Goal: Task Accomplishment & Management: Manage account settings

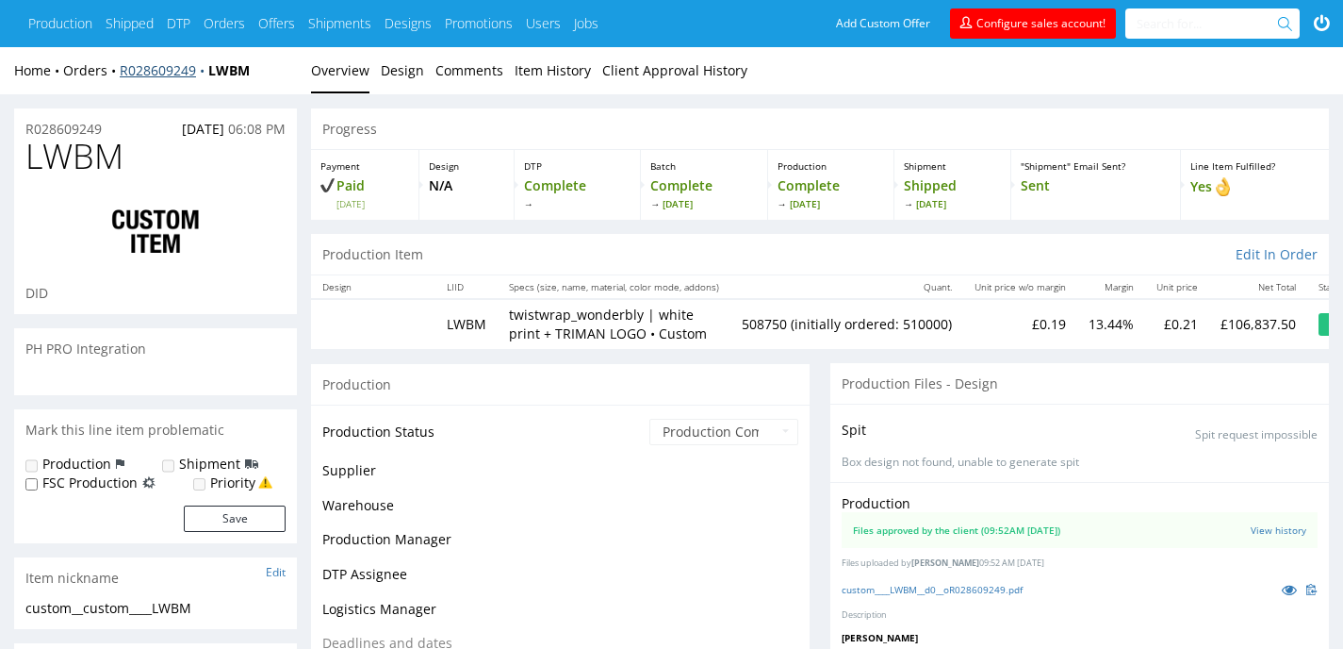
click at [178, 71] on link "R028609249" at bounding box center [164, 70] width 89 height 18
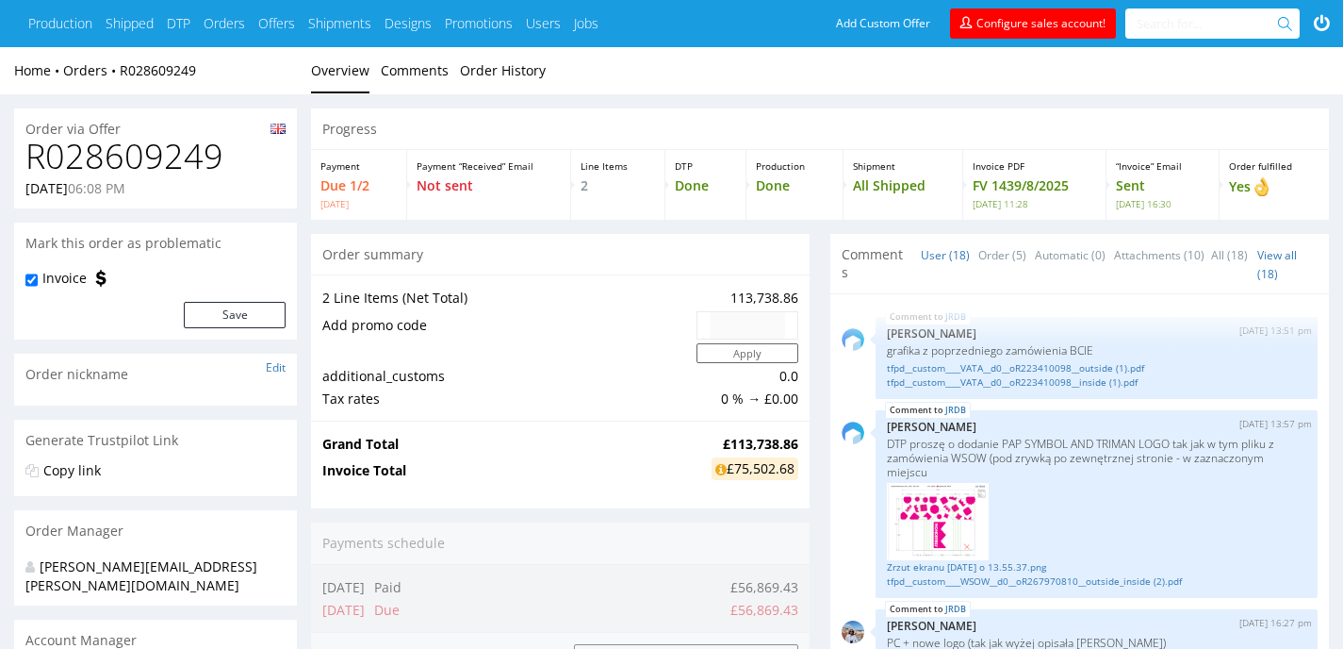
scroll to position [1533, 0]
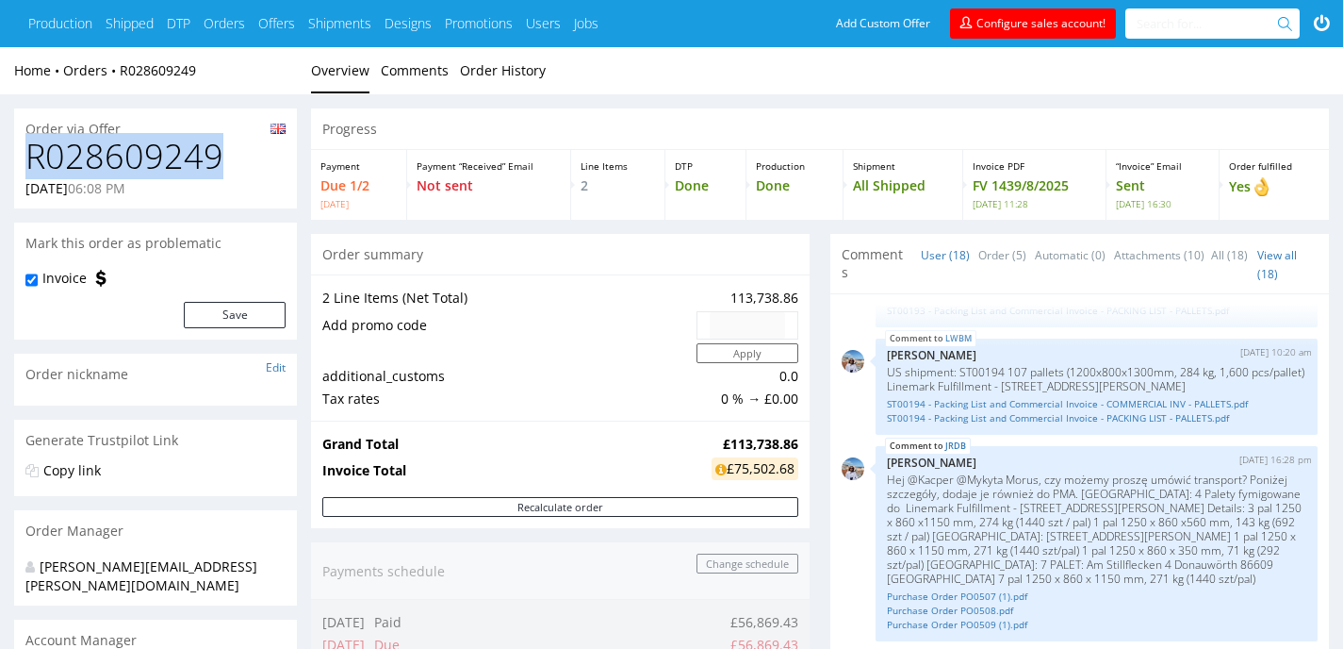
drag, startPoint x: 255, startPoint y: 169, endPoint x: 7, endPoint y: 161, distance: 249.0
copy h1 "R028609249"
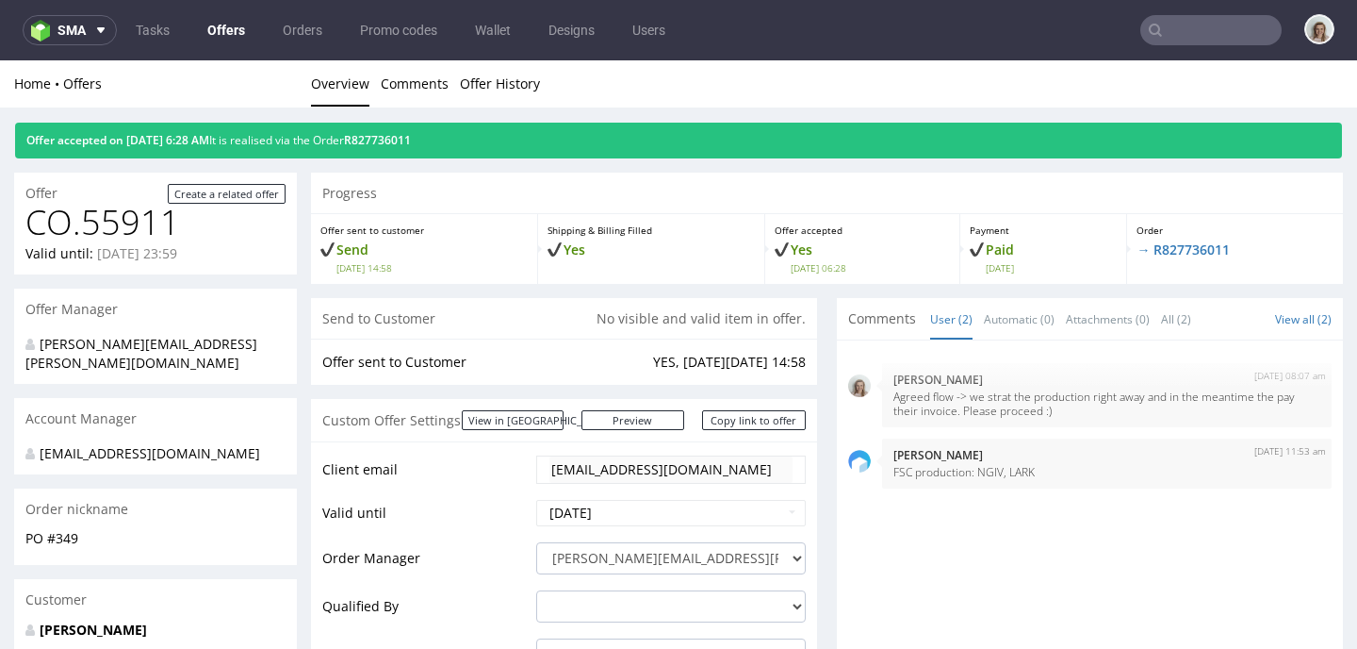
click at [76, 6] on nav "sma Tasks Offers Orders Promo codes Wallet Designs Users" at bounding box center [678, 30] width 1357 height 60
click at [71, 41] on button "sma" at bounding box center [70, 30] width 94 height 30
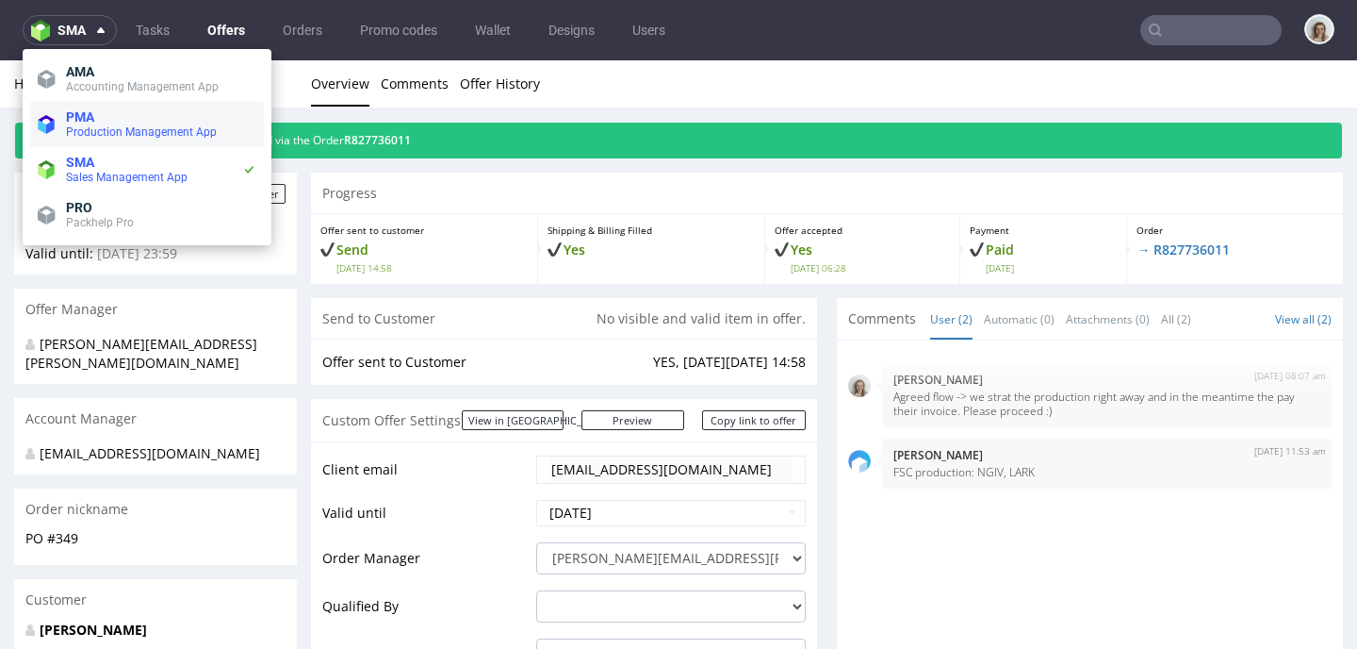
click at [67, 129] on span "Production Management App" at bounding box center [141, 131] width 151 height 13
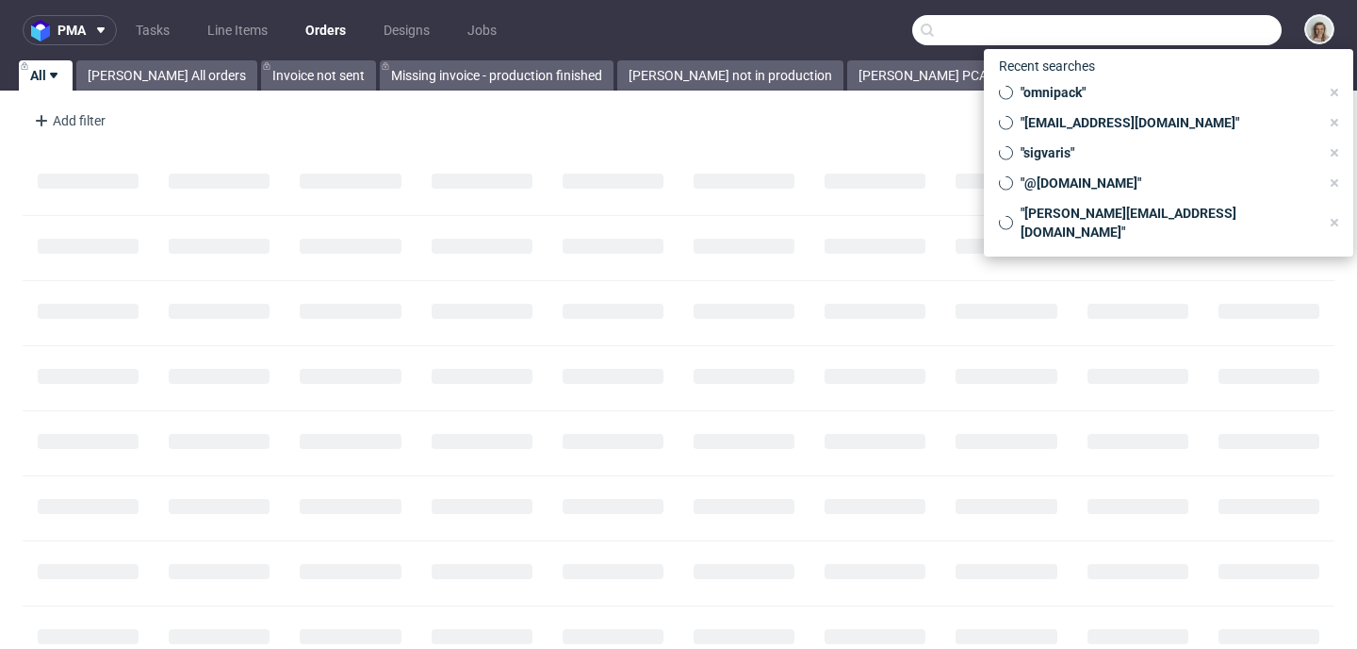
click at [1211, 42] on input "text" at bounding box center [1096, 30] width 369 height 30
paste input "R028609249"
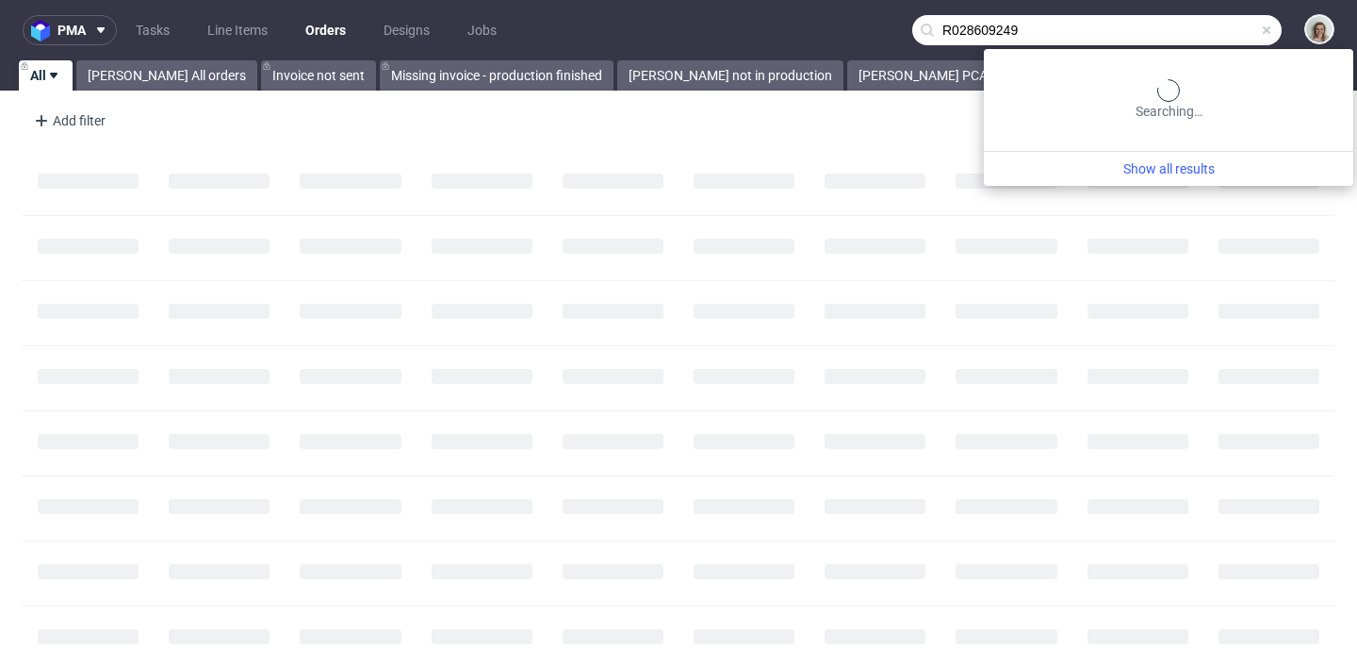
type input "R028609249"
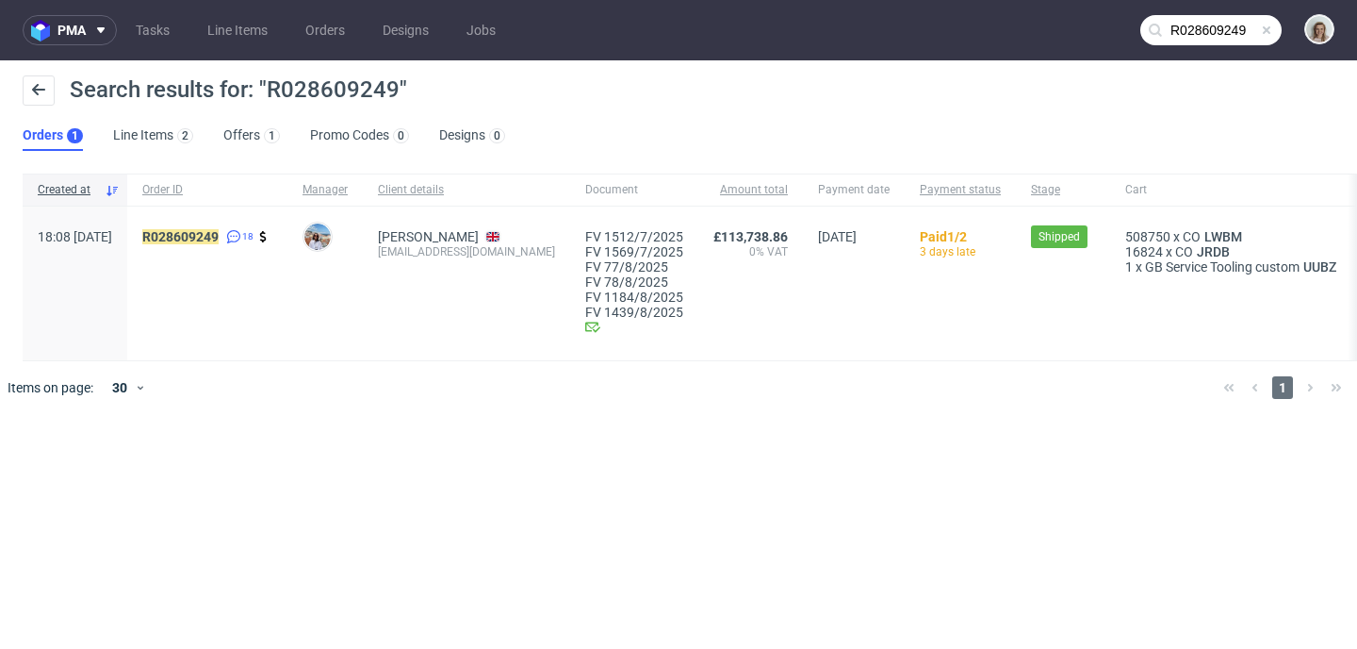
click at [238, 226] on div "R028609249 18" at bounding box center [207, 283] width 160 height 154
click at [219, 229] on mark "R028609249" at bounding box center [180, 236] width 76 height 15
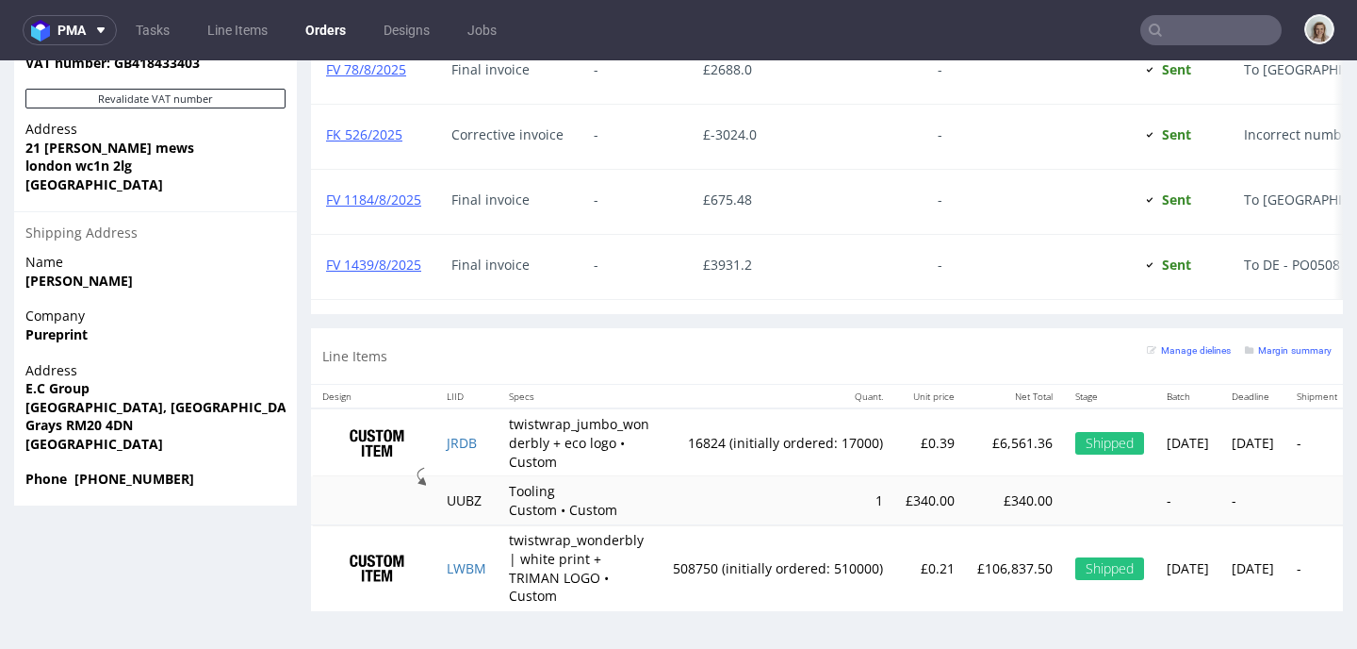
scroll to position [5, 0]
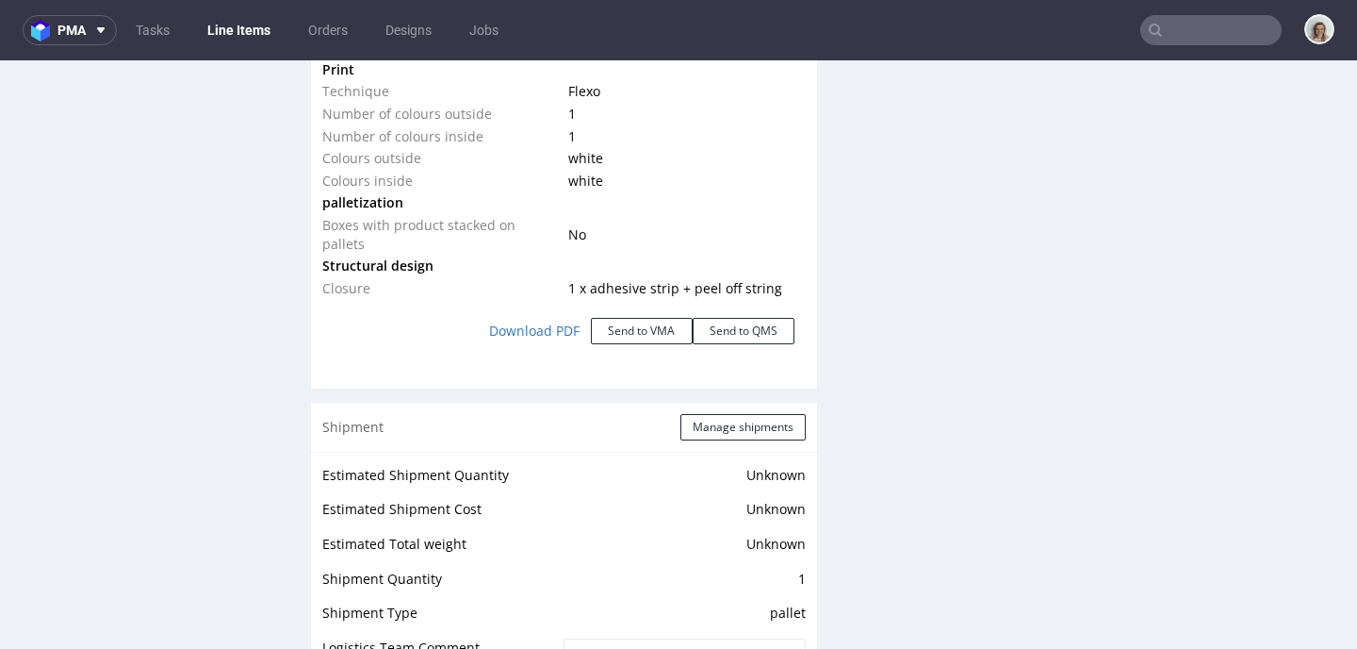
scroll to position [2103, 0]
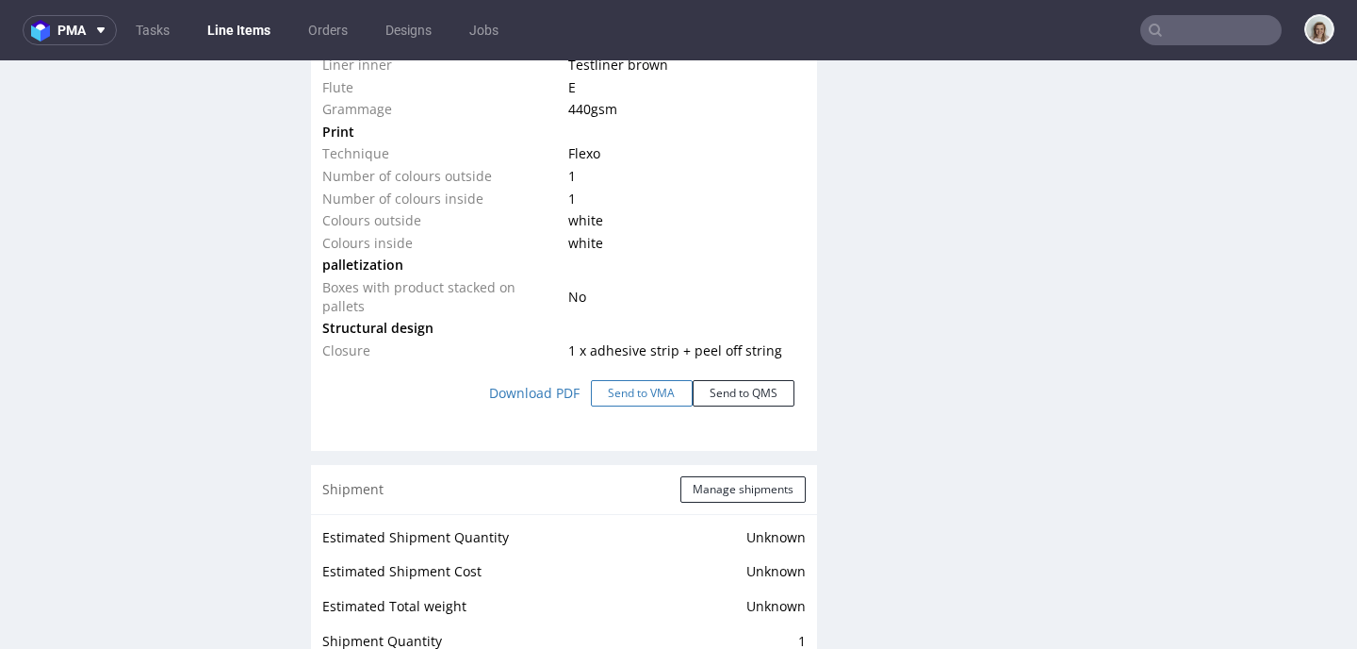
click at [649, 386] on button "Send to VMA" at bounding box center [642, 393] width 102 height 26
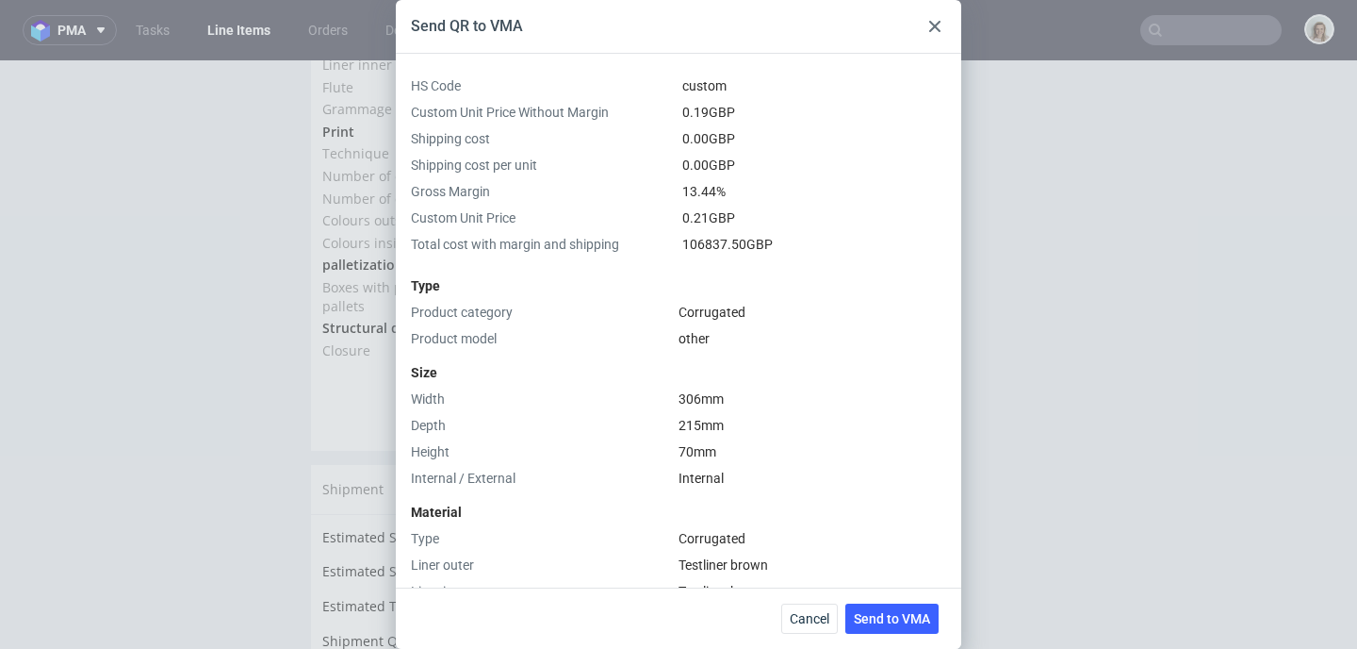
scroll to position [677, 0]
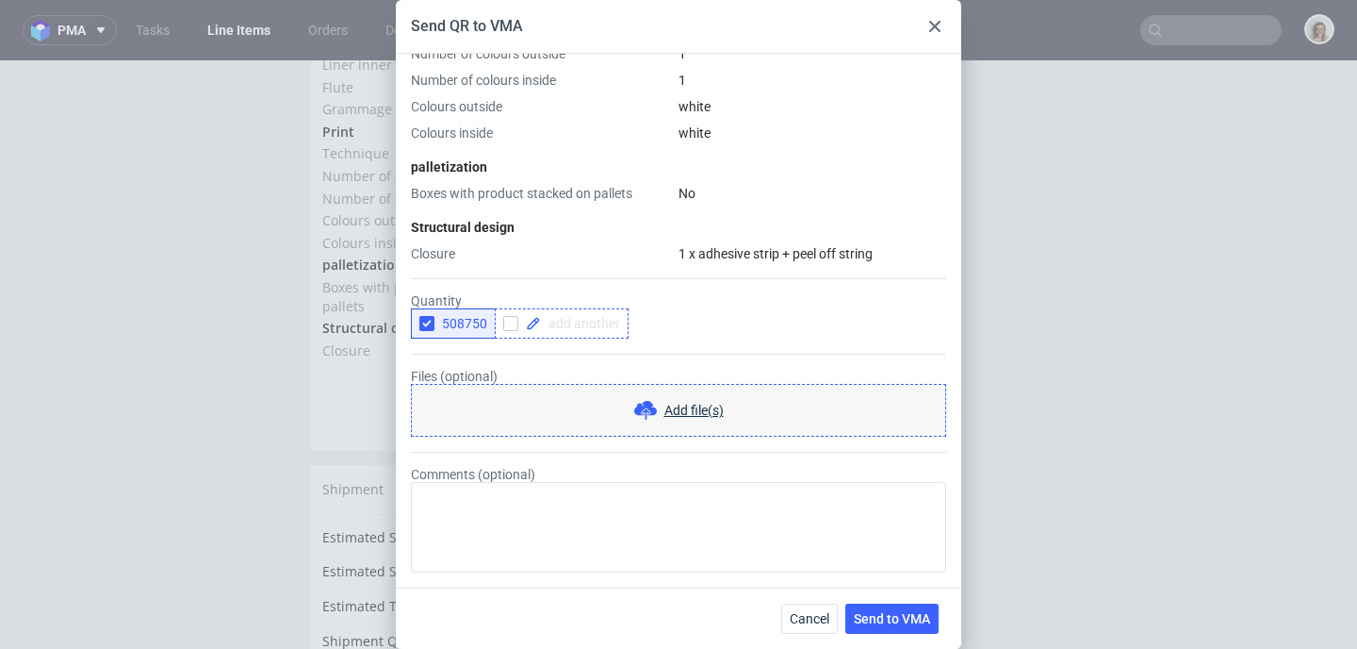
click at [567, 320] on span at bounding box center [580, 323] width 79 height 13
checkbox input "true"
click at [426, 326] on use "button" at bounding box center [427, 323] width 8 height 7
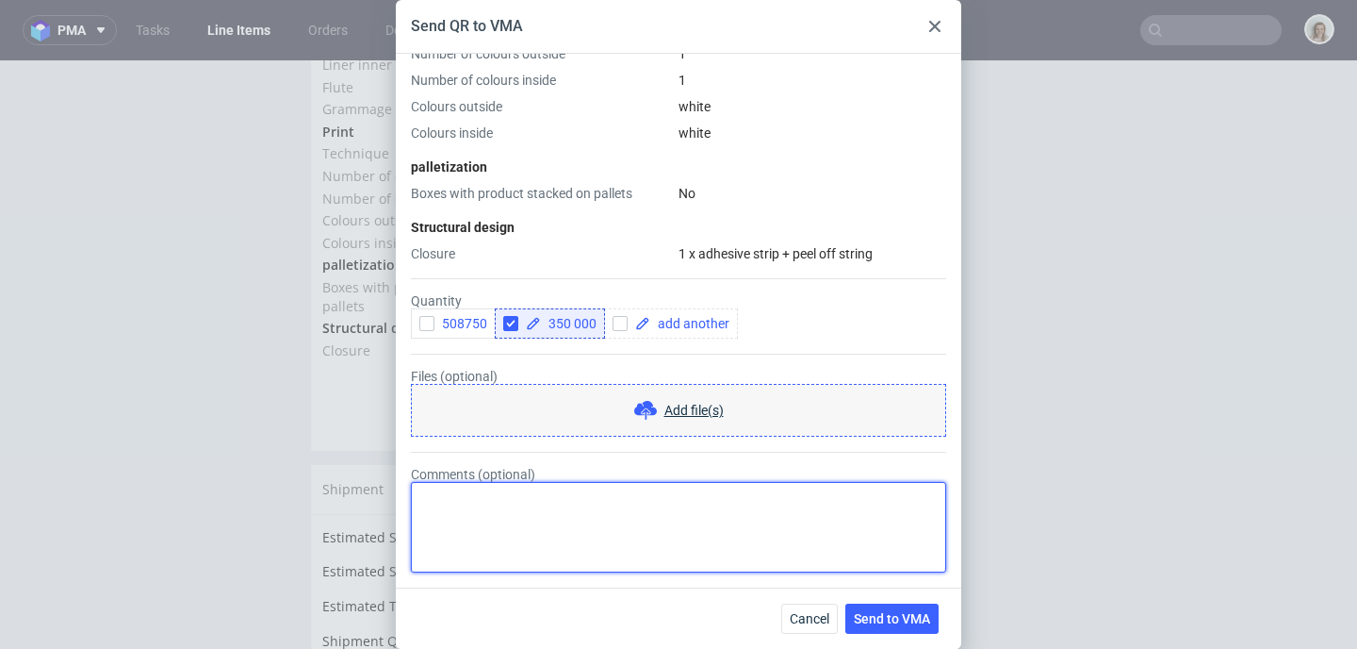
click at [558, 502] on textarea "Comments (optional)" at bounding box center [678, 527] width 535 height 90
click at [477, 517] on textarea "Shipping to 3 different locations with hard ddl for all 23/01: 171k the USA, 10…" at bounding box center [678, 527] width 535 height 90
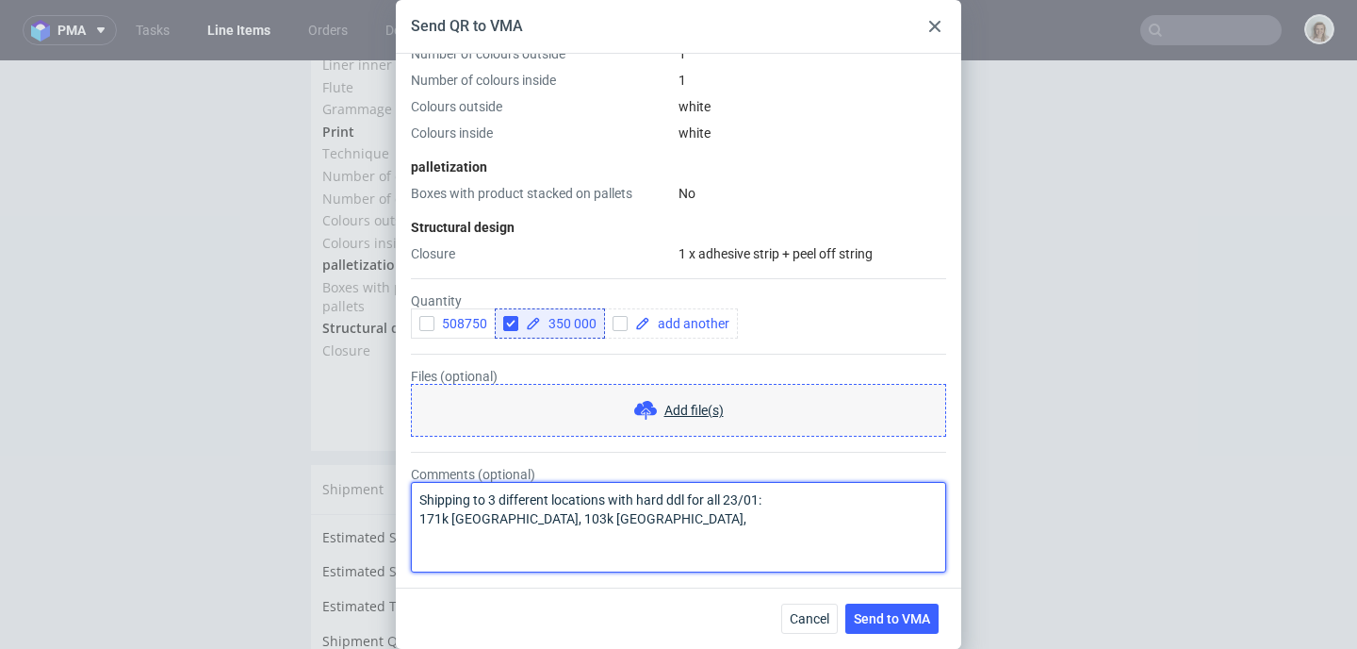
click at [540, 513] on textarea "Shipping to 3 different locations with hard ddl for all 23/01: 171k USA, 103k U…" at bounding box center [678, 527] width 535 height 90
type textarea "Shipping to 3 different locations with hard ddl for all 23/01: 171k USA, 103k U…"
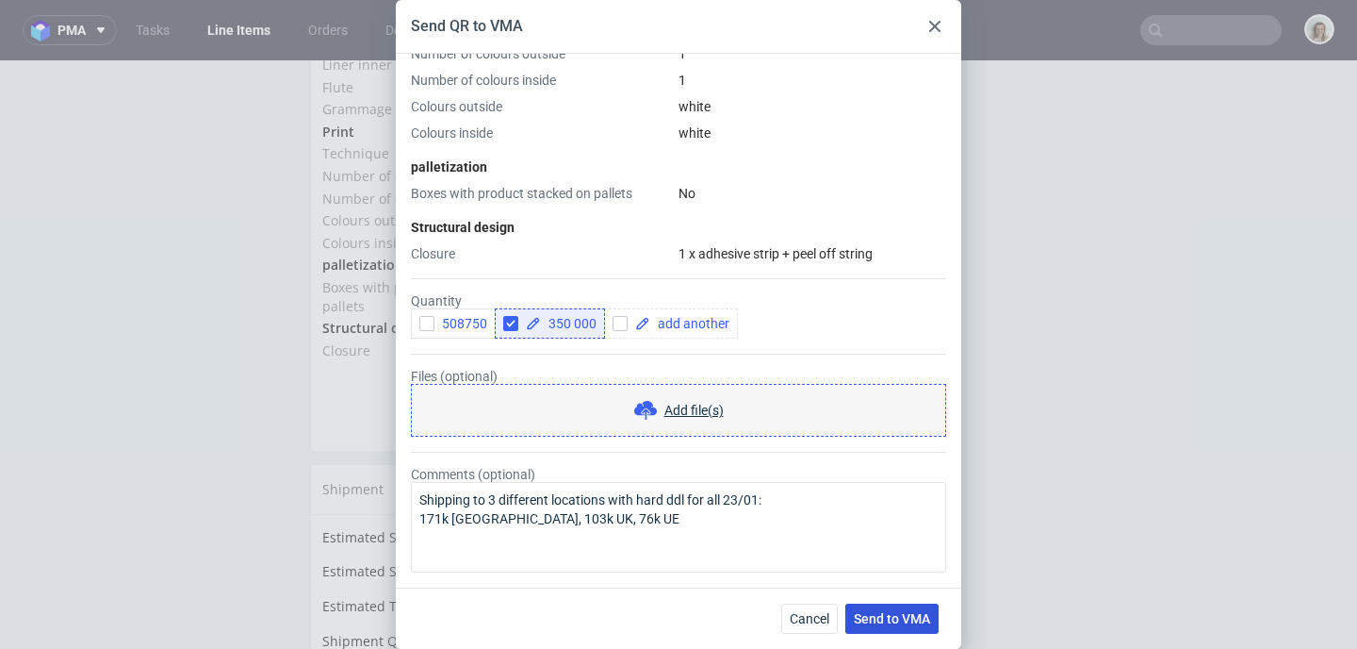
click at [914, 618] on span "Send to VMA" at bounding box center [892, 618] width 76 height 13
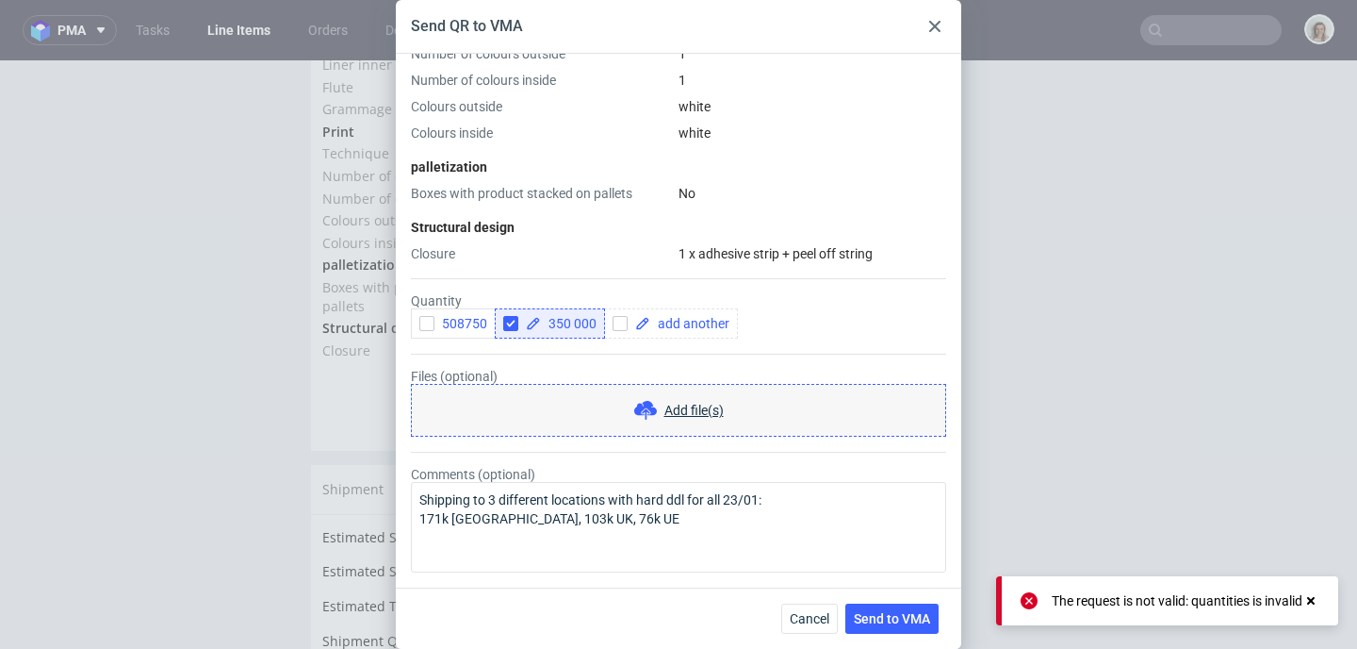
click at [580, 318] on span "350 000" at bounding box center [569, 323] width 56 height 13
click at [574, 318] on span "350 000" at bounding box center [569, 323] width 56 height 13
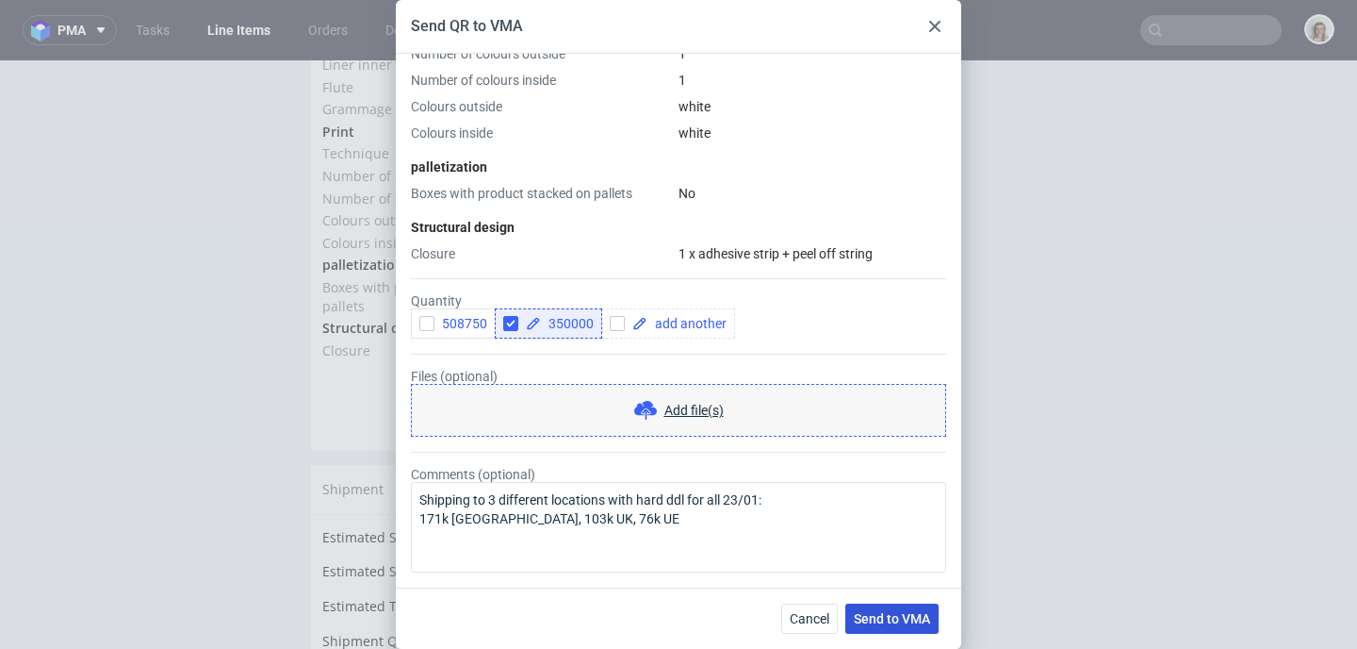
checkbox input "true"
click at [922, 619] on span "Send to VMA" at bounding box center [892, 618] width 76 height 13
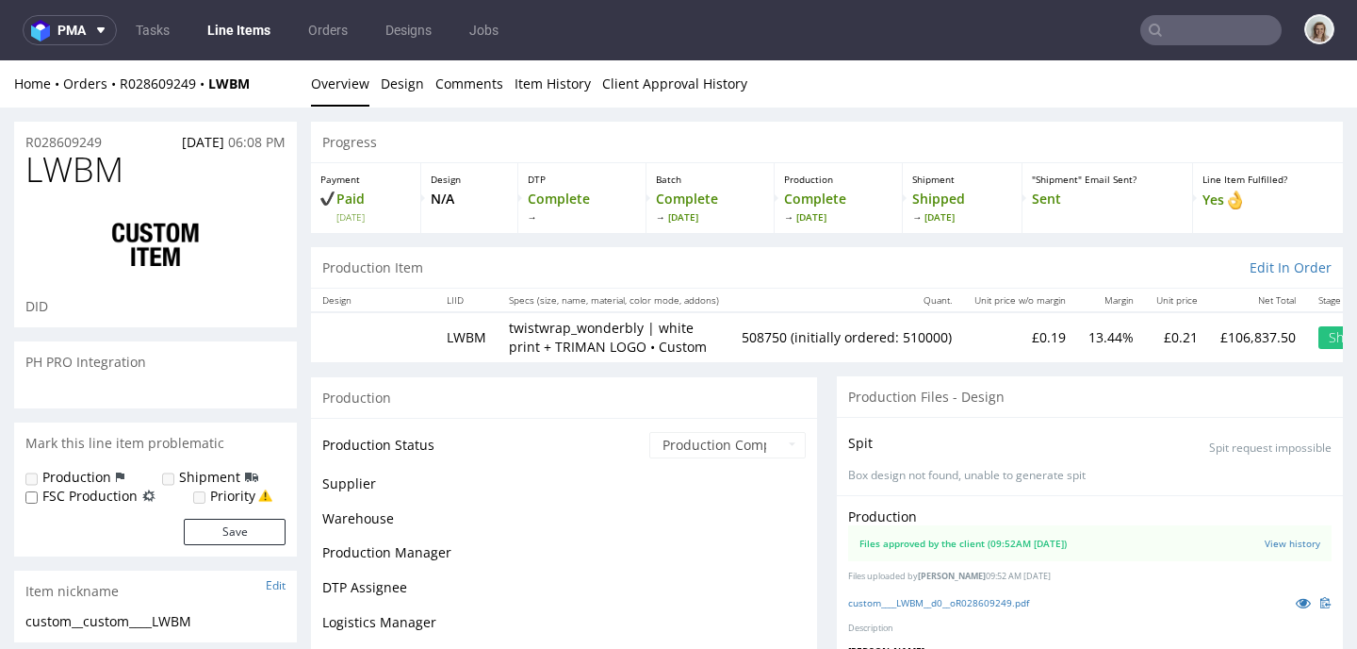
scroll to position [1547, 0]
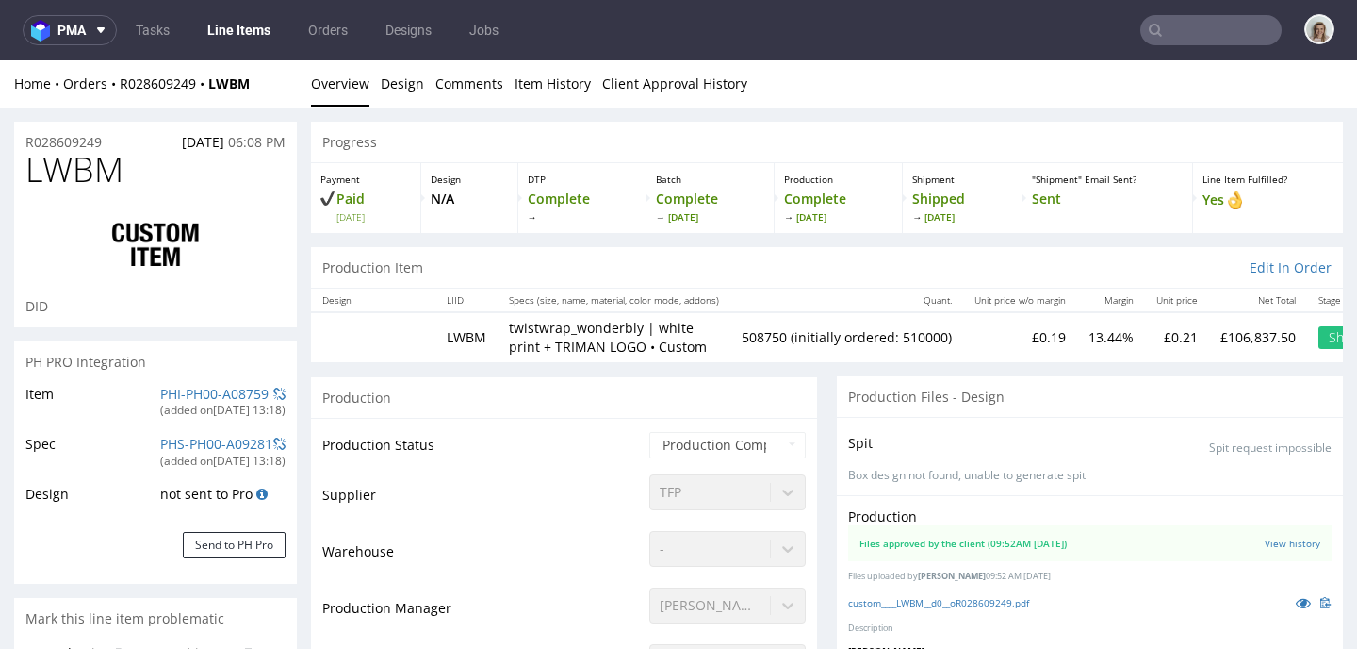
select select "in_progress"
click at [89, 17] on button "pma" at bounding box center [70, 30] width 94 height 30
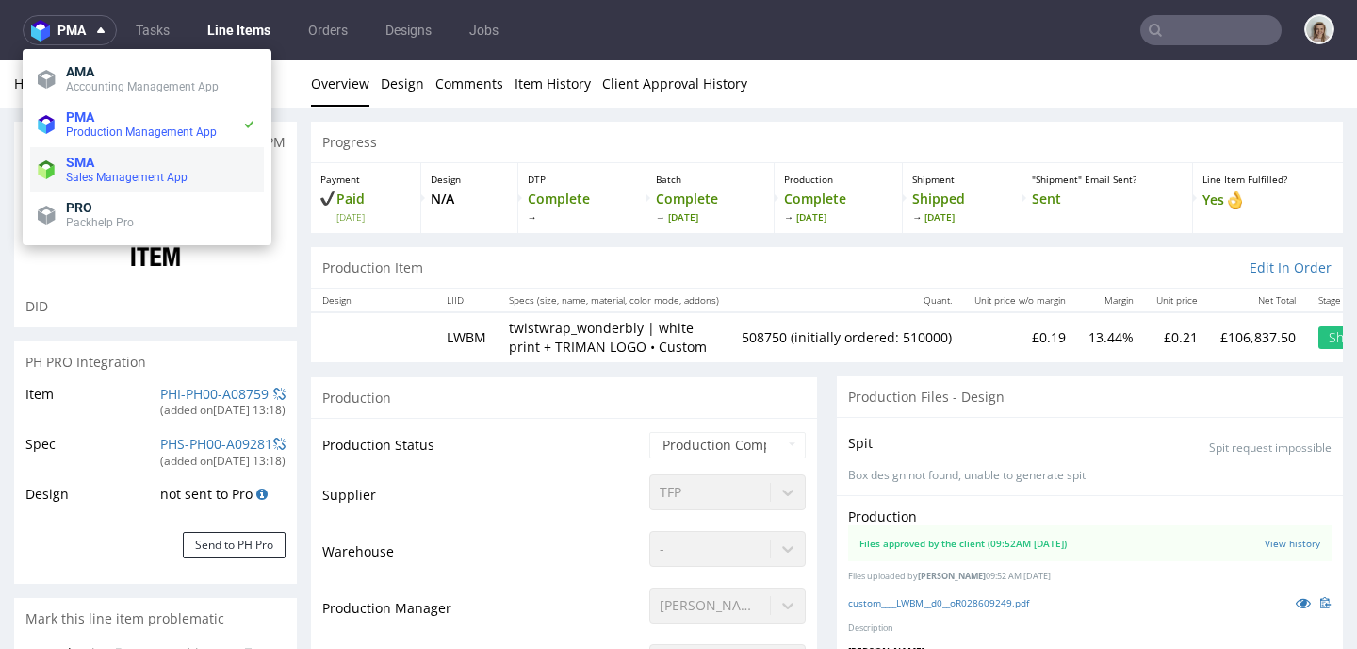
click at [88, 189] on li "SMA Sales Management App" at bounding box center [147, 169] width 234 height 45
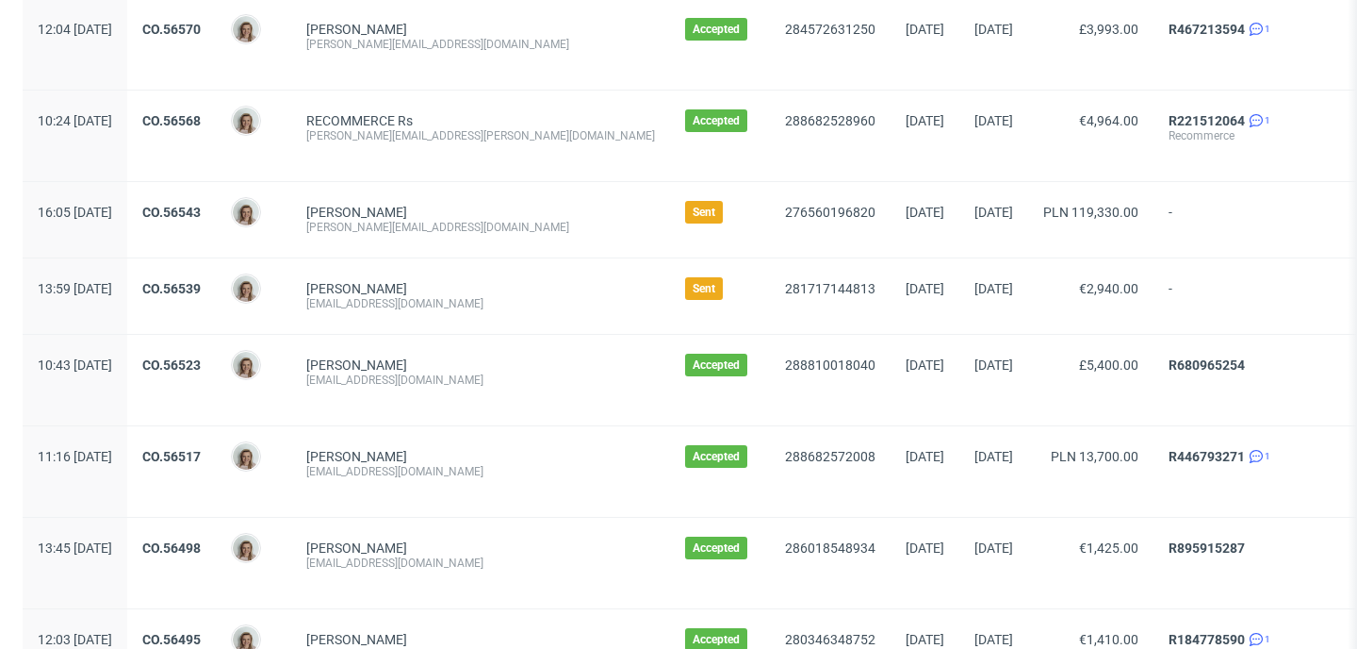
scroll to position [870, 0]
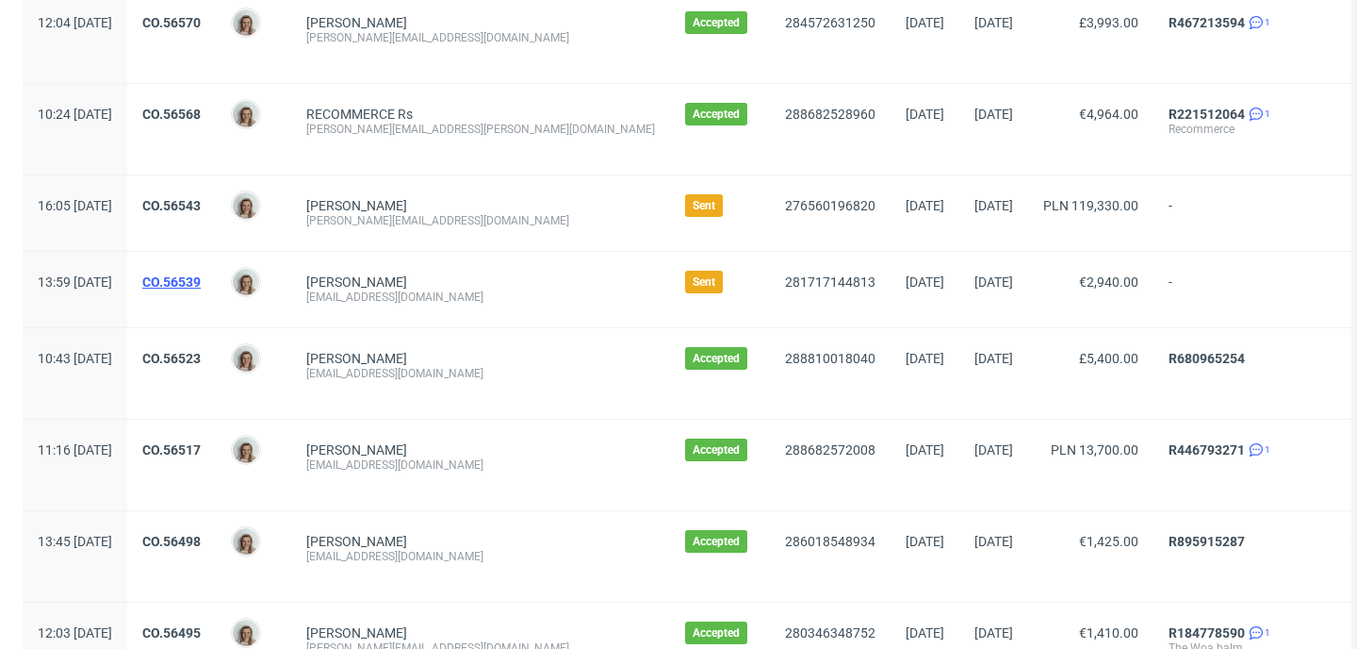
click at [201, 282] on link "CO.56539" at bounding box center [171, 281] width 58 height 15
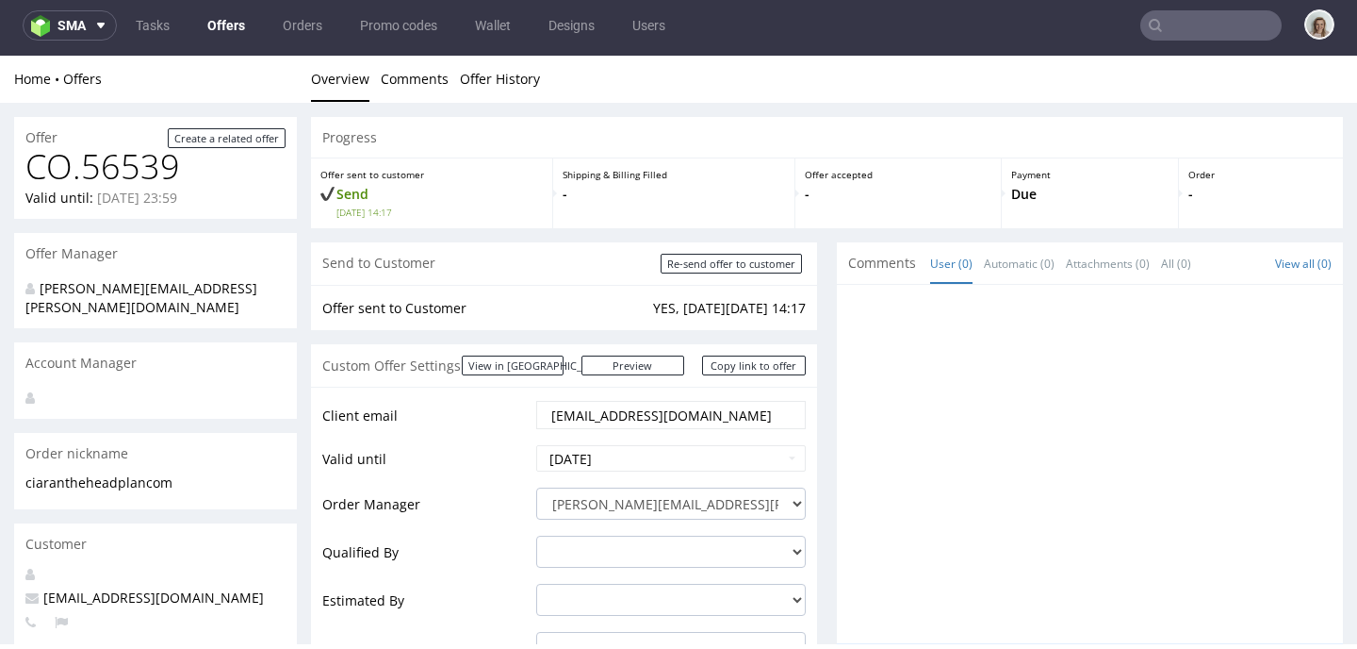
drag, startPoint x: 256, startPoint y: 337, endPoint x: 256, endPoint y: 283, distance: 54.7
click at [256, 284] on div "[PERSON_NAME][EMAIL_ADDRESS][PERSON_NAME][DOMAIN_NAME]" at bounding box center [148, 297] width 246 height 37
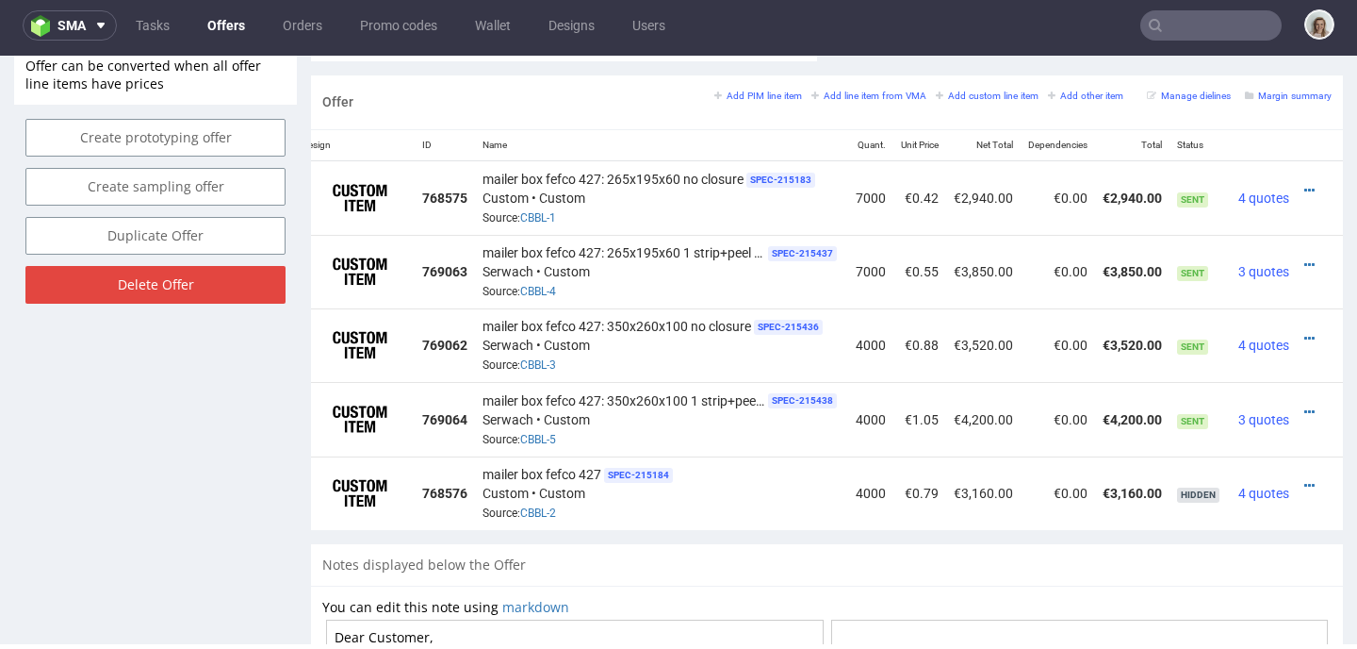
scroll to position [860, 0]
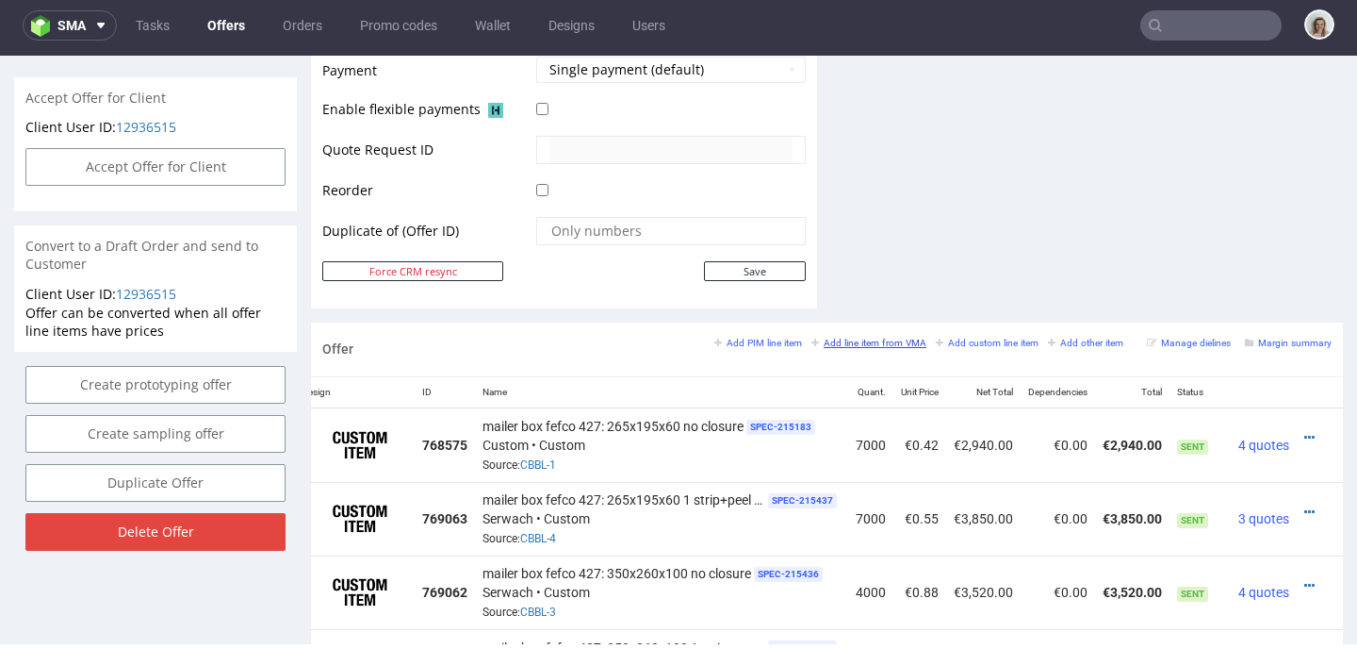
click at [892, 338] on small "Add line item from VMA" at bounding box center [869, 342] width 115 height 10
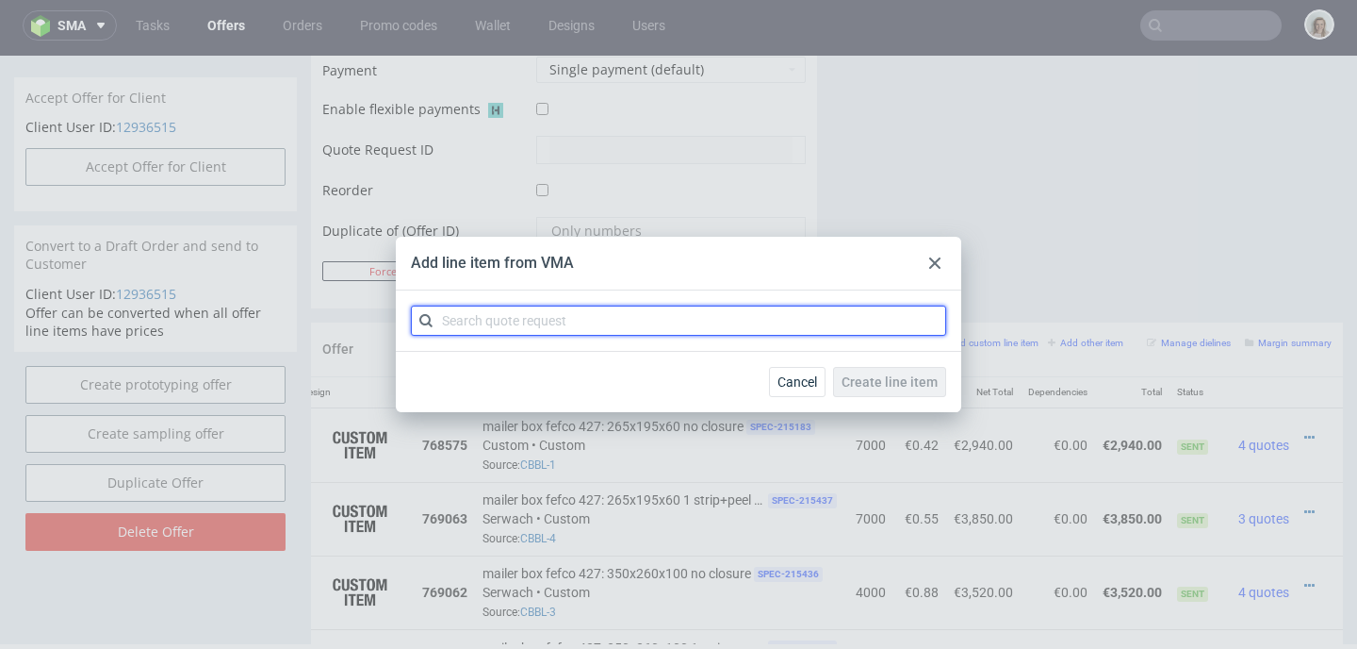
click at [764, 325] on input "text" at bounding box center [678, 320] width 535 height 30
paste input "CBBL"
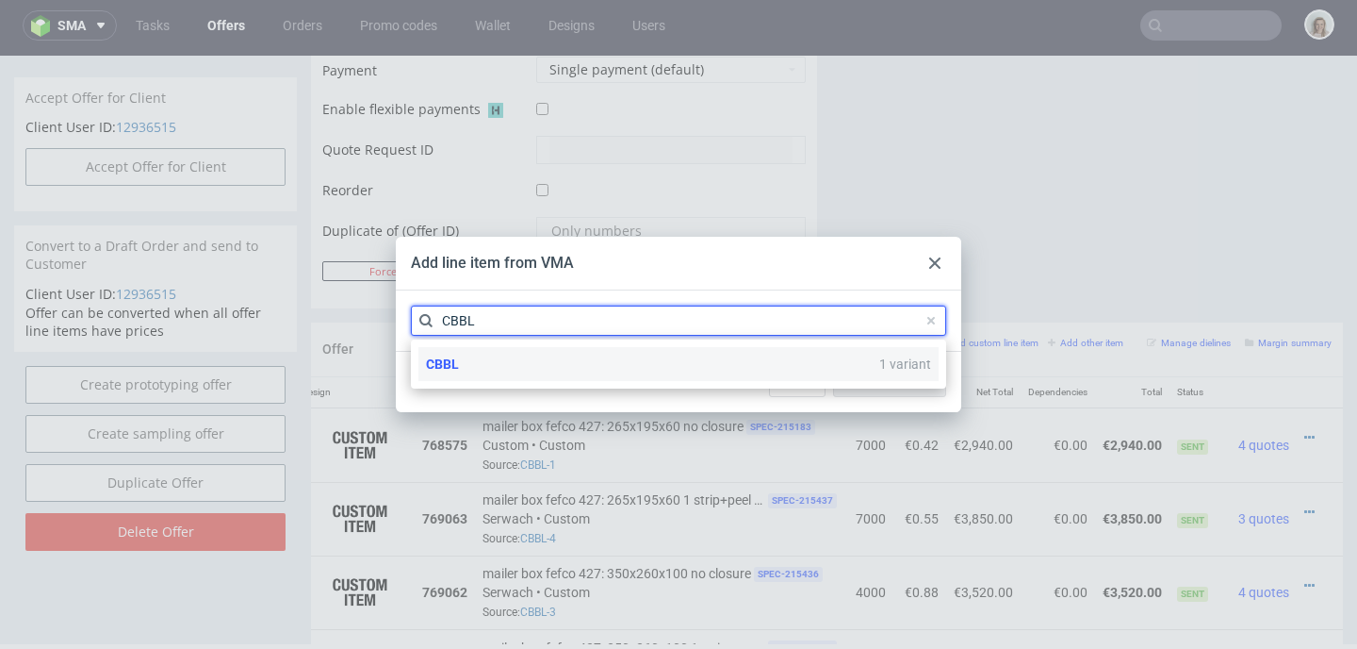
type input "CBBL"
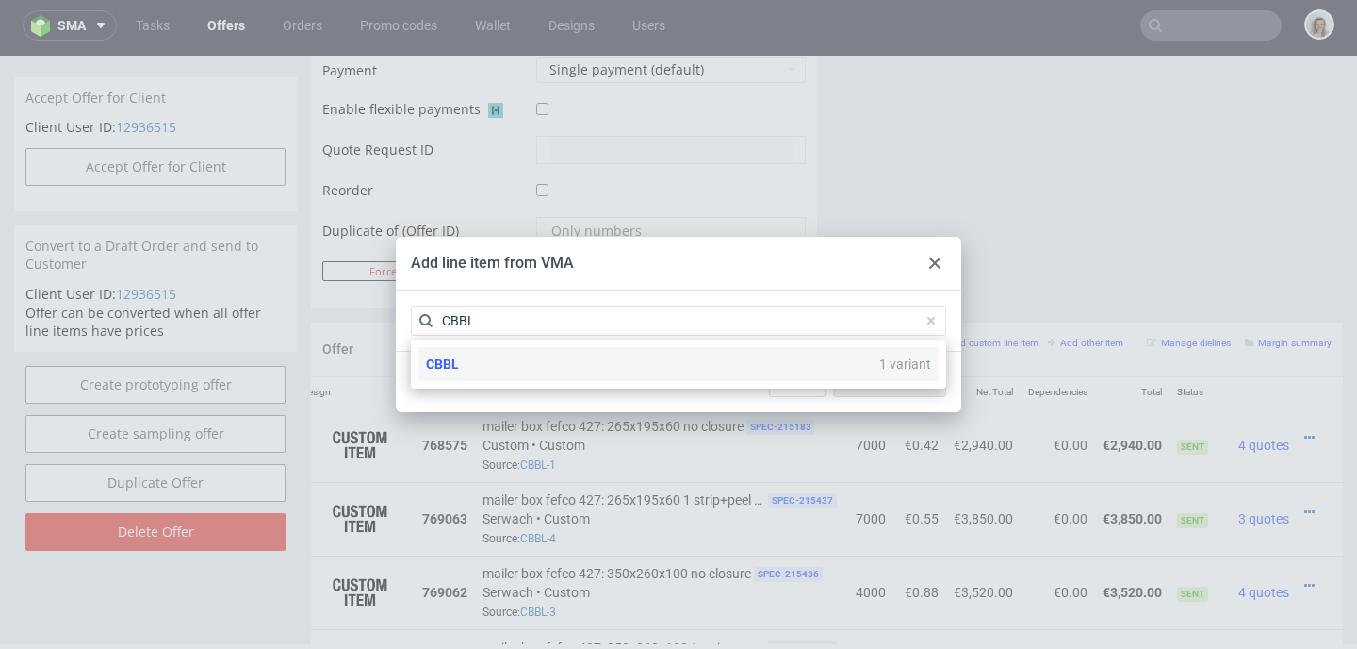
click at [629, 372] on div "CBBL 1 variant" at bounding box center [679, 364] width 520 height 34
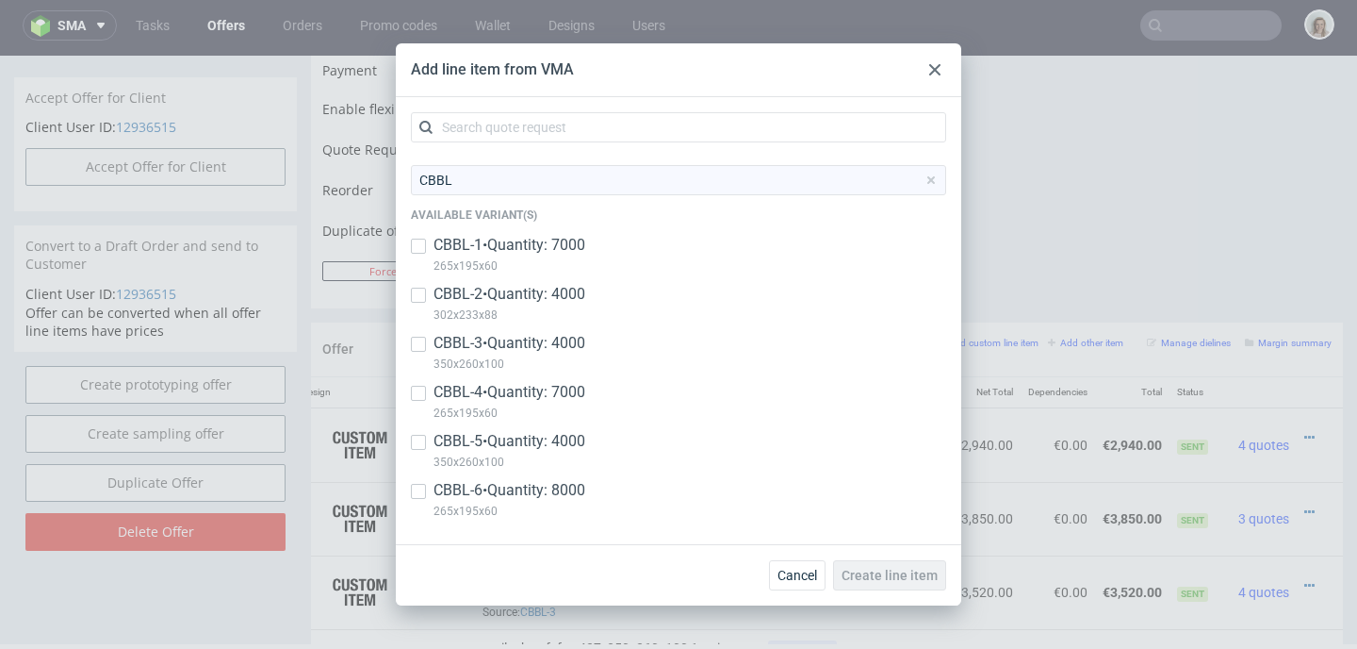
click at [519, 488] on p "CBBL-6 • Quantity: 8000" at bounding box center [510, 490] width 152 height 21
checkbox input "true"
click at [897, 571] on span "Create line item" at bounding box center [890, 574] width 96 height 13
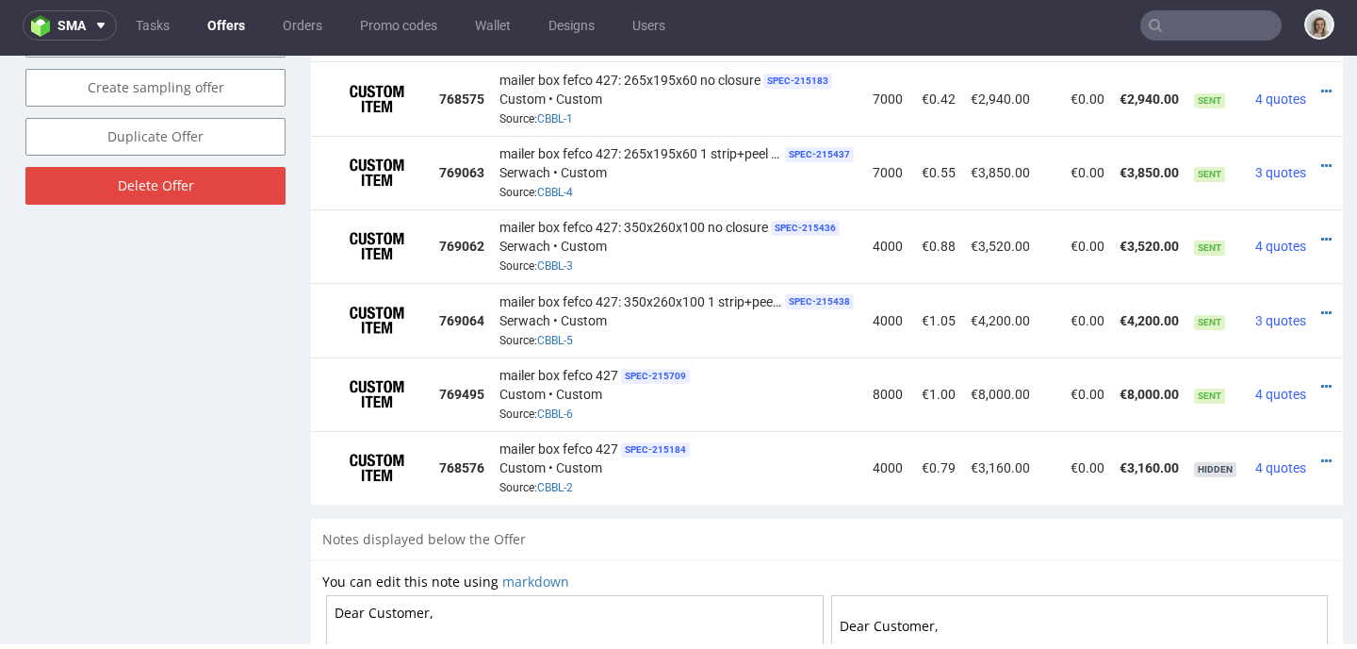
scroll to position [0, 44]
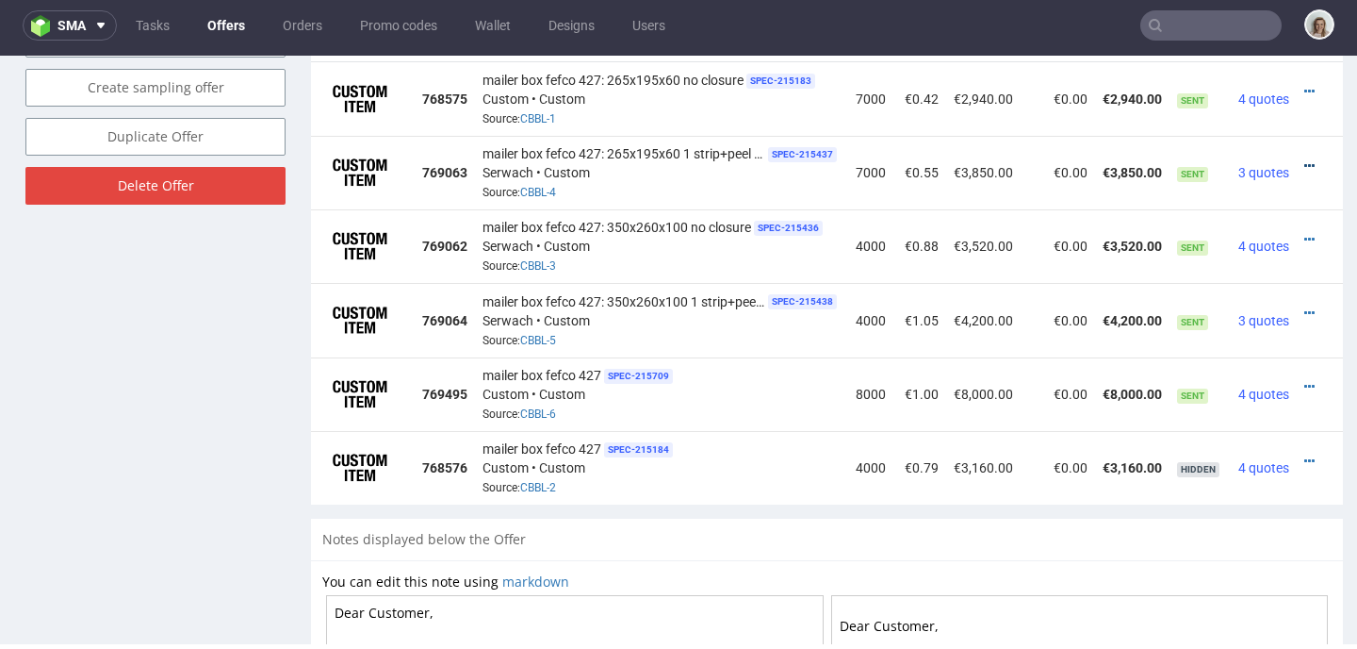
click at [1305, 160] on icon at bounding box center [1310, 165] width 10 height 13
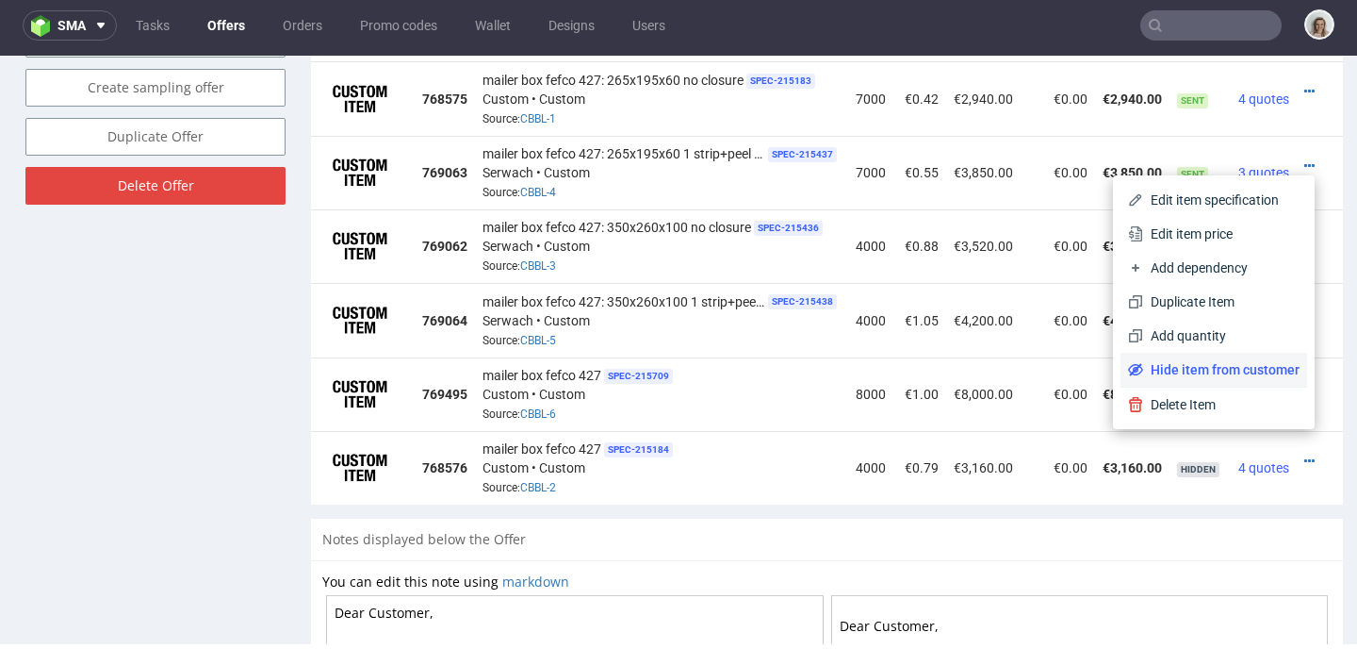
click at [1168, 373] on span "Hide item from customer" at bounding box center [1221, 369] width 156 height 19
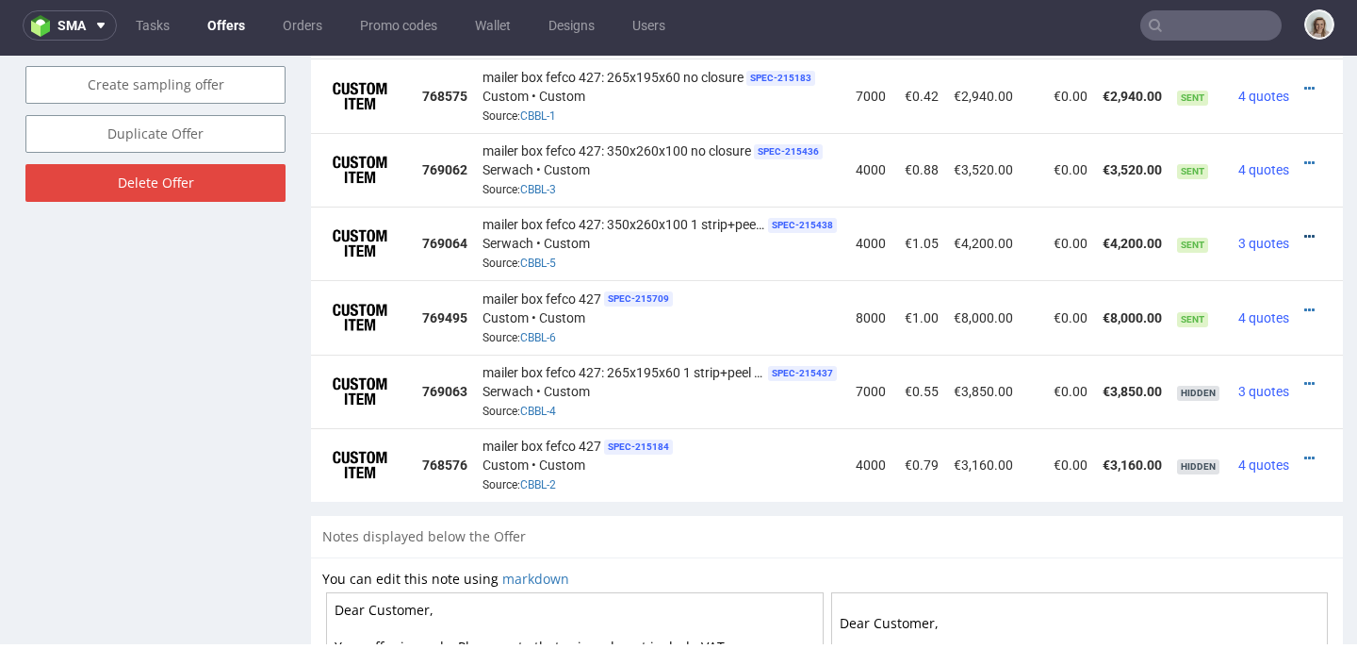
click at [1305, 230] on icon at bounding box center [1310, 236] width 10 height 13
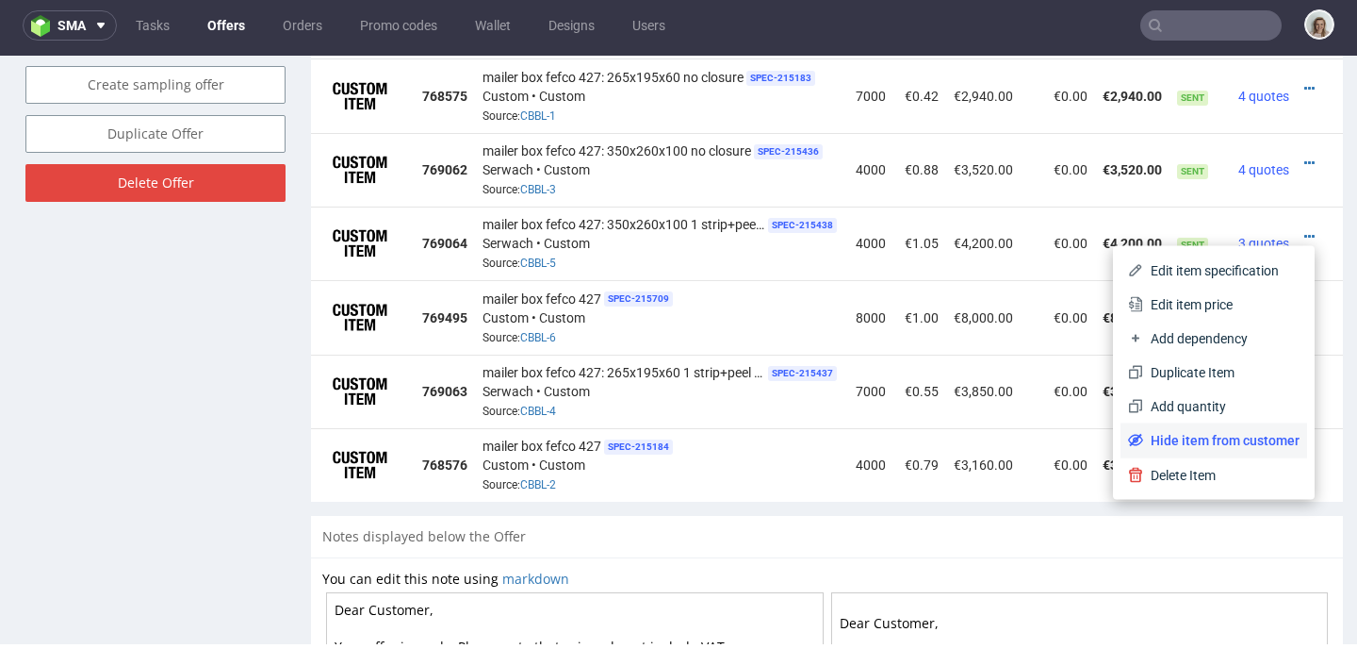
click at [1182, 433] on span "Hide item from customer" at bounding box center [1221, 440] width 156 height 19
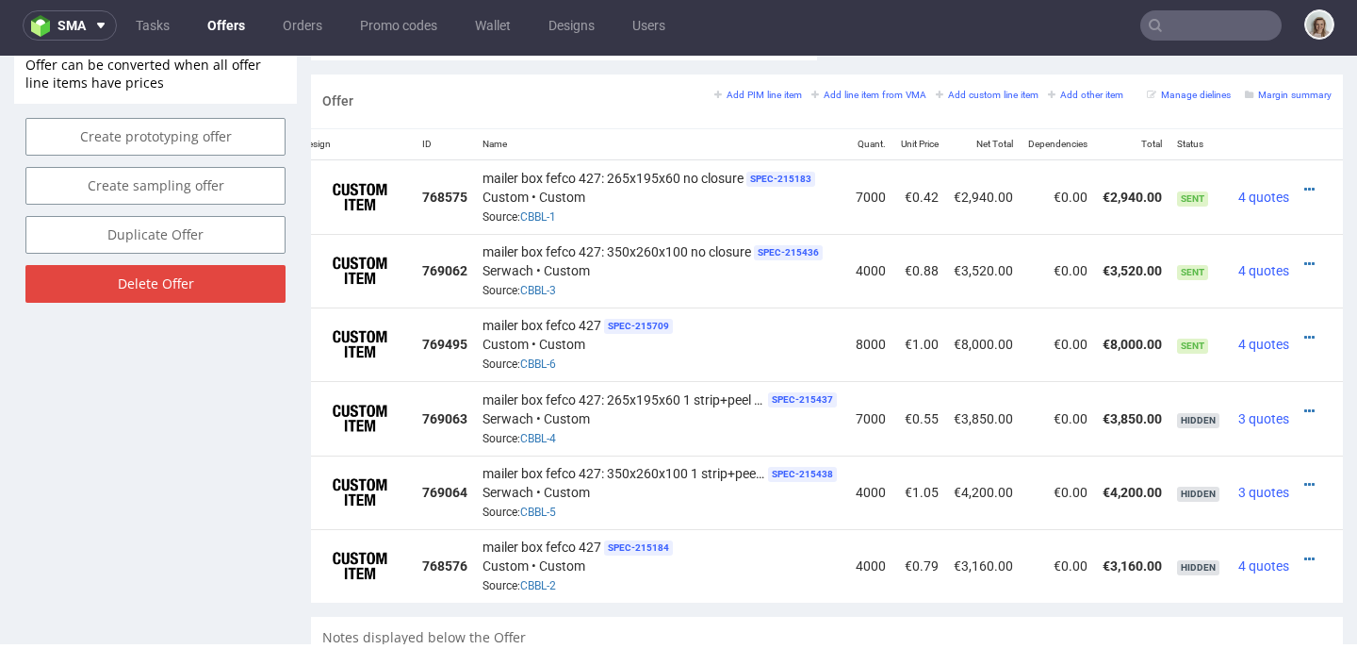
scroll to position [1090, 0]
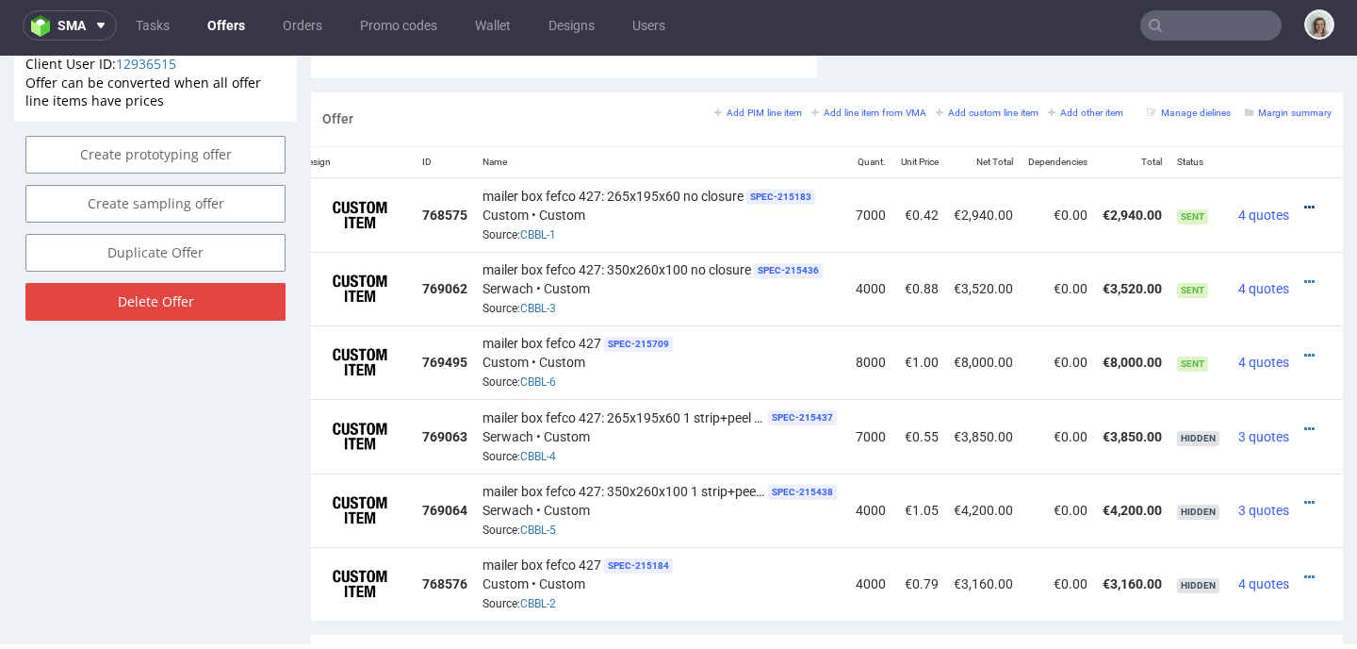
click at [1305, 206] on icon at bounding box center [1310, 207] width 10 height 13
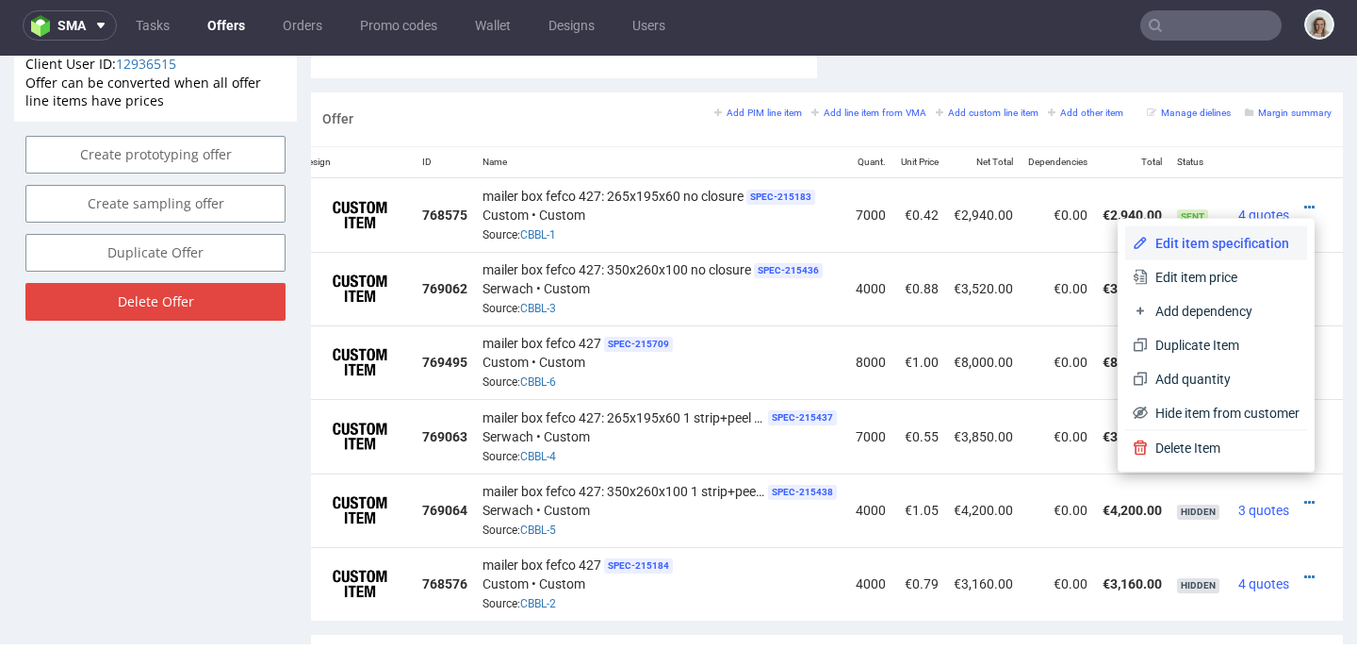
click at [1259, 236] on span "Edit item specification" at bounding box center [1224, 243] width 152 height 19
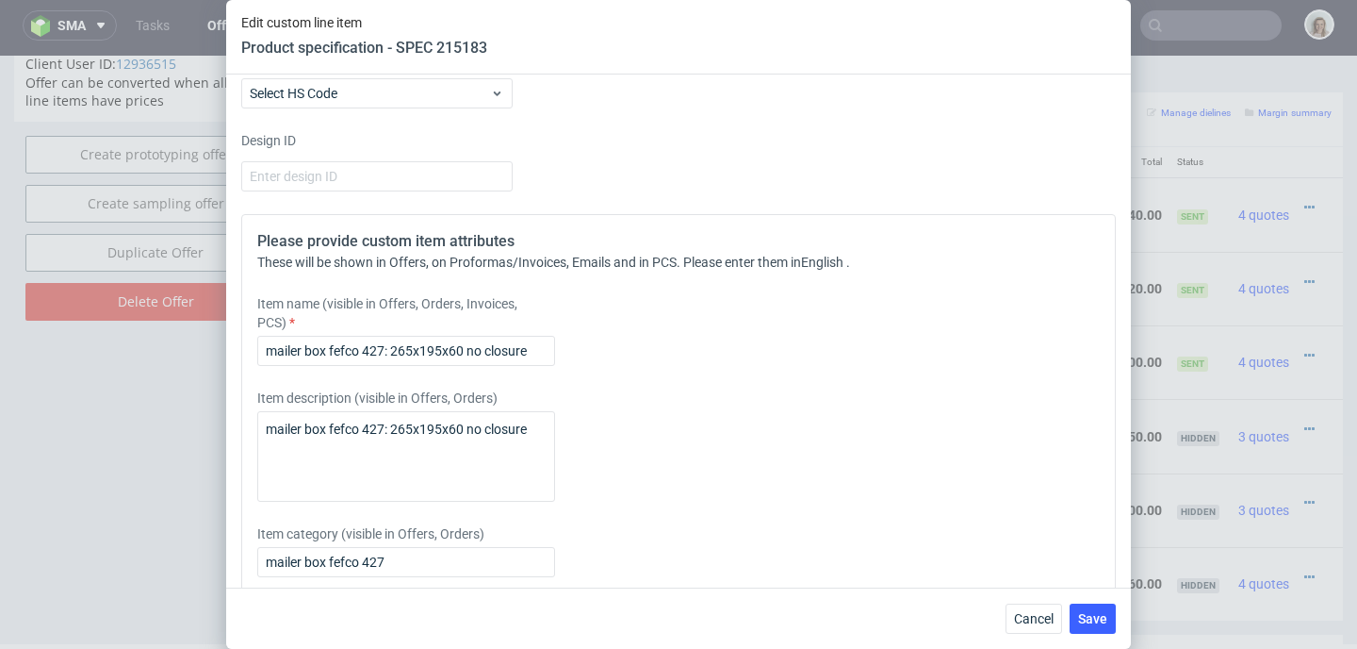
scroll to position [1891, 0]
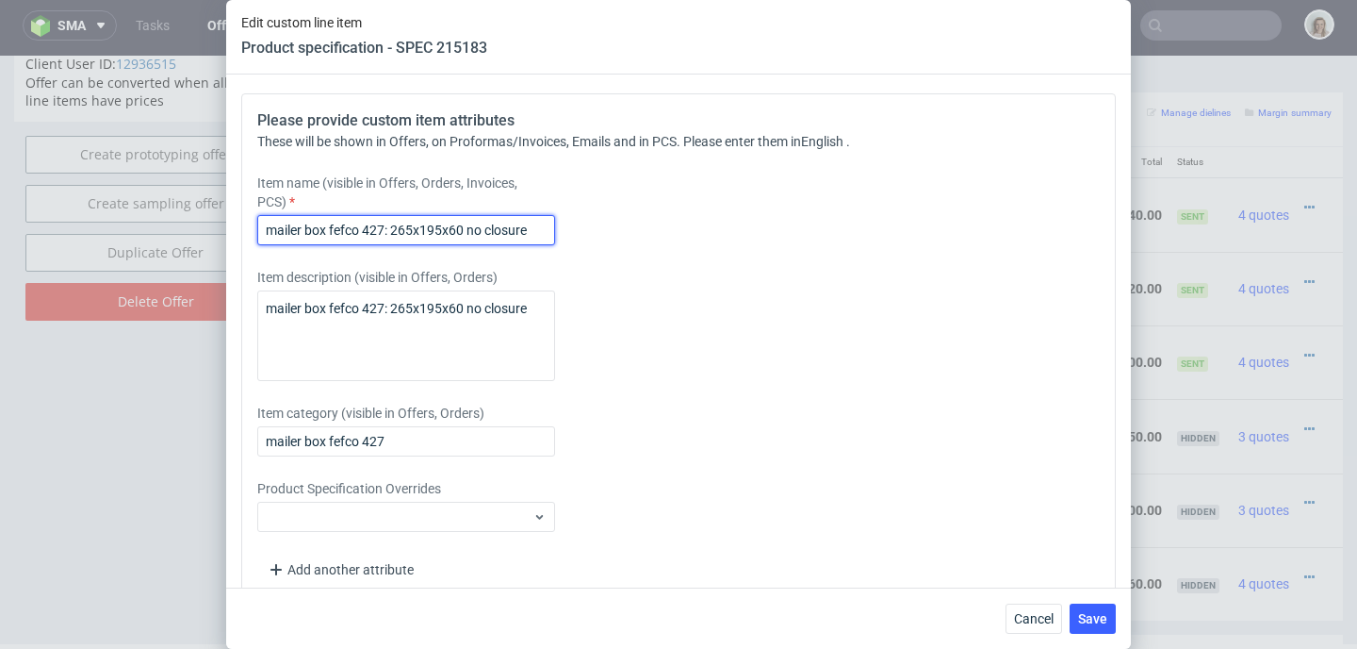
drag, startPoint x: 532, startPoint y: 264, endPoint x: 231, endPoint y: 242, distance: 301.5
click at [233, 243] on div "Supplier Adams Packaging Technical specification Instant price RFQ type name co…" at bounding box center [678, 330] width 905 height 513
drag, startPoint x: 1032, startPoint y: 609, endPoint x: 1031, endPoint y: 552, distance: 56.6
click at [1032, 609] on button "Cancel" at bounding box center [1034, 618] width 57 height 30
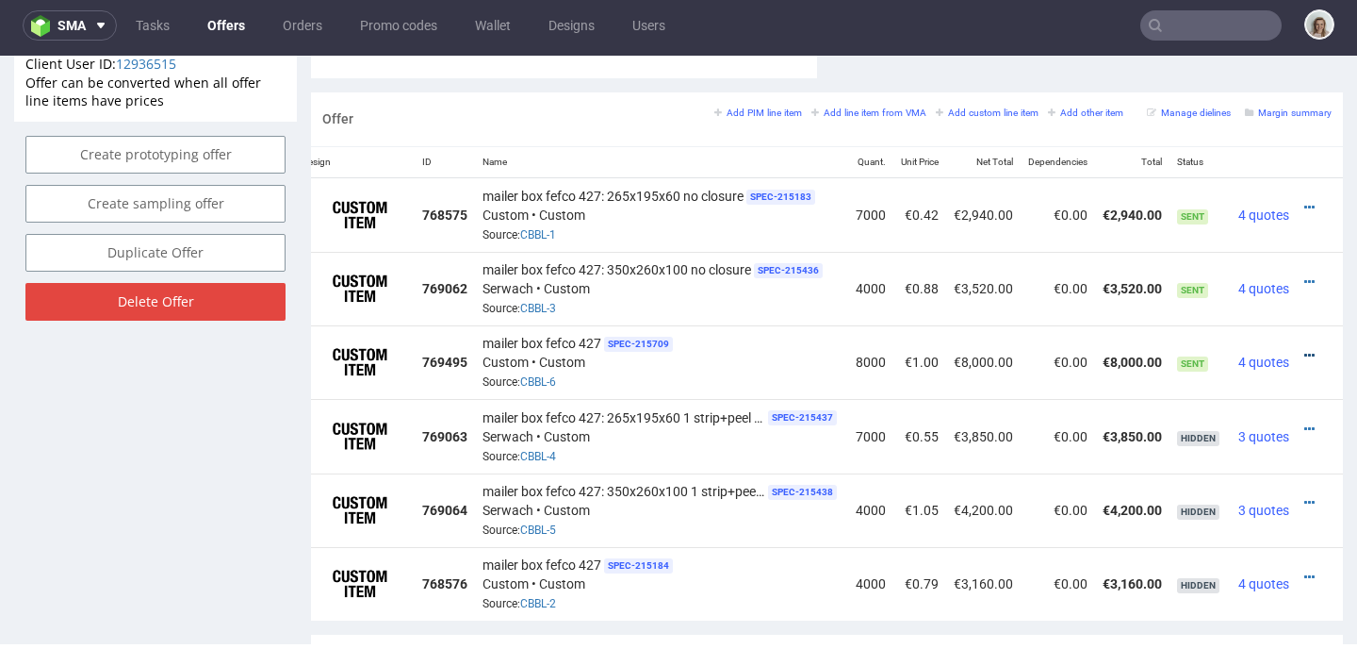
click at [1305, 353] on icon at bounding box center [1310, 355] width 10 height 13
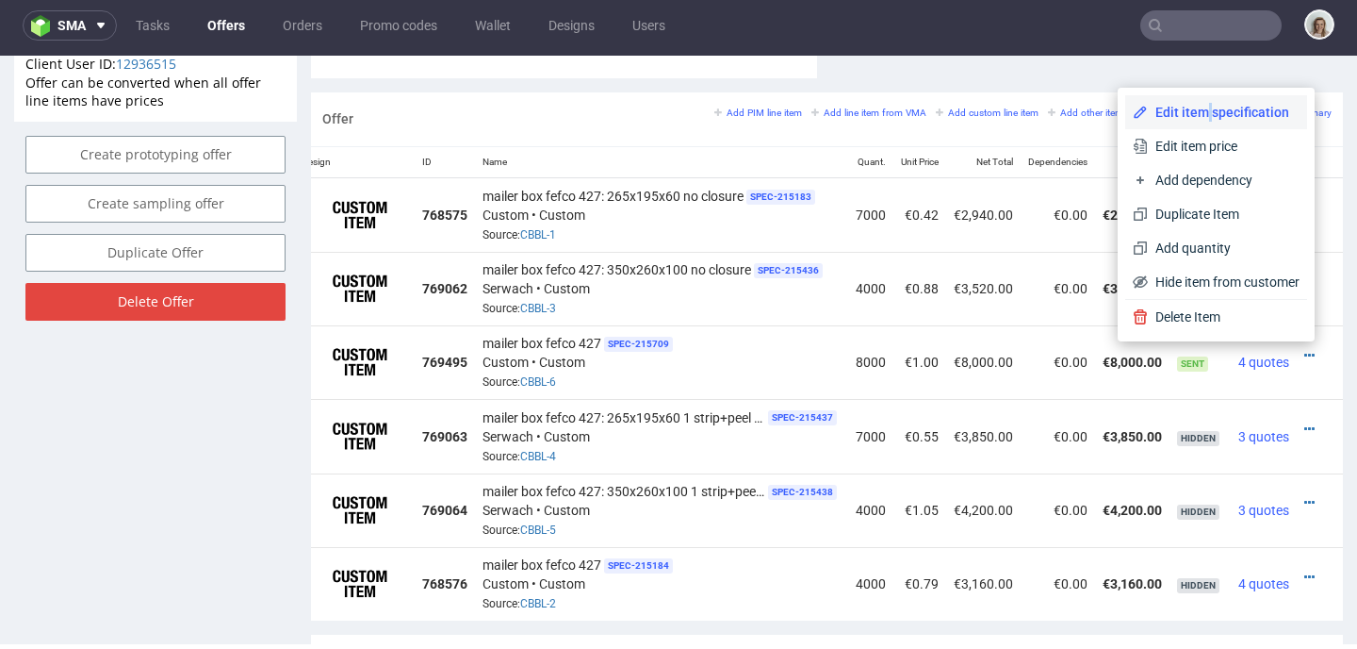
click at [1177, 111] on span "Edit item specification" at bounding box center [1224, 112] width 152 height 19
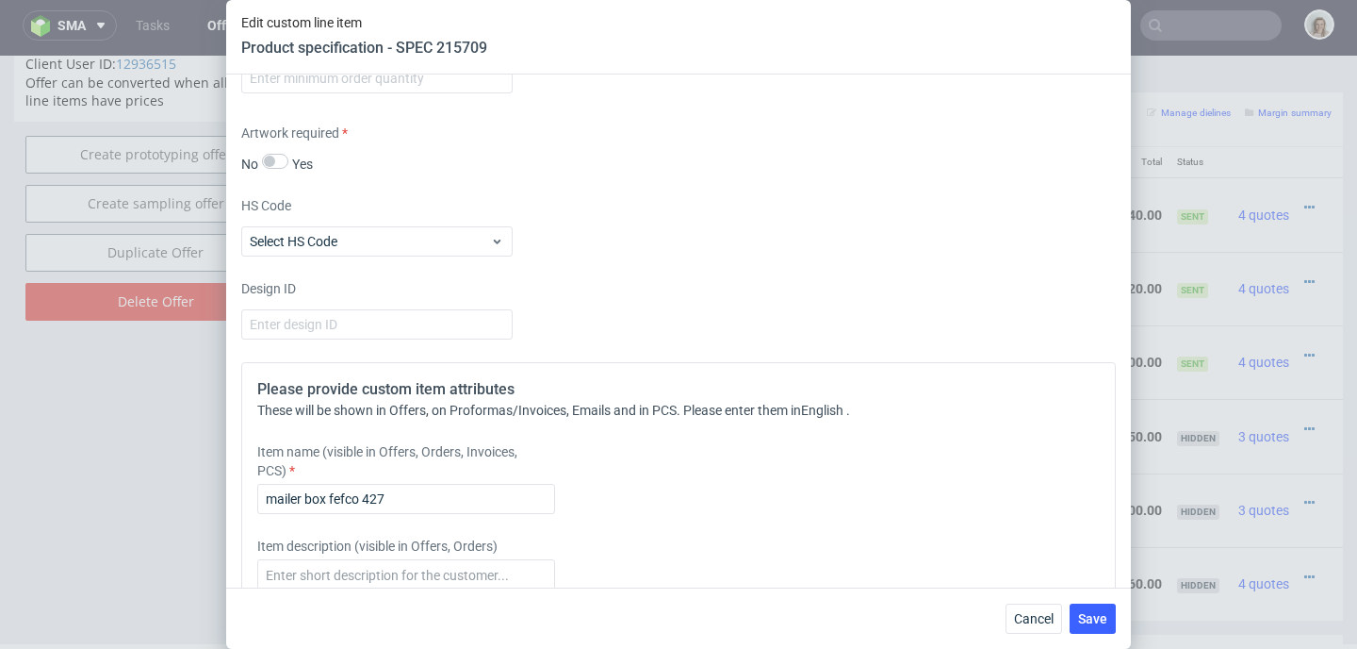
scroll to position [1955, 0]
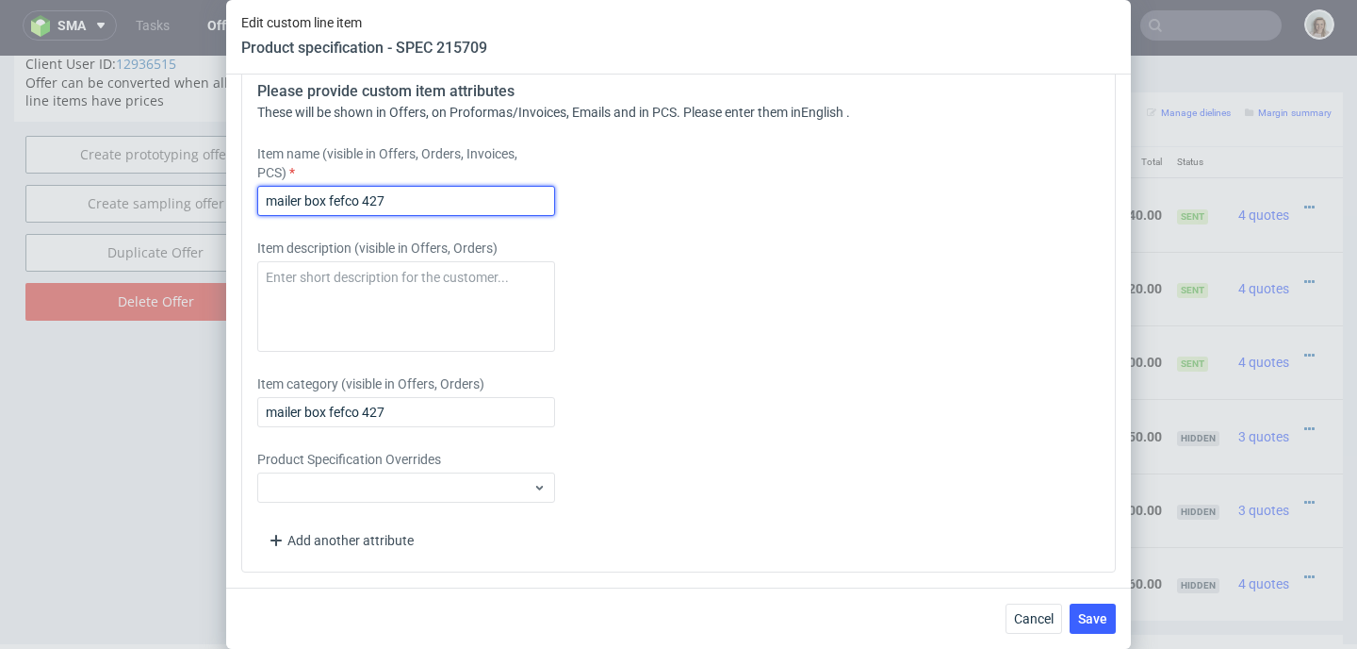
drag, startPoint x: 401, startPoint y: 202, endPoint x: 158, endPoint y: 204, distance: 242.3
click at [158, 204] on div "Edit custom line item Product specification - SPEC 215709 Supplier Adams Packag…" at bounding box center [678, 324] width 1357 height 649
drag, startPoint x: 416, startPoint y: 198, endPoint x: 265, endPoint y: 199, distance: 150.8
click at [265, 199] on input "mailer box fefco 427" at bounding box center [406, 201] width 298 height 30
paste input ": 265x195x60 no closure"
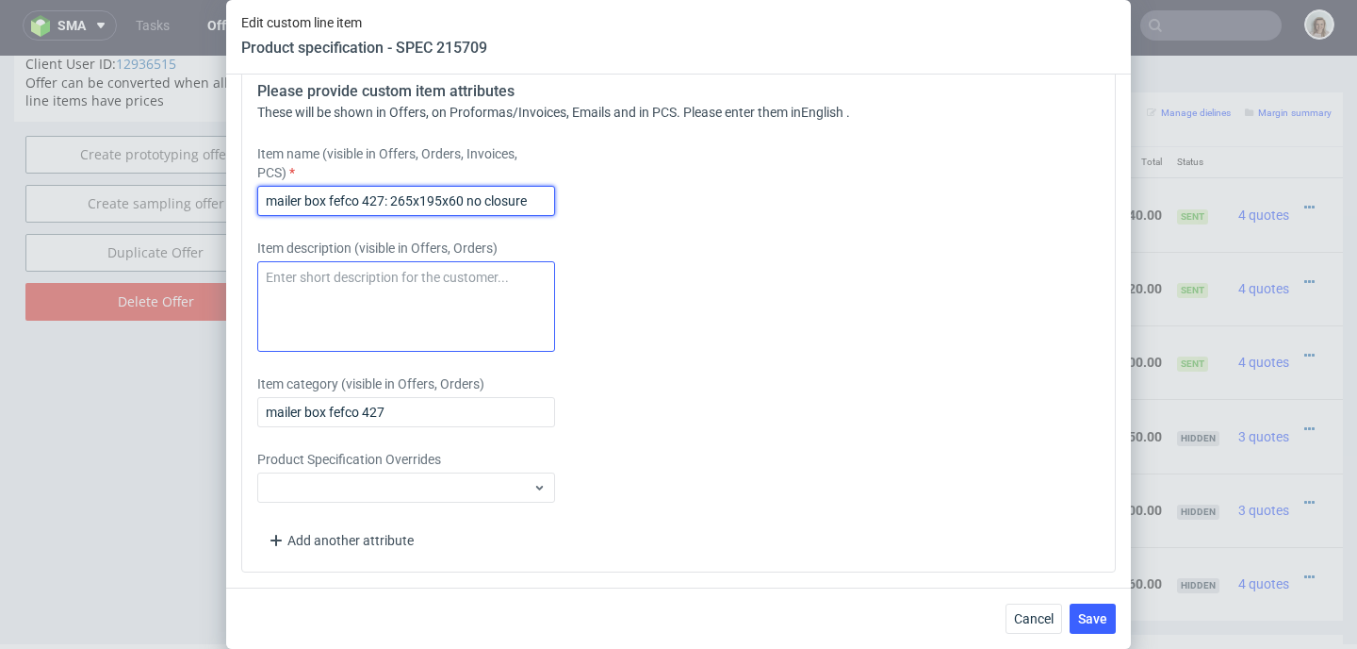
type input "mailer box fefco 427: 265x195x60 no closure"
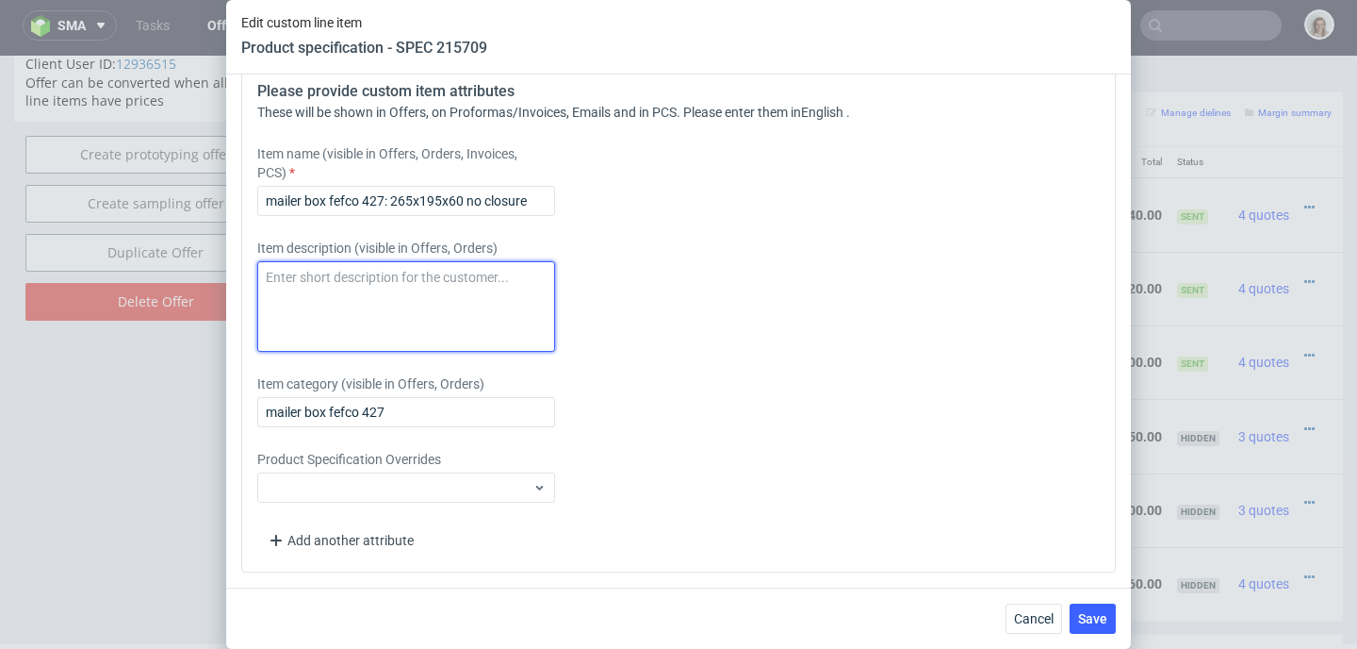
click at [278, 274] on textarea at bounding box center [406, 306] width 298 height 90
paste textarea "mailer box fefco 427: 265x195x60 no closure"
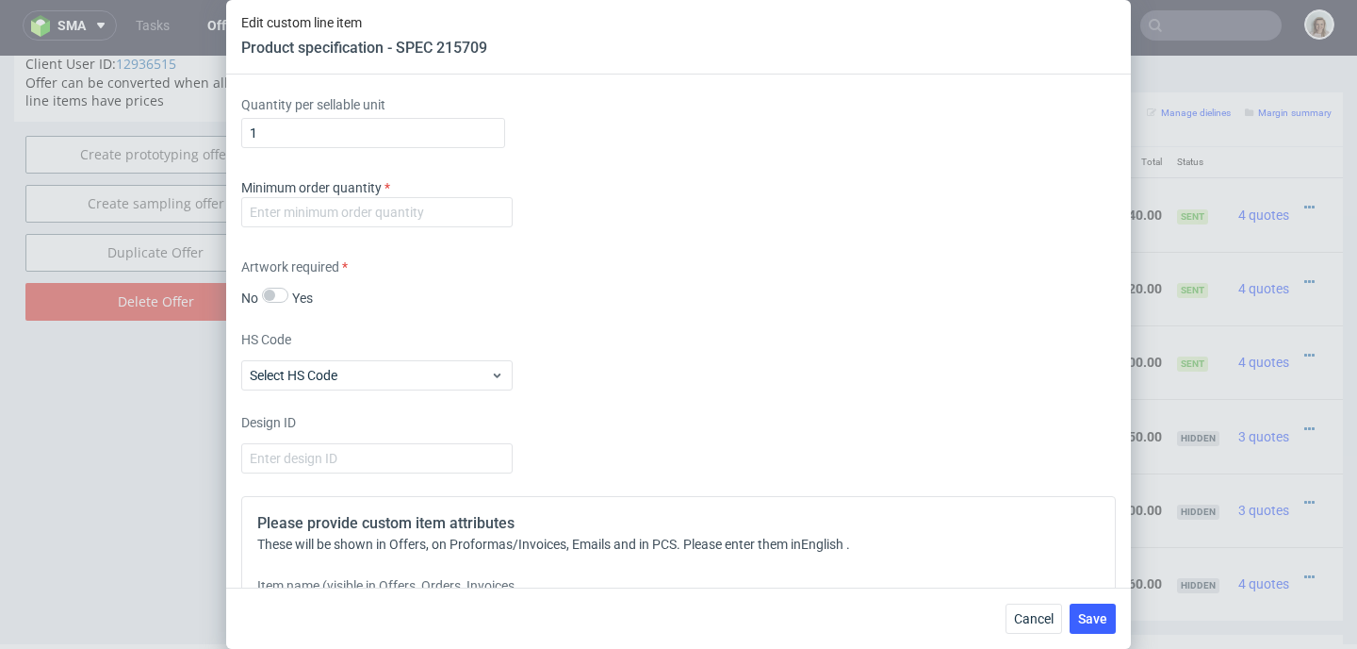
scroll to position [1323, 0]
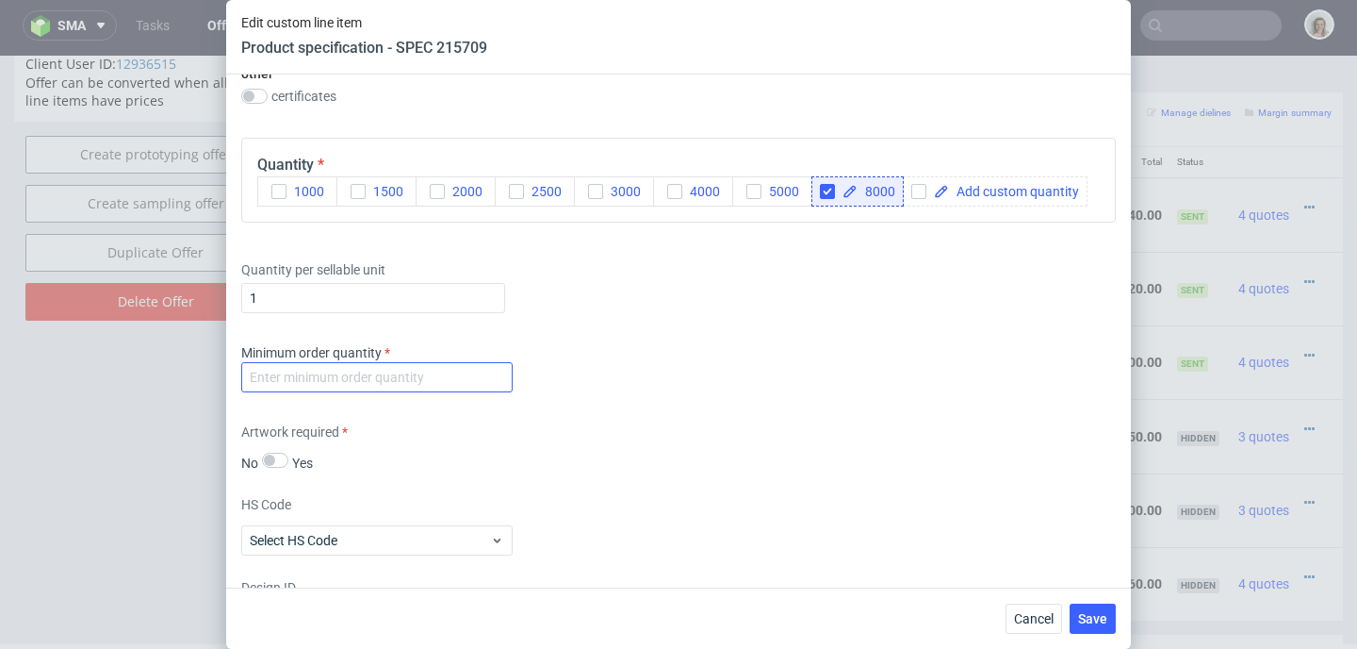
type textarea "mailer box fefco 427: 265x195x60 no closure"
click at [260, 392] on input "number" at bounding box center [376, 377] width 271 height 30
type input "1"
click at [1105, 615] on span "Save" at bounding box center [1092, 618] width 29 height 13
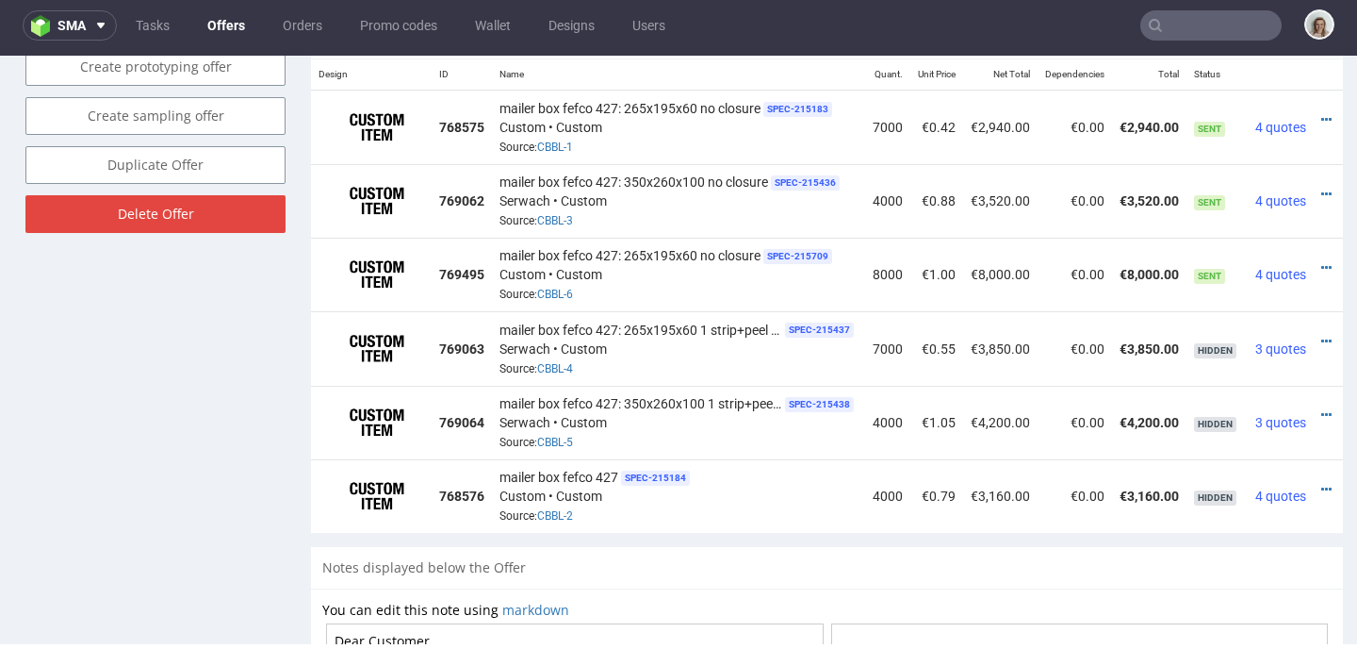
scroll to position [0, 44]
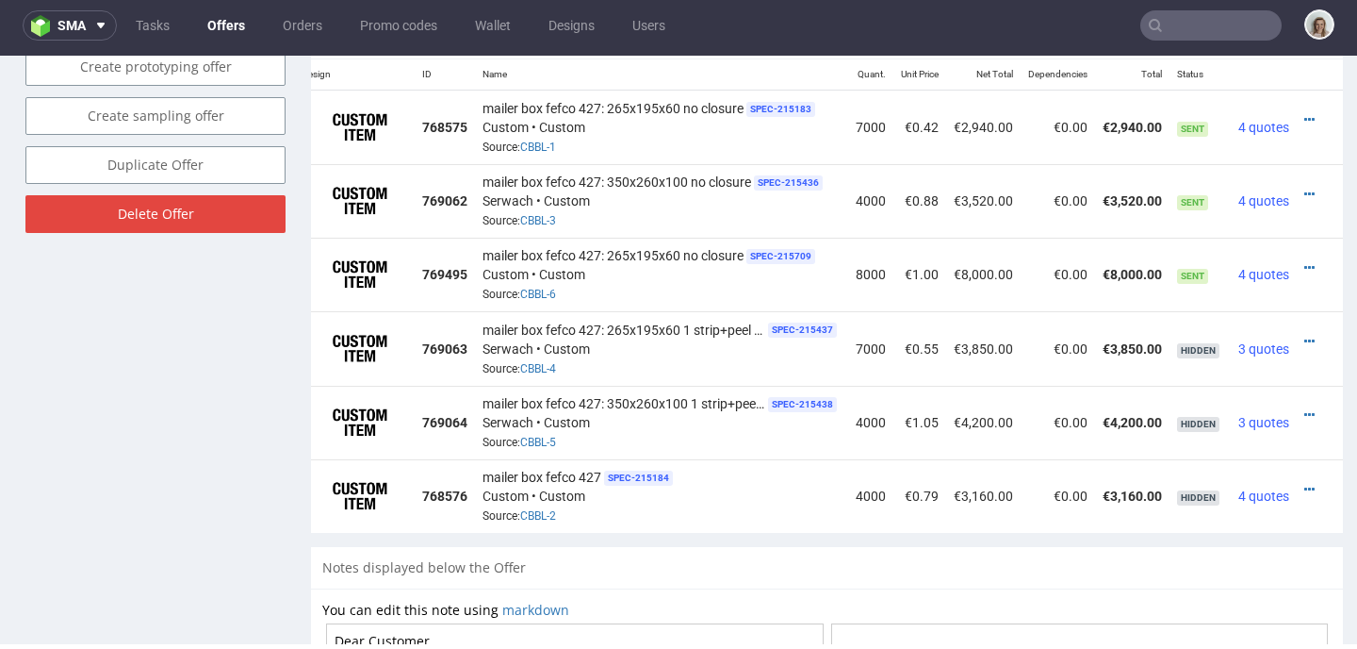
drag, startPoint x: 1202, startPoint y: 534, endPoint x: 1349, endPoint y: 566, distance: 150.7
click at [1305, 263] on icon at bounding box center [1310, 267] width 10 height 13
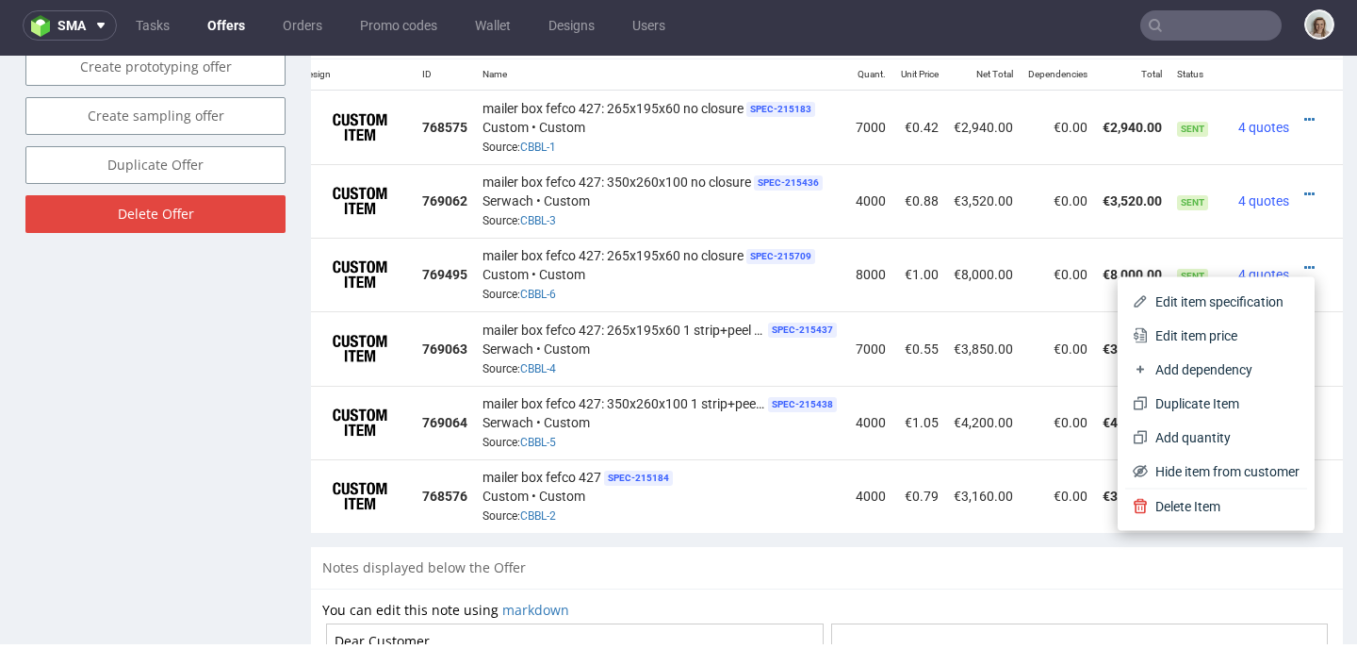
click at [1219, 331] on span "Edit item price" at bounding box center [1224, 335] width 152 height 19
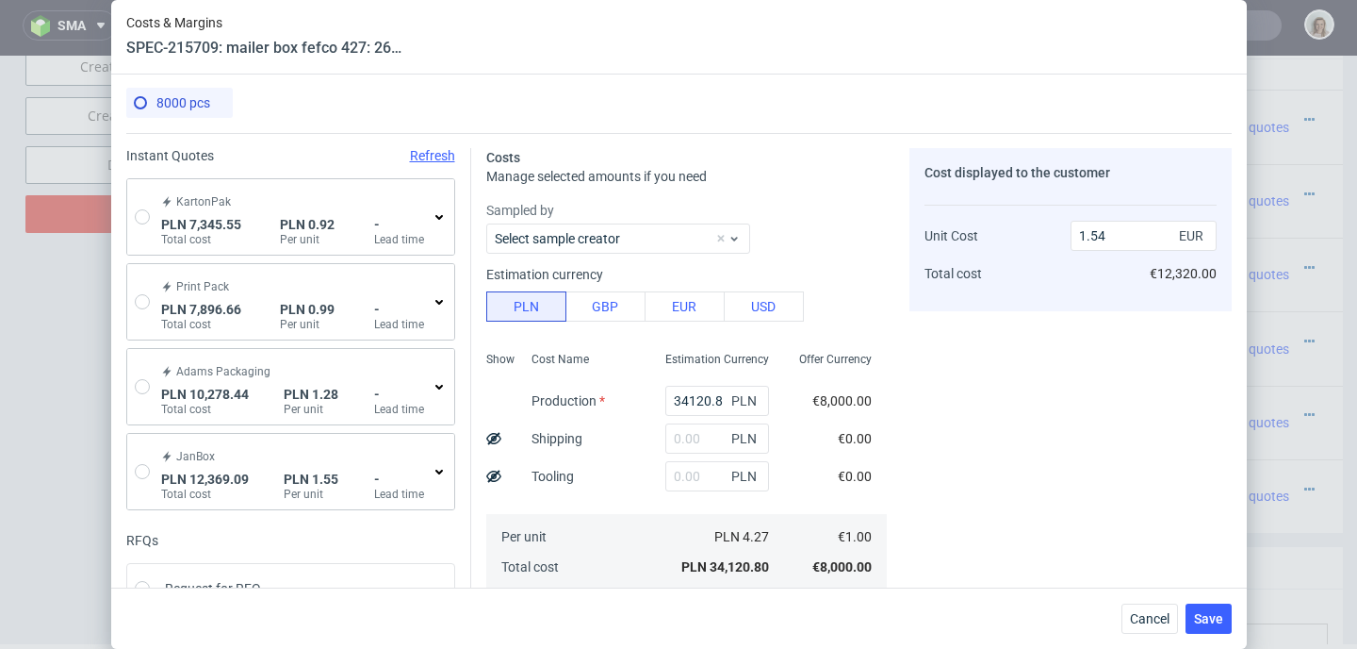
scroll to position [0, 0]
drag, startPoint x: 702, startPoint y: 397, endPoint x: 651, endPoint y: 395, distance: 50.9
click at [665, 395] on input "34120.8" at bounding box center [717, 402] width 104 height 30
paste input "5360"
type input "5360"
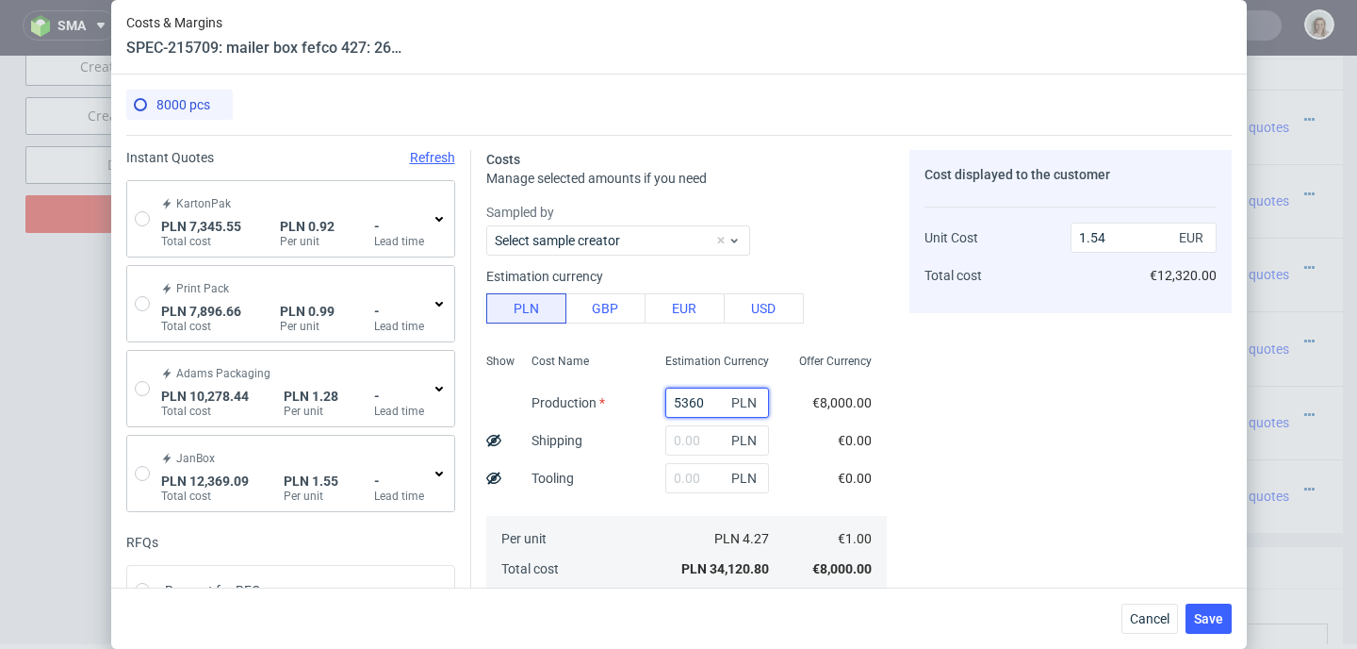
type input "0.24"
type input "5360"
click at [675, 477] on input "text" at bounding box center [717, 478] width 104 height 30
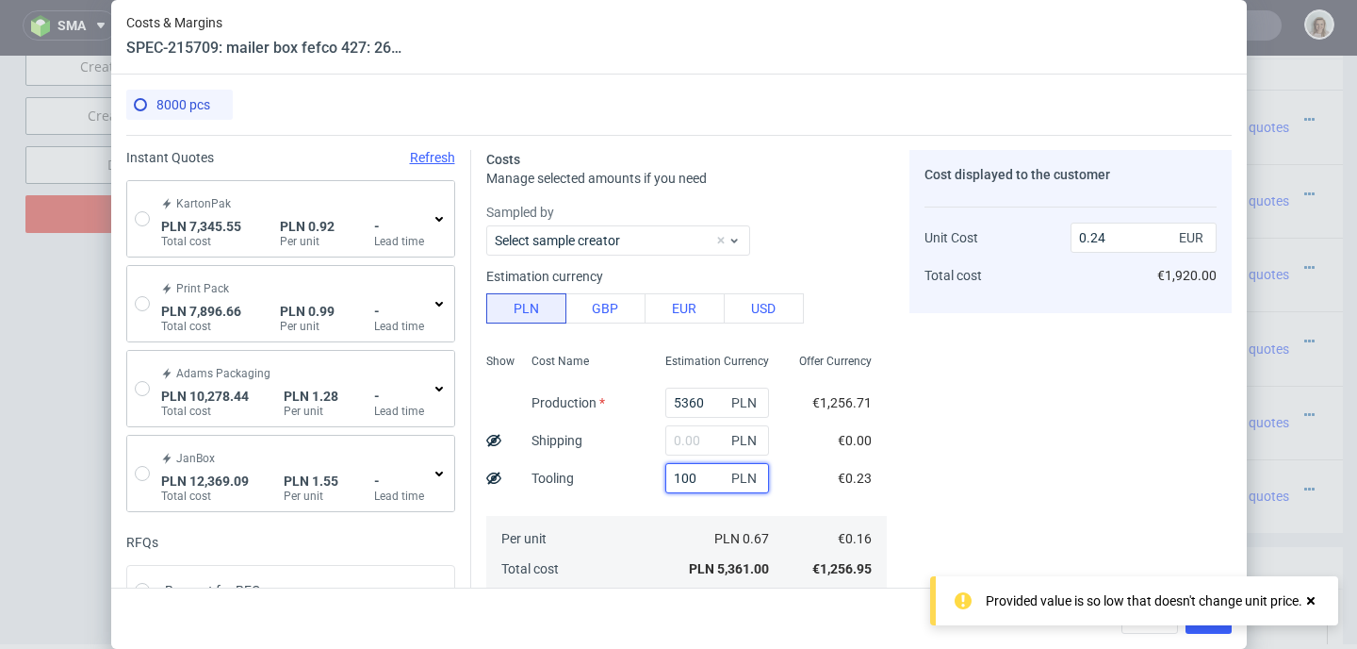
type input "1000"
type input "0.29"
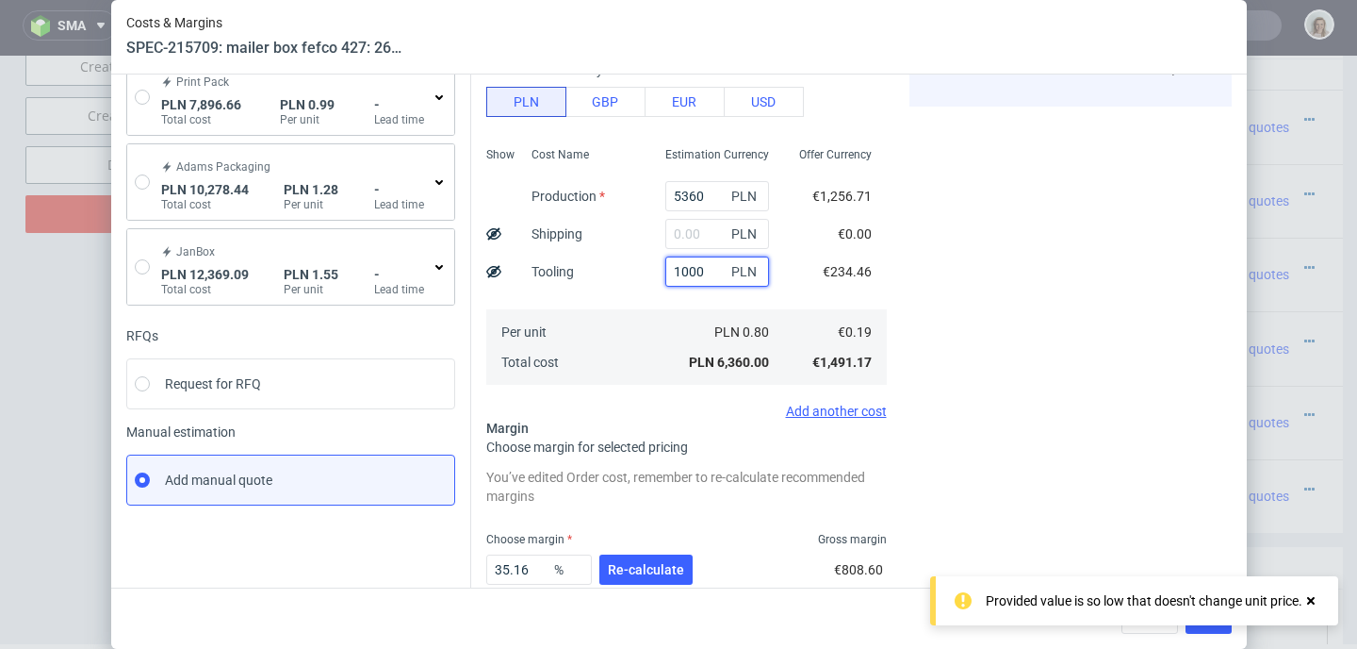
scroll to position [210, 0]
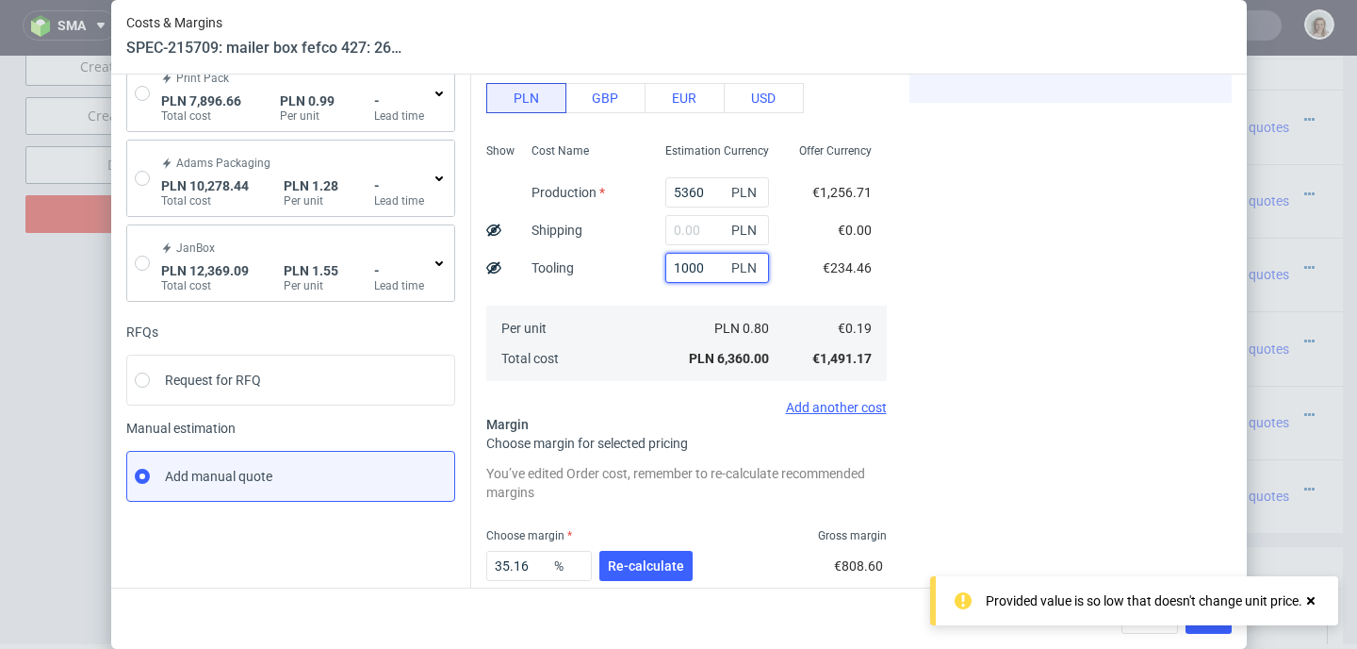
type input "1000"
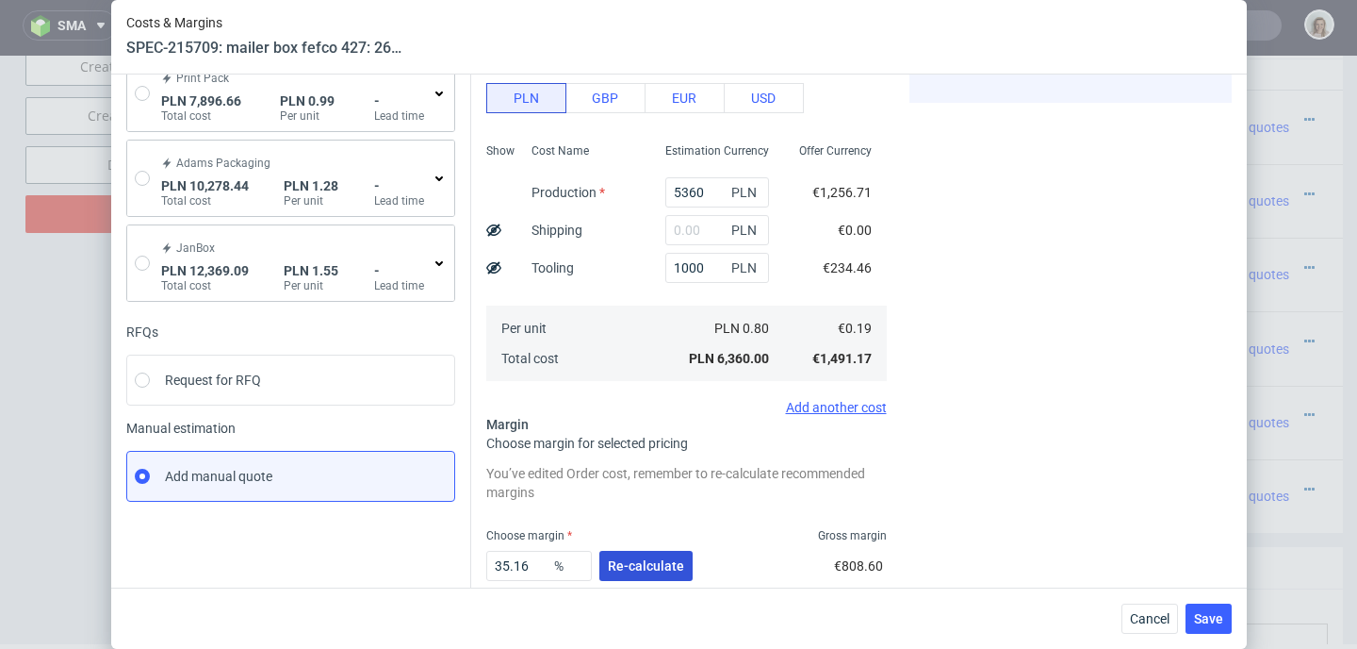
click at [624, 559] on span "Re-calculate" at bounding box center [646, 565] width 76 height 13
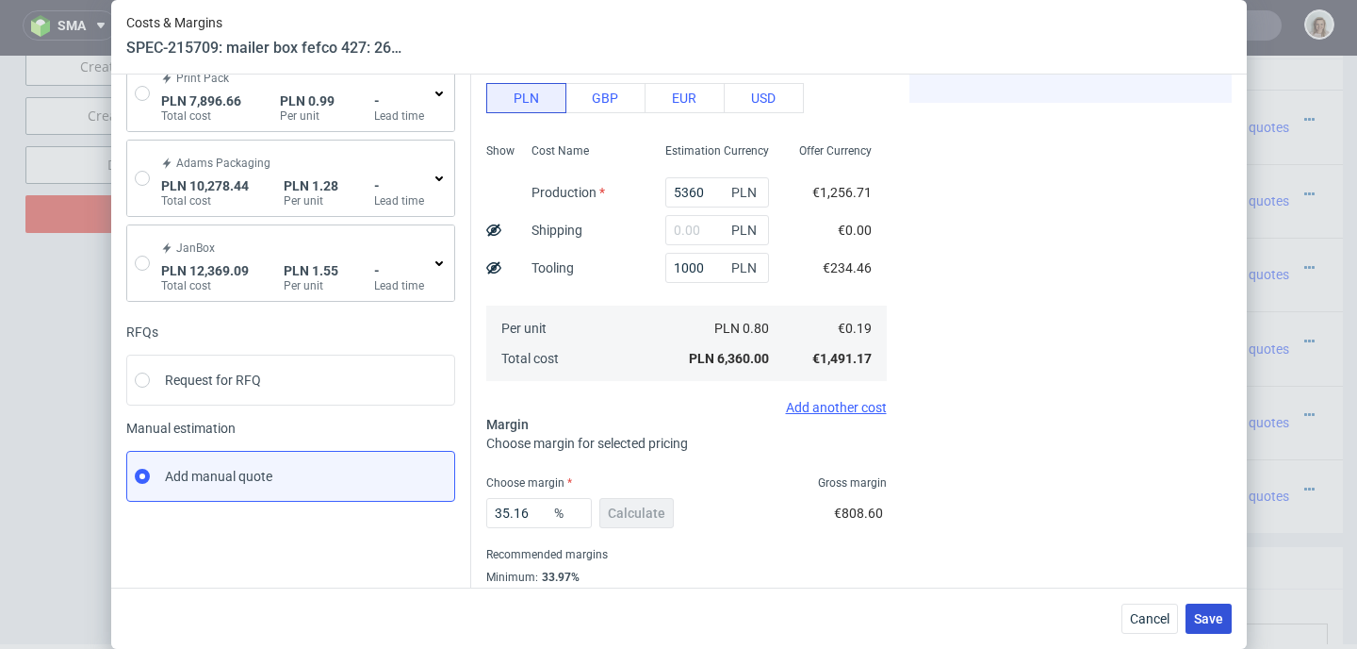
click at [1209, 616] on span "Save" at bounding box center [1208, 618] width 29 height 13
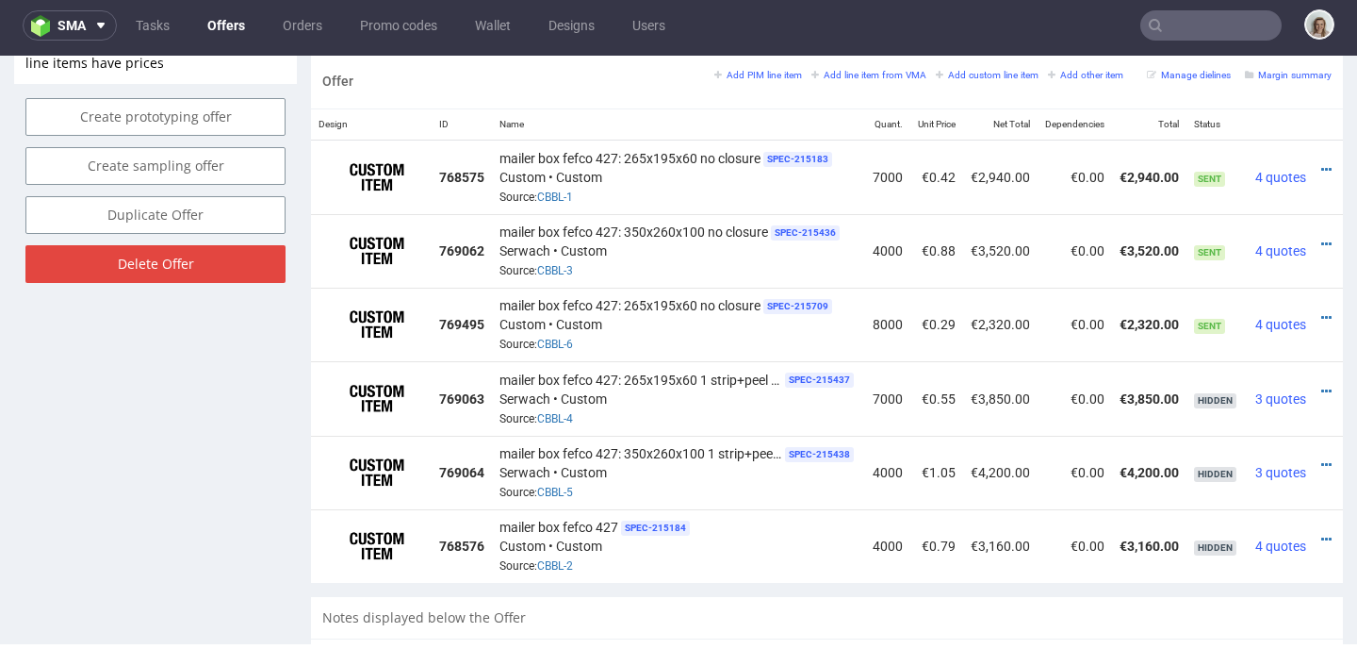
scroll to position [0, 44]
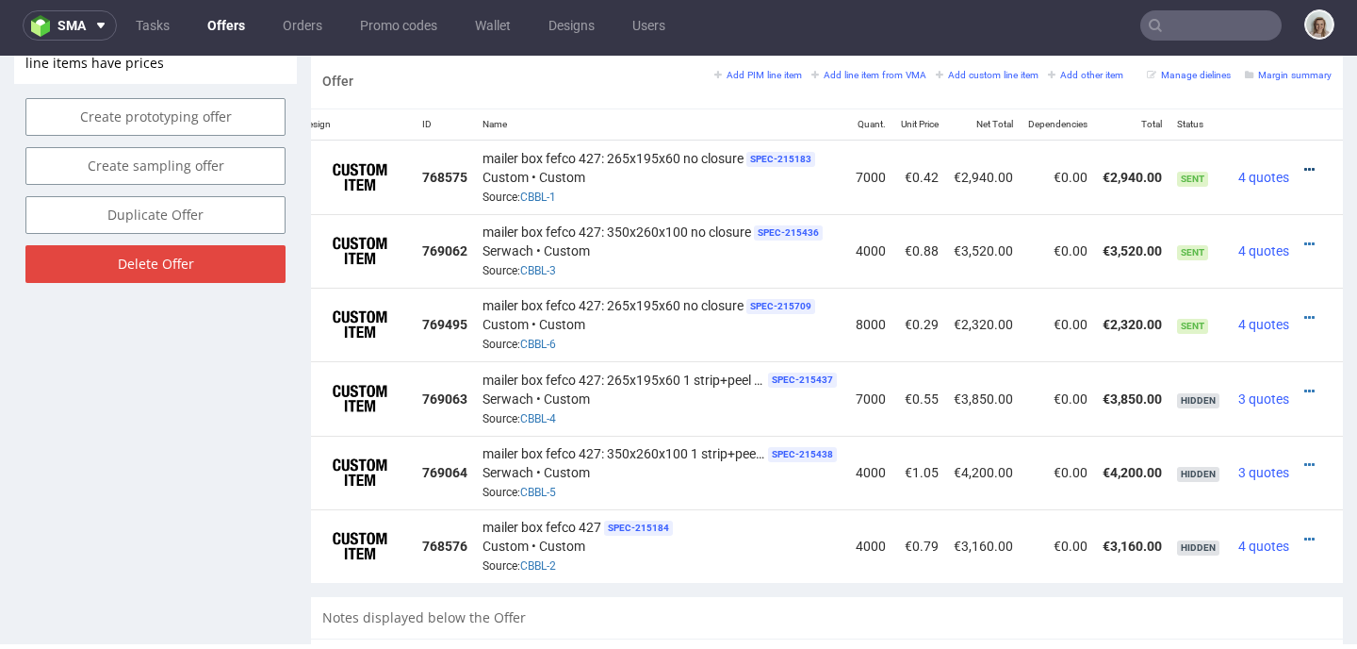
click at [1305, 168] on icon at bounding box center [1310, 169] width 10 height 13
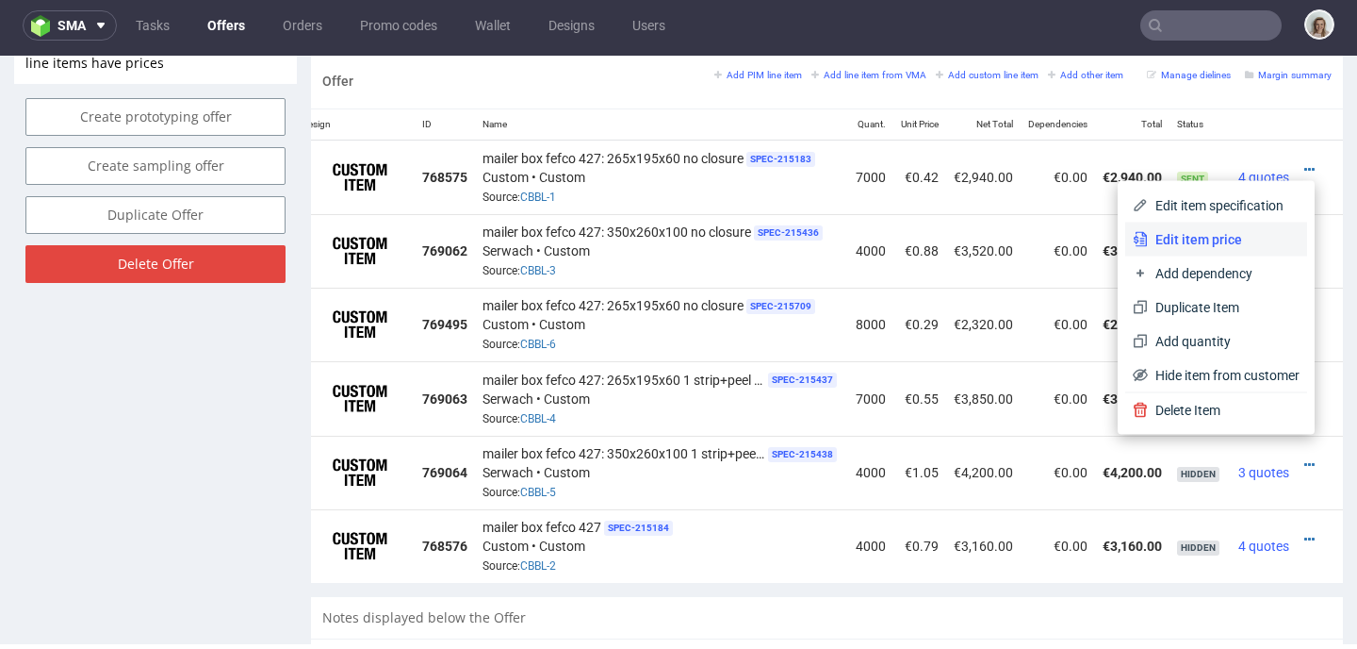
click at [1208, 235] on span "Edit item price" at bounding box center [1224, 239] width 152 height 19
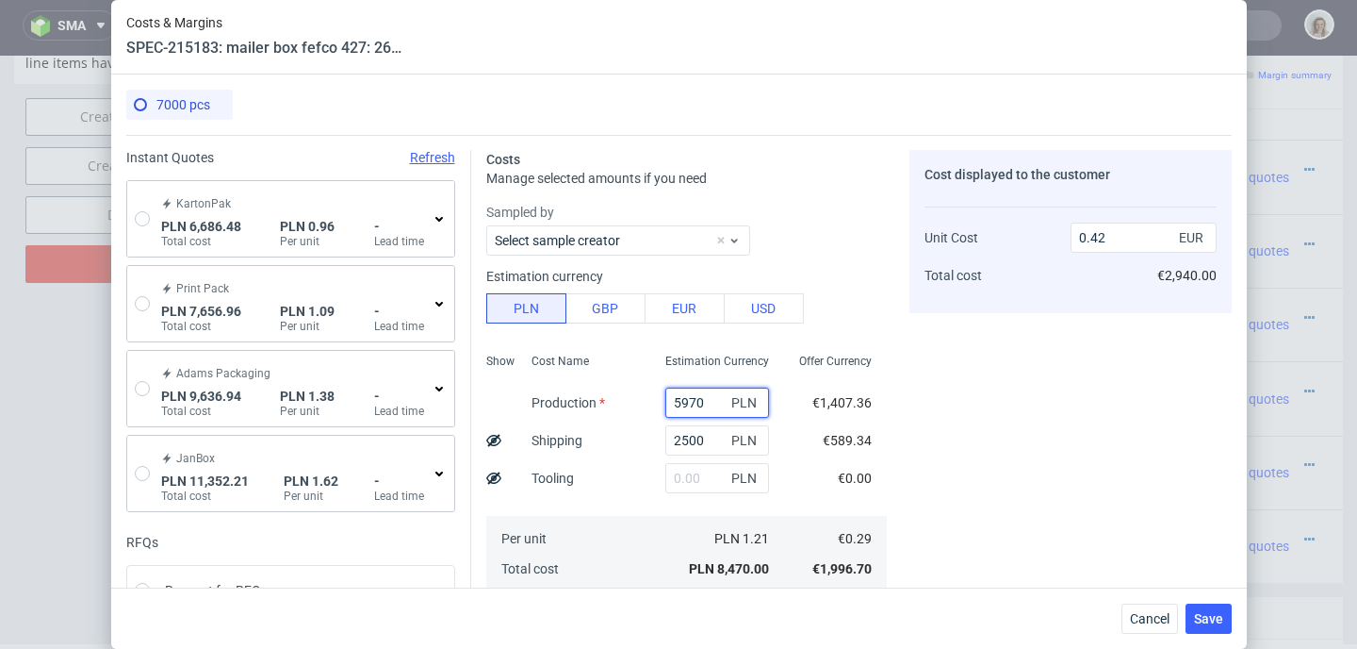
click at [665, 395] on input "5970" at bounding box center [717, 402] width 104 height 30
type input "970"
type input "0.17"
type input "4970"
type input "0.37"
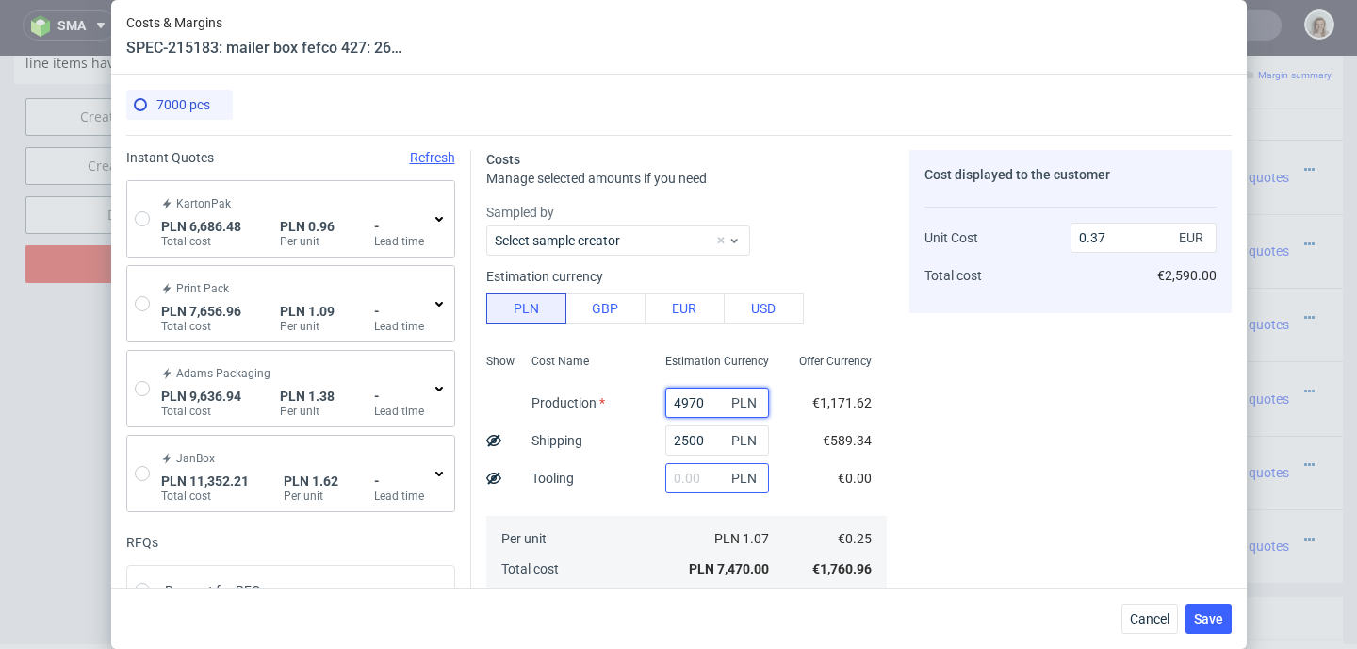
type input "4970"
click at [671, 479] on input "text" at bounding box center [717, 478] width 104 height 30
type input "1000"
type input "0.42"
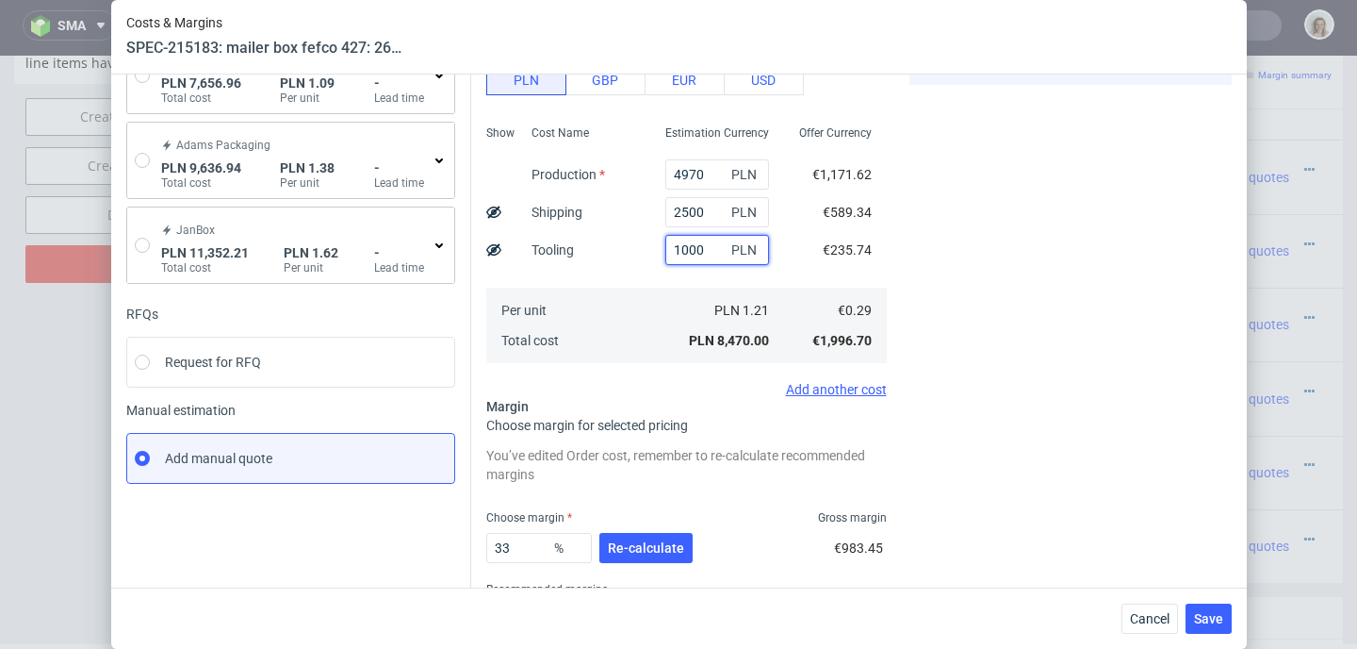
scroll to position [320, 0]
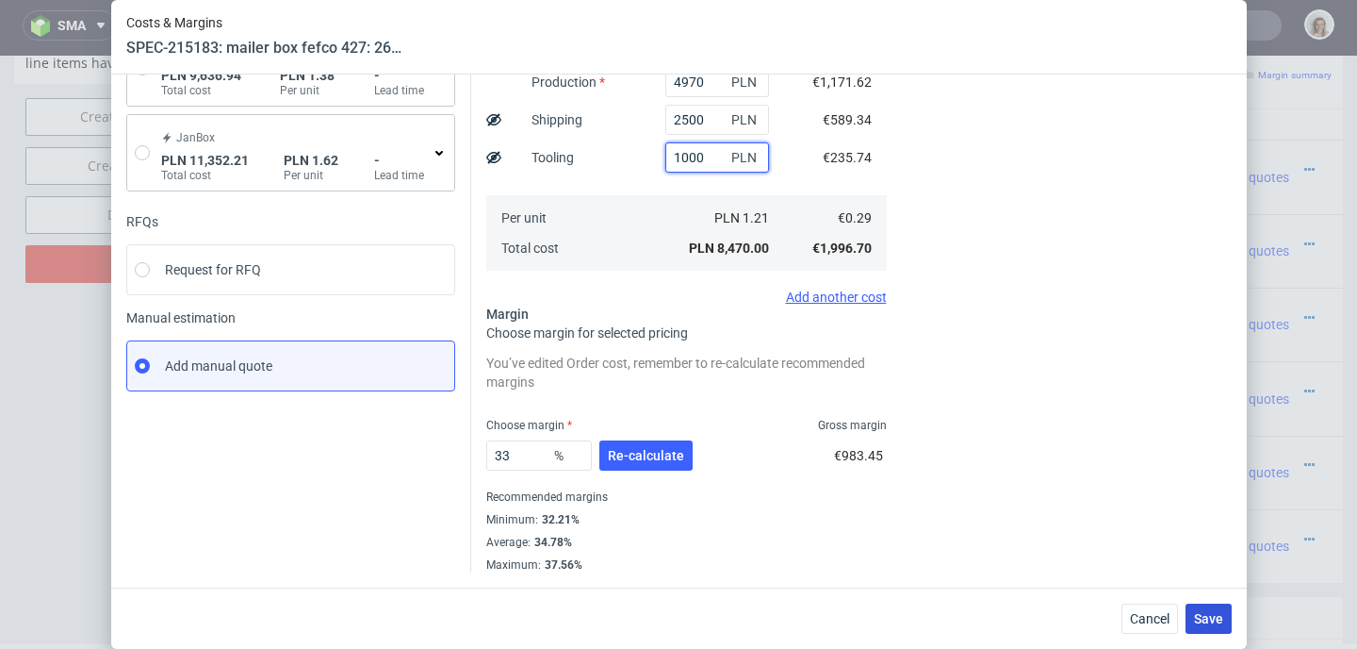
type input "1000"
click at [1217, 621] on span "Save" at bounding box center [1208, 618] width 29 height 13
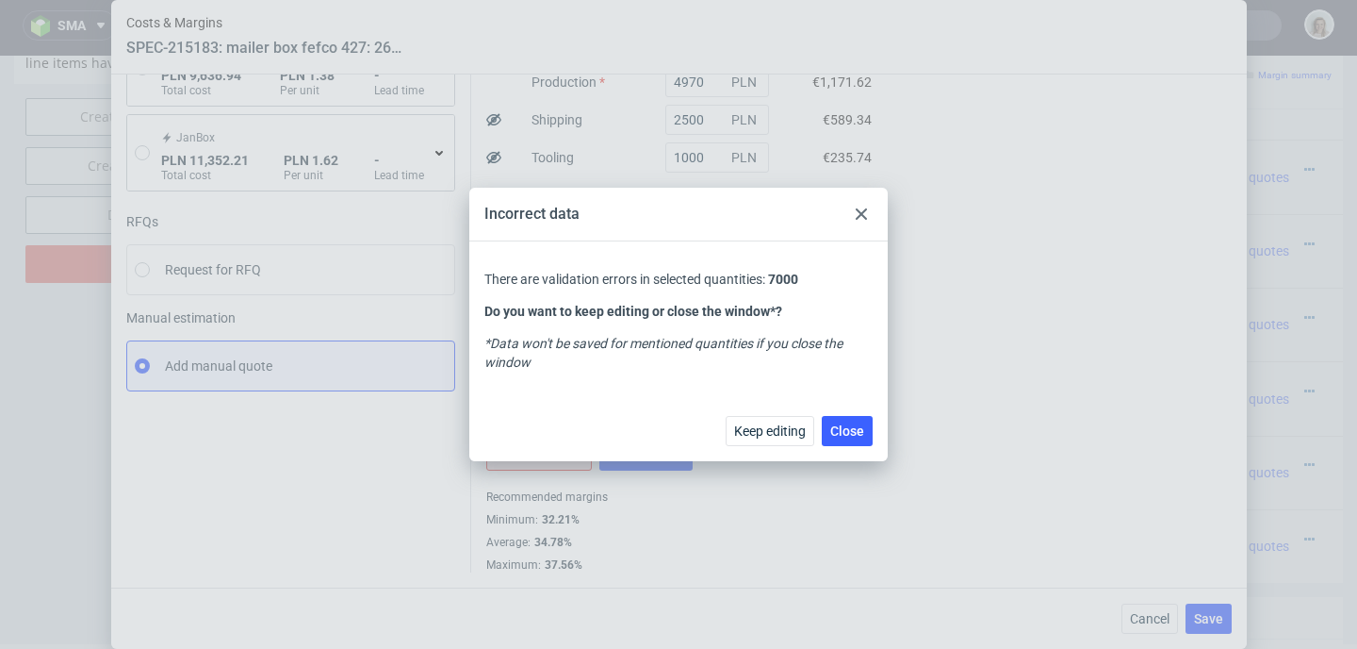
click at [859, 211] on use at bounding box center [861, 213] width 11 height 11
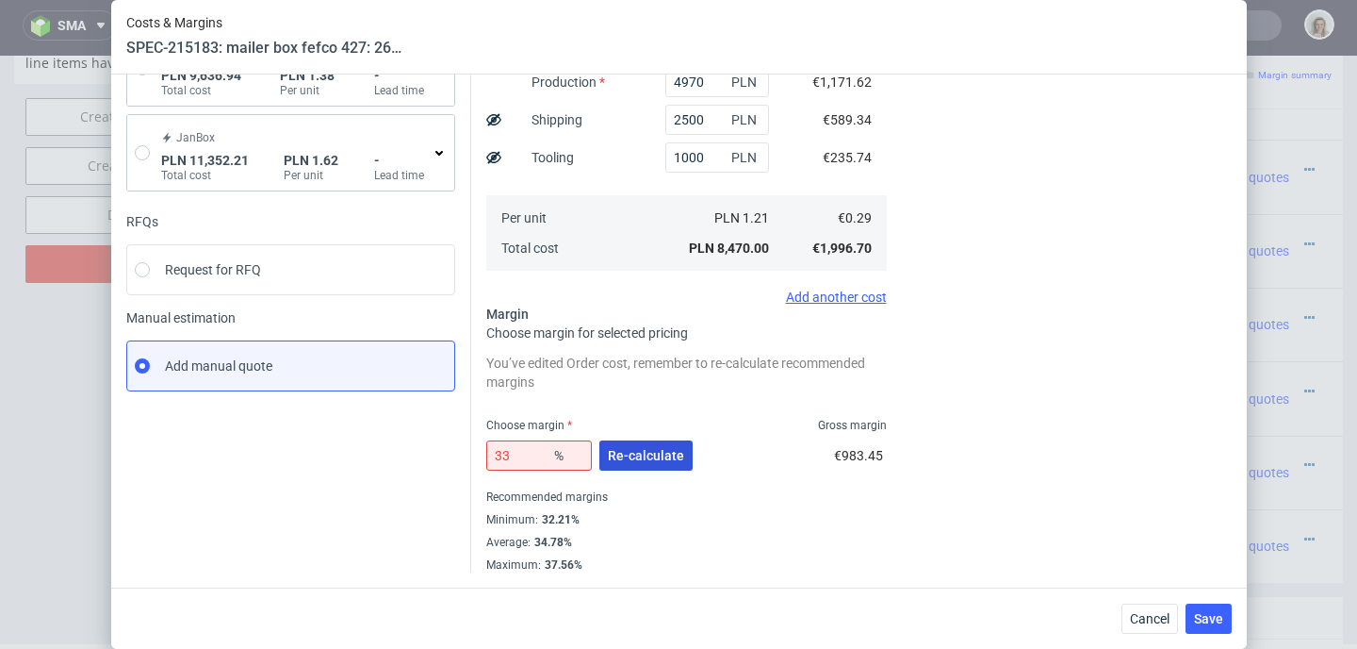
click at [643, 452] on span "Re-calculate" at bounding box center [646, 455] width 76 height 13
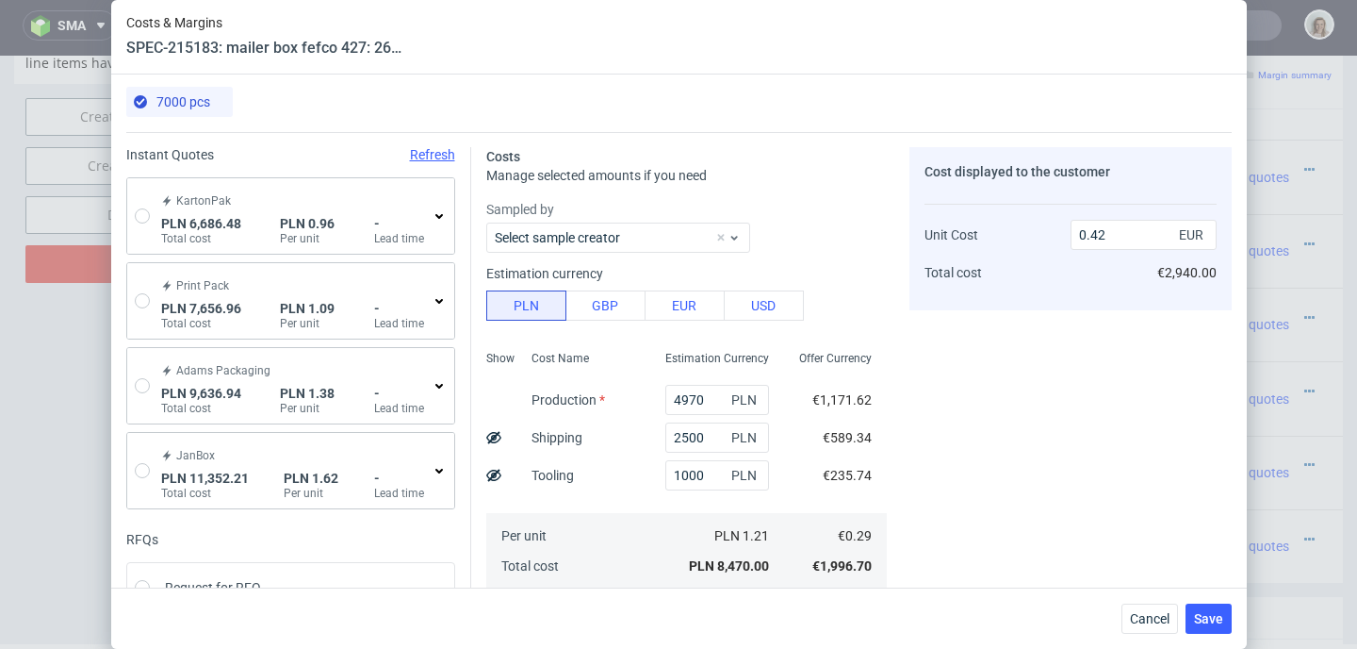
scroll to position [0, 0]
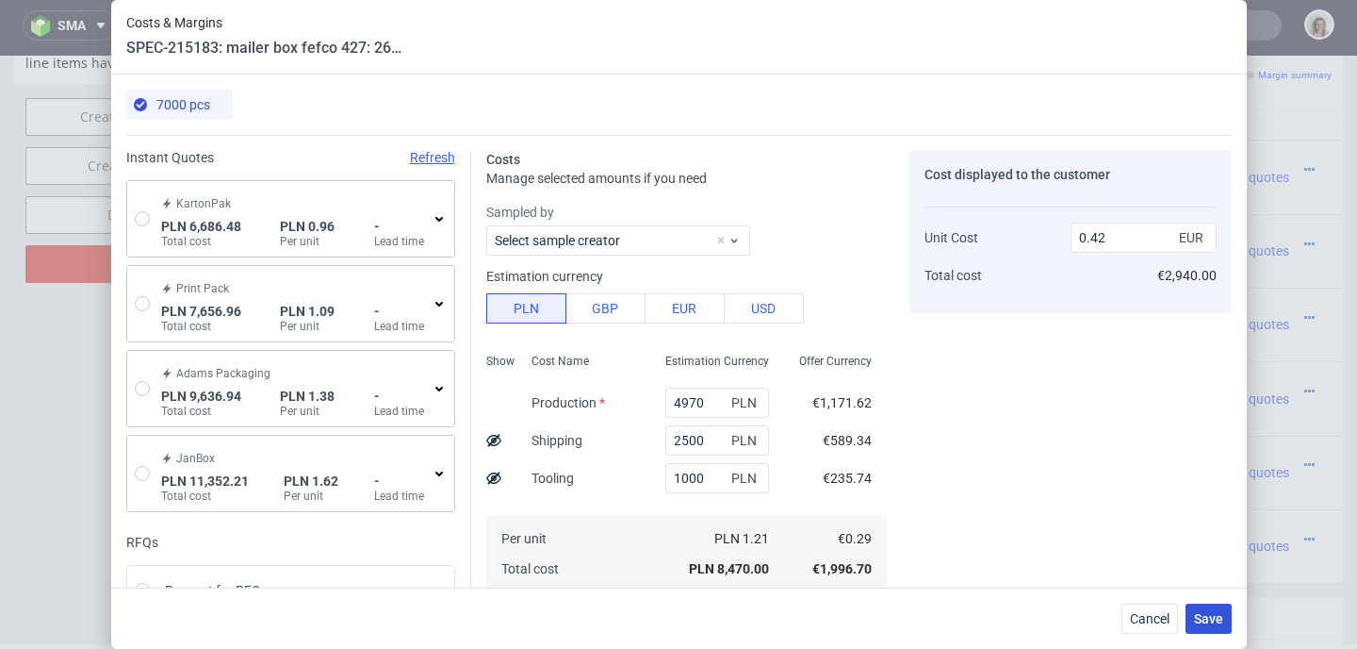
click at [1218, 616] on span "Save" at bounding box center [1208, 618] width 29 height 13
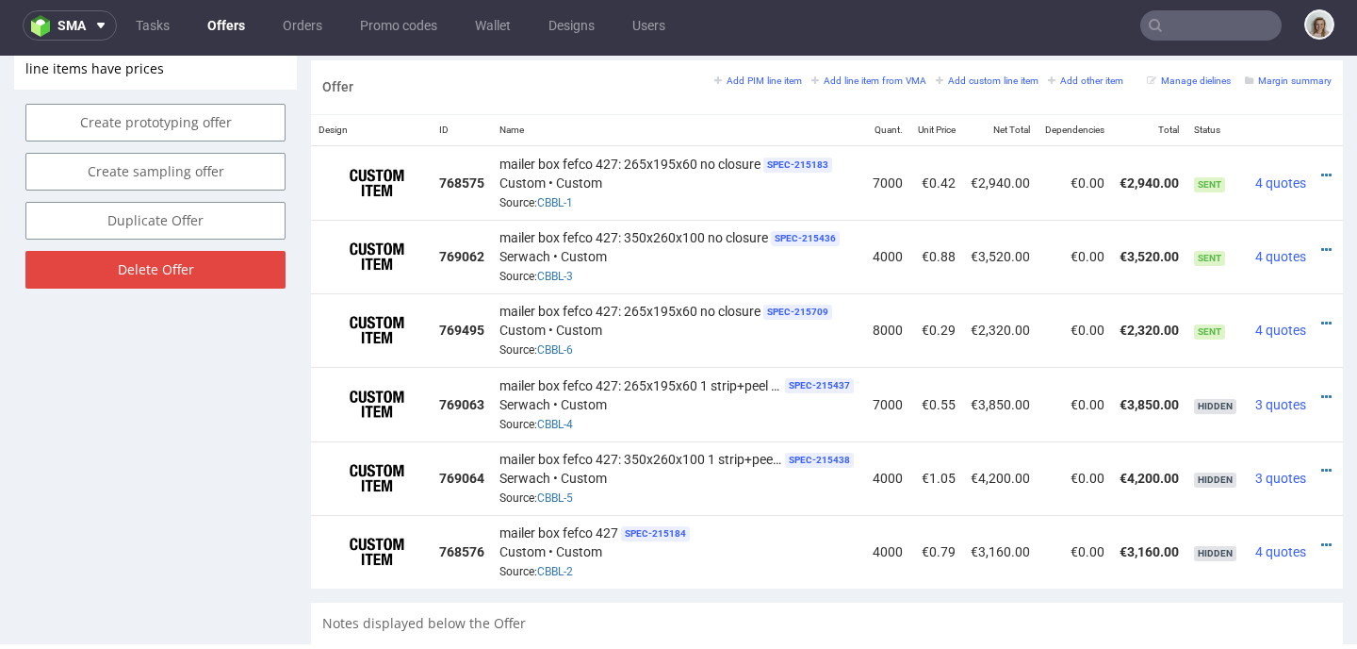
scroll to position [0, 44]
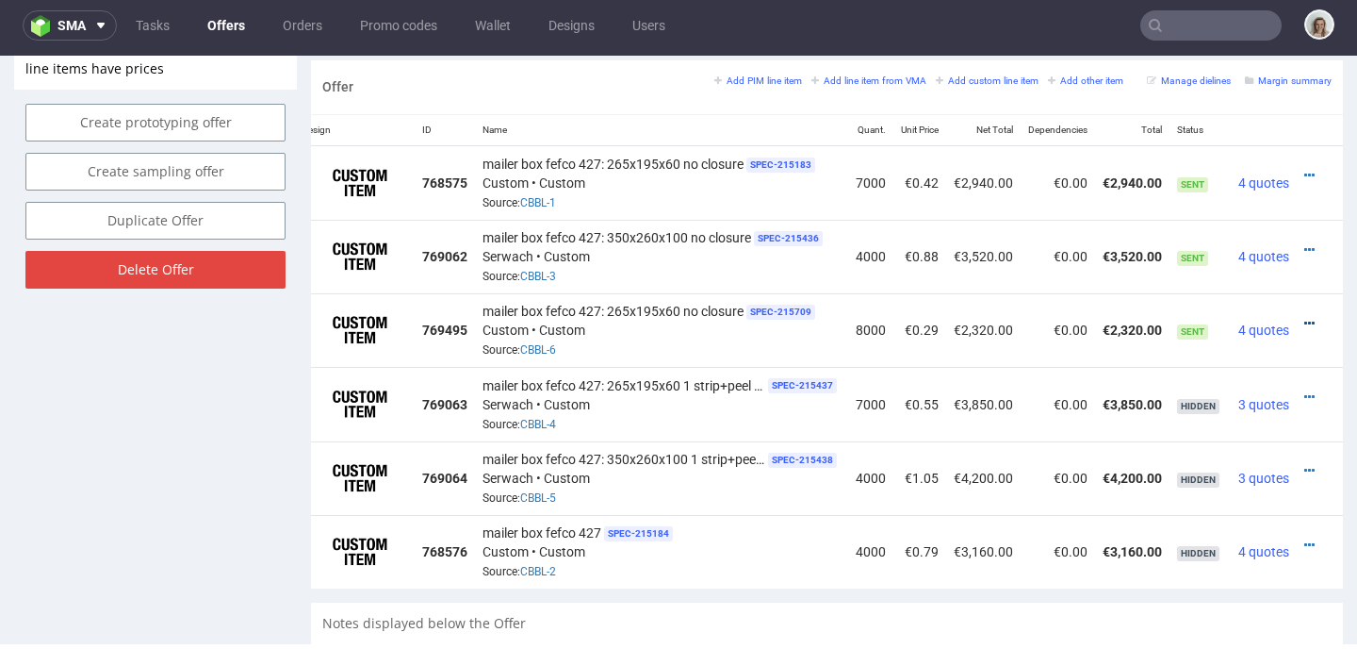
click at [1305, 318] on icon at bounding box center [1310, 323] width 10 height 13
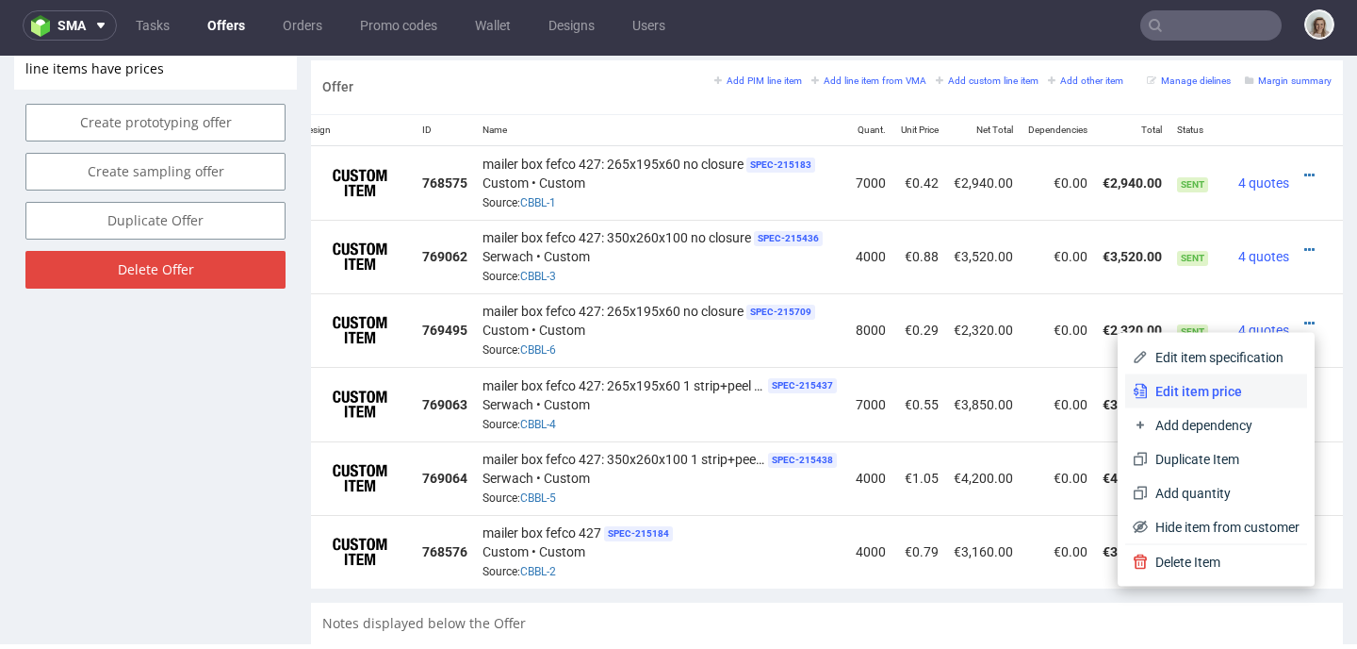
click at [1204, 382] on span "Edit item price" at bounding box center [1224, 391] width 152 height 19
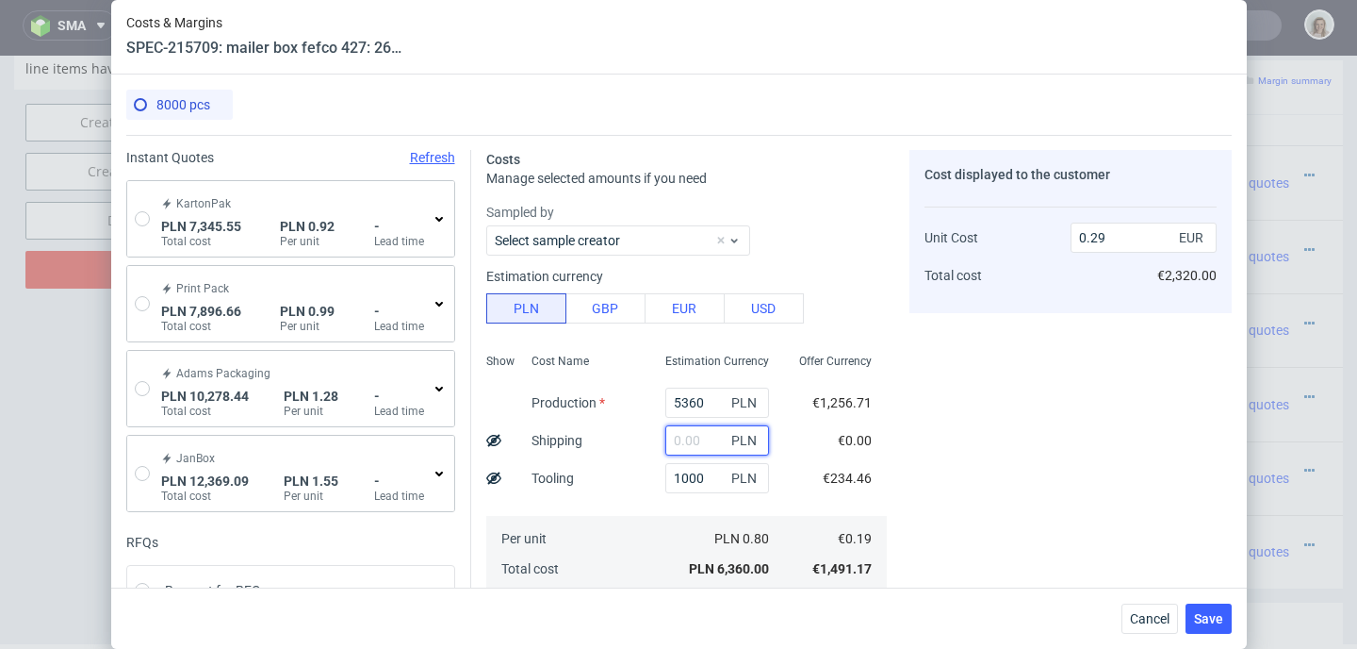
click at [671, 437] on input "text" at bounding box center [717, 440] width 104 height 30
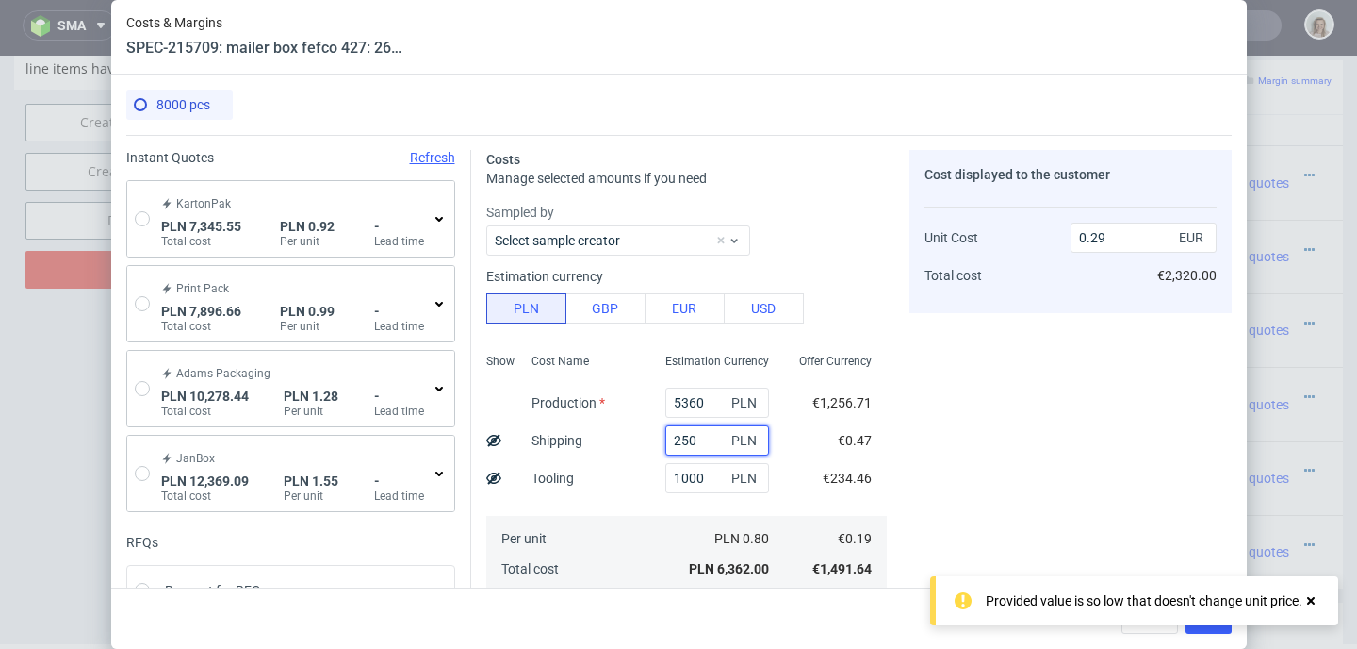
type input "2500"
type input "0.4"
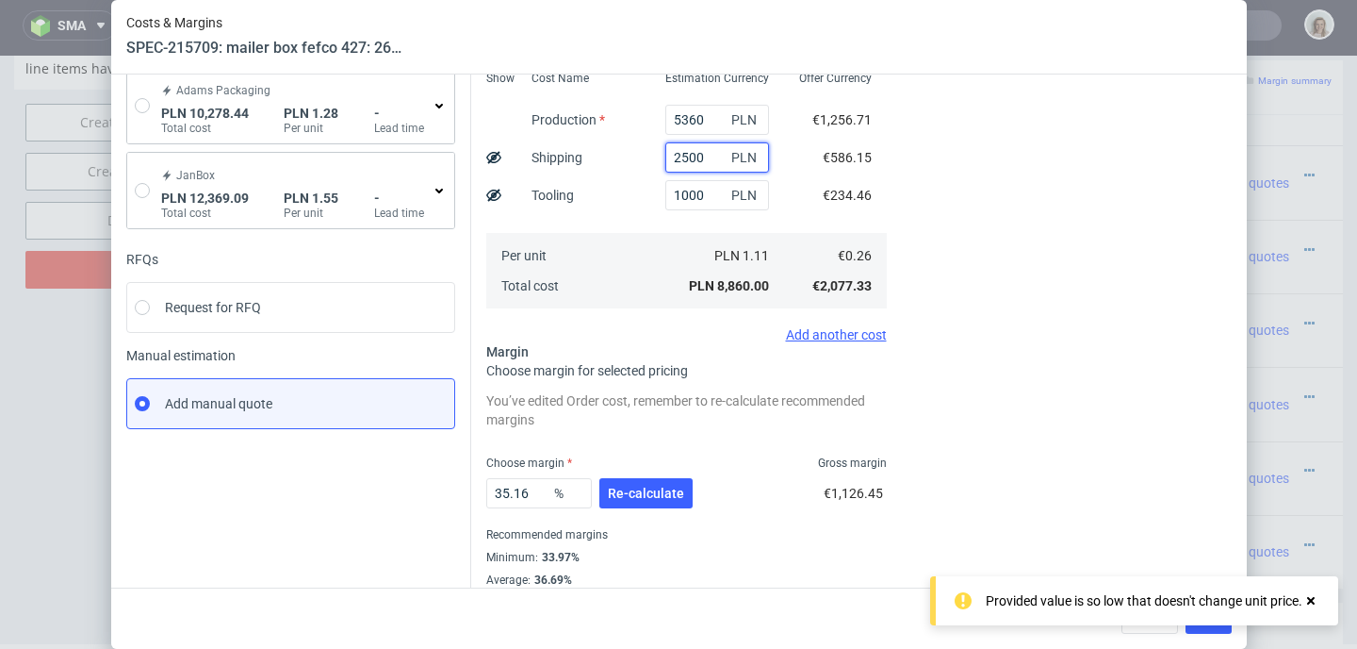
scroll to position [320, 0]
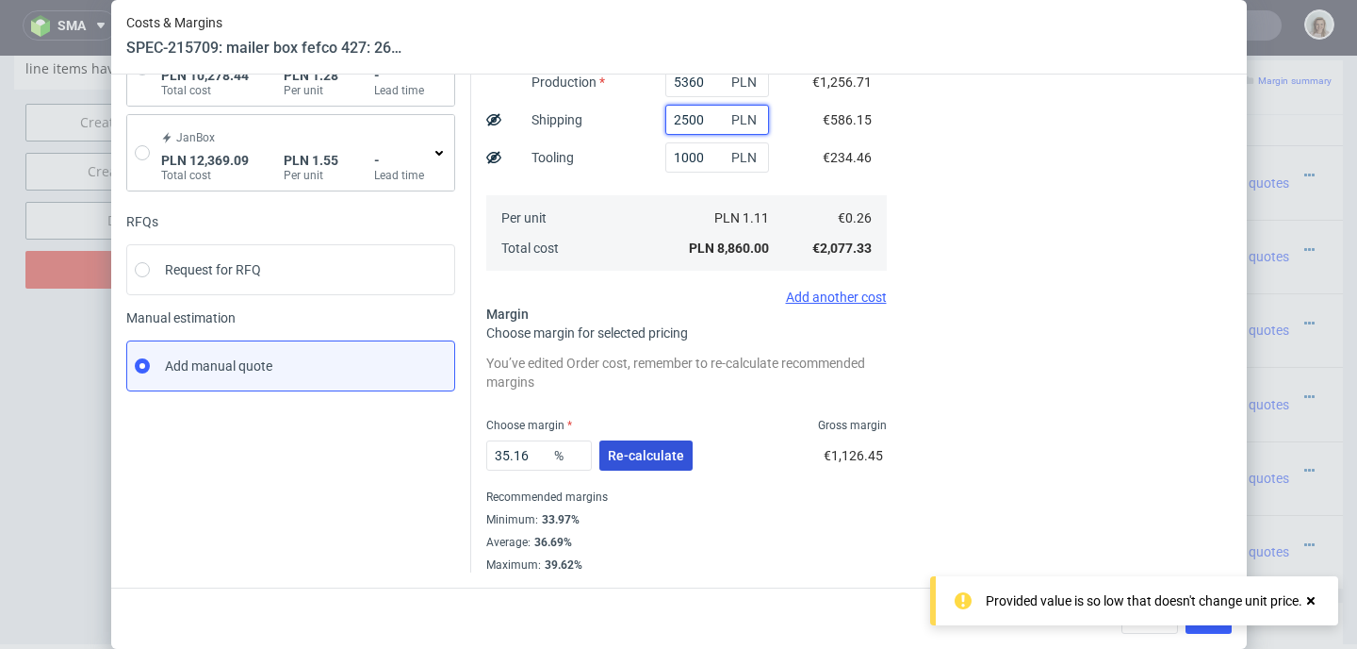
type input "2500"
click at [608, 454] on span "Re-calculate" at bounding box center [646, 455] width 76 height 13
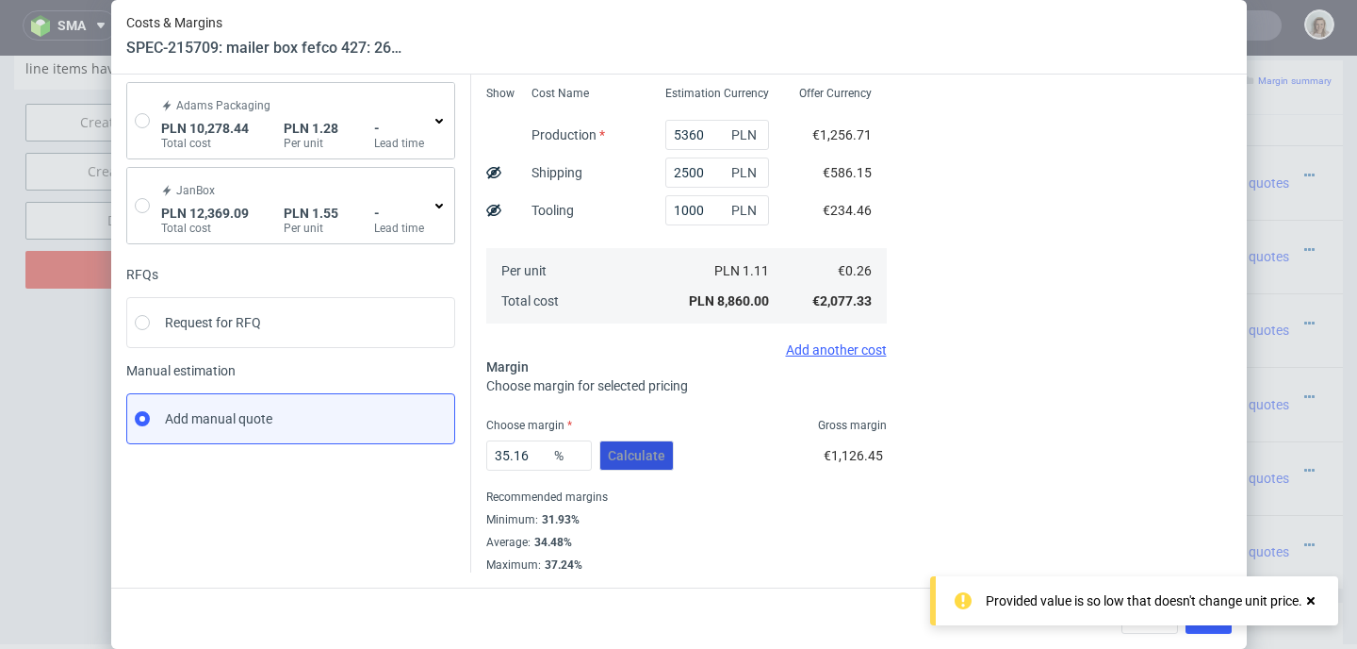
scroll to position [268, 0]
click at [1311, 596] on icon at bounding box center [1311, 600] width 17 height 15
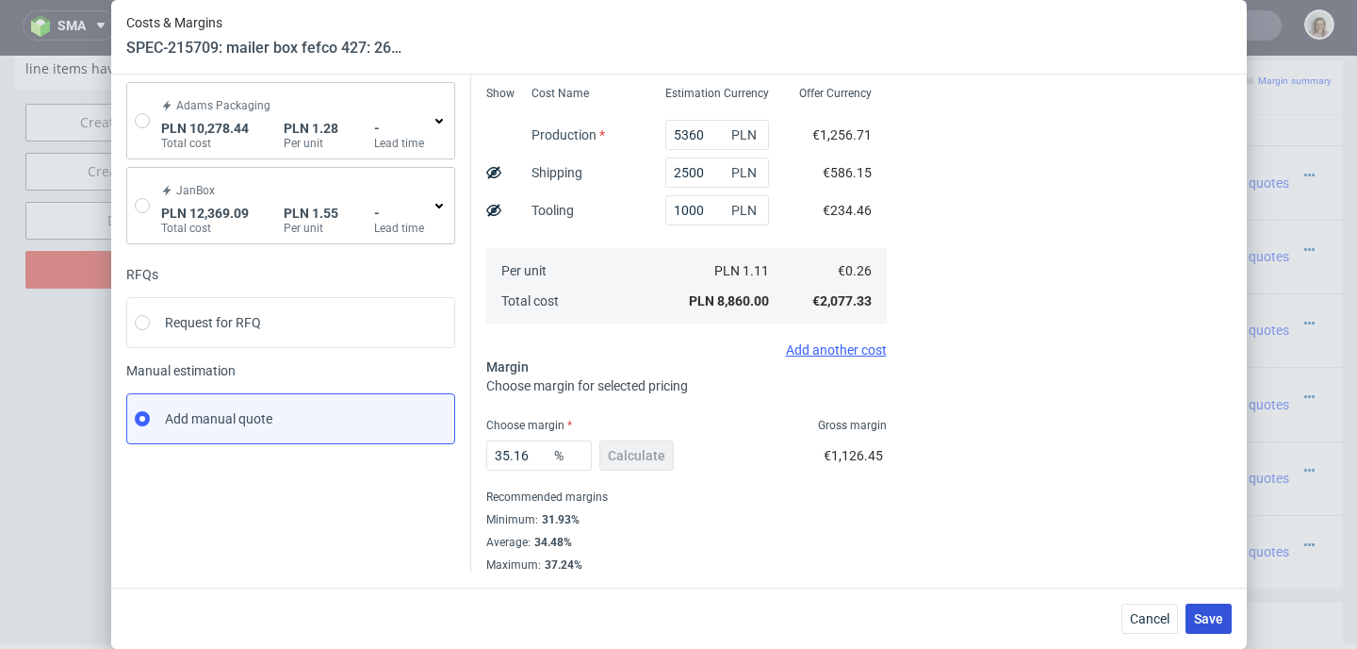
click at [1216, 616] on span "Save" at bounding box center [1208, 618] width 29 height 13
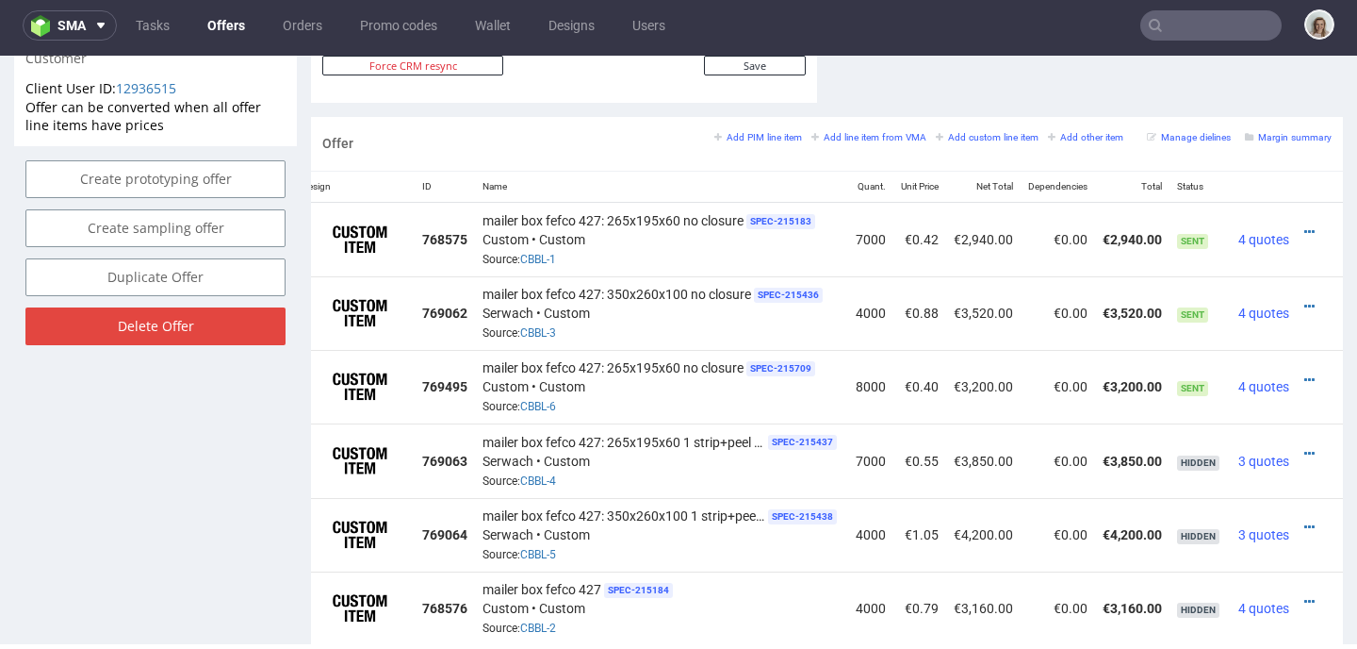
scroll to position [1038, 0]
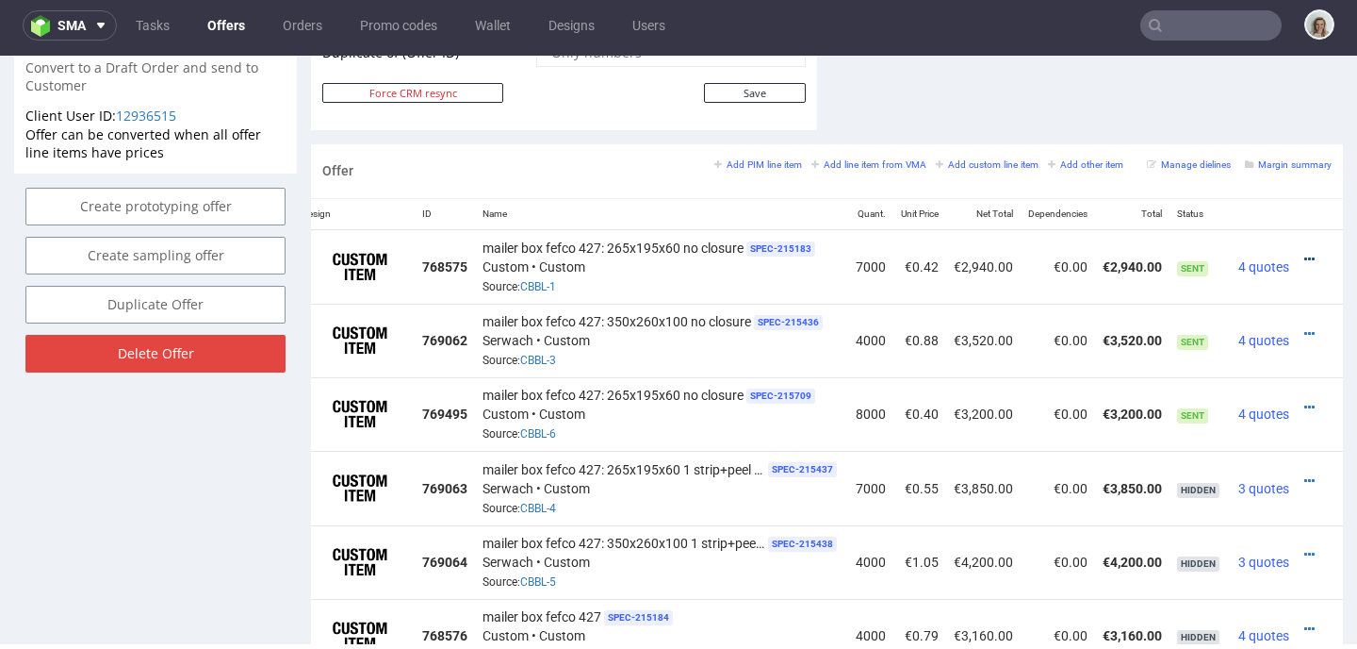
click at [1305, 256] on icon at bounding box center [1310, 259] width 10 height 13
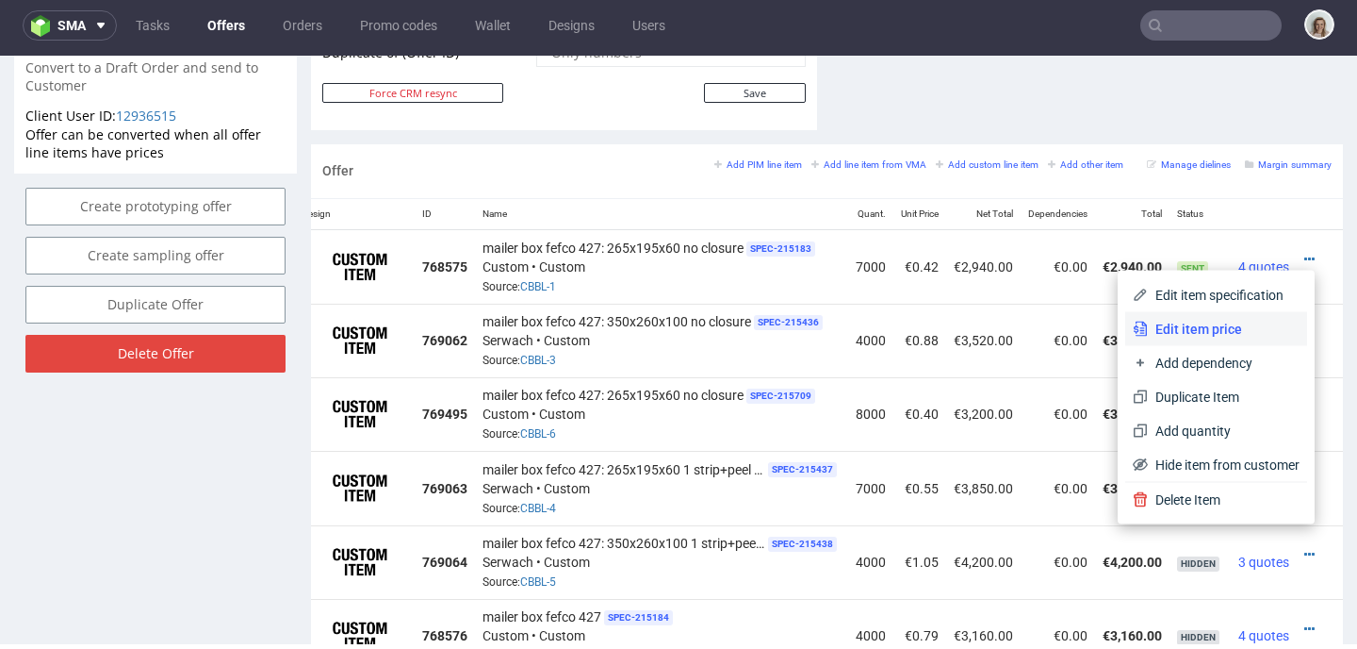
click at [1231, 320] on span "Edit item price" at bounding box center [1224, 329] width 152 height 19
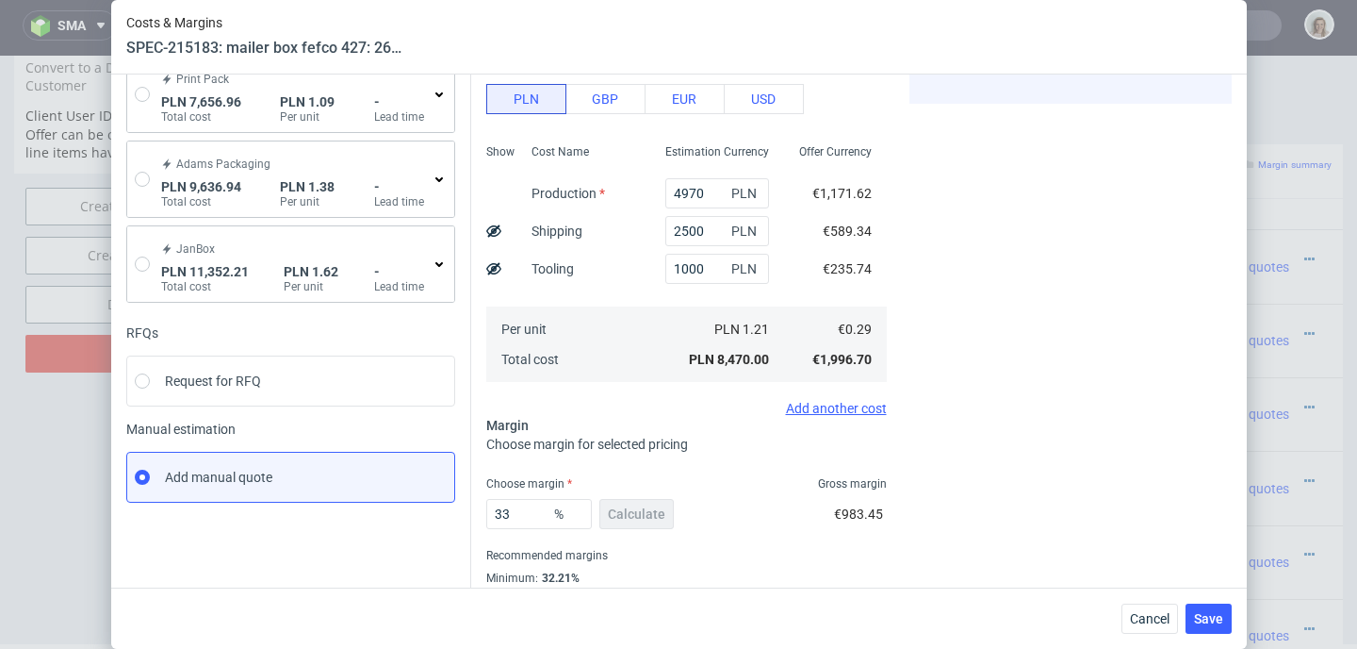
scroll to position [268, 0]
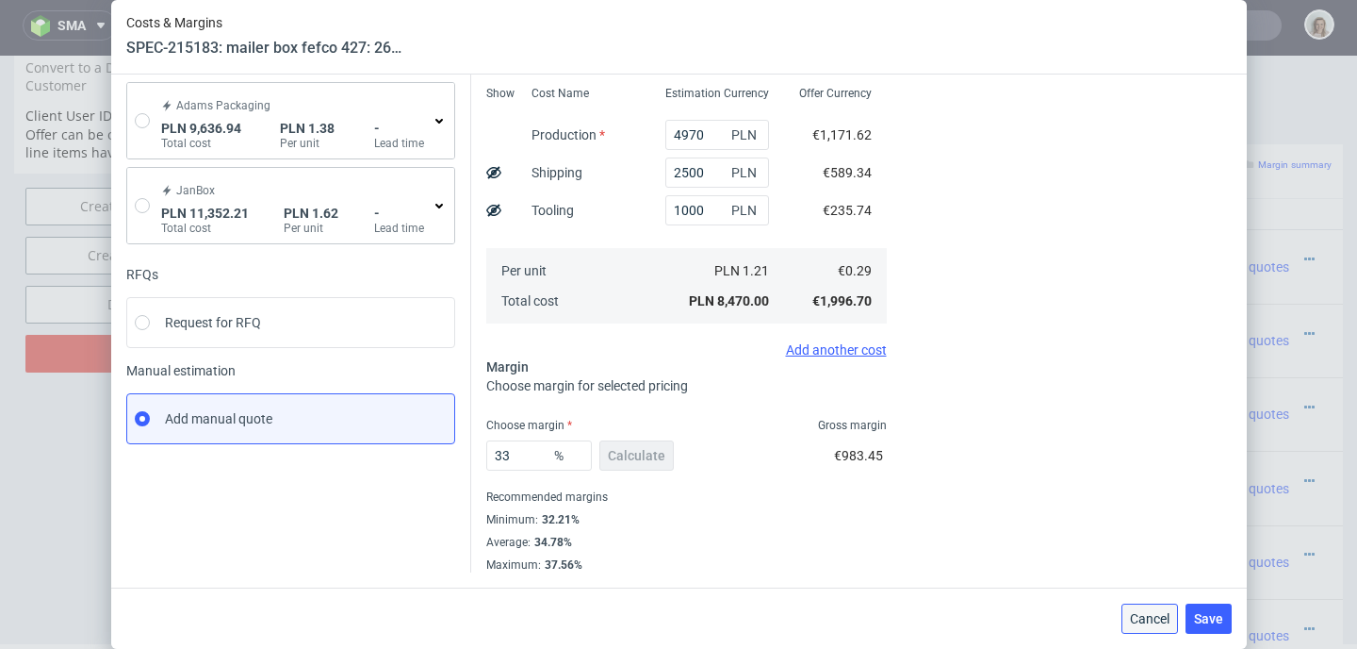
click at [1165, 608] on button "Cancel" at bounding box center [1150, 618] width 57 height 30
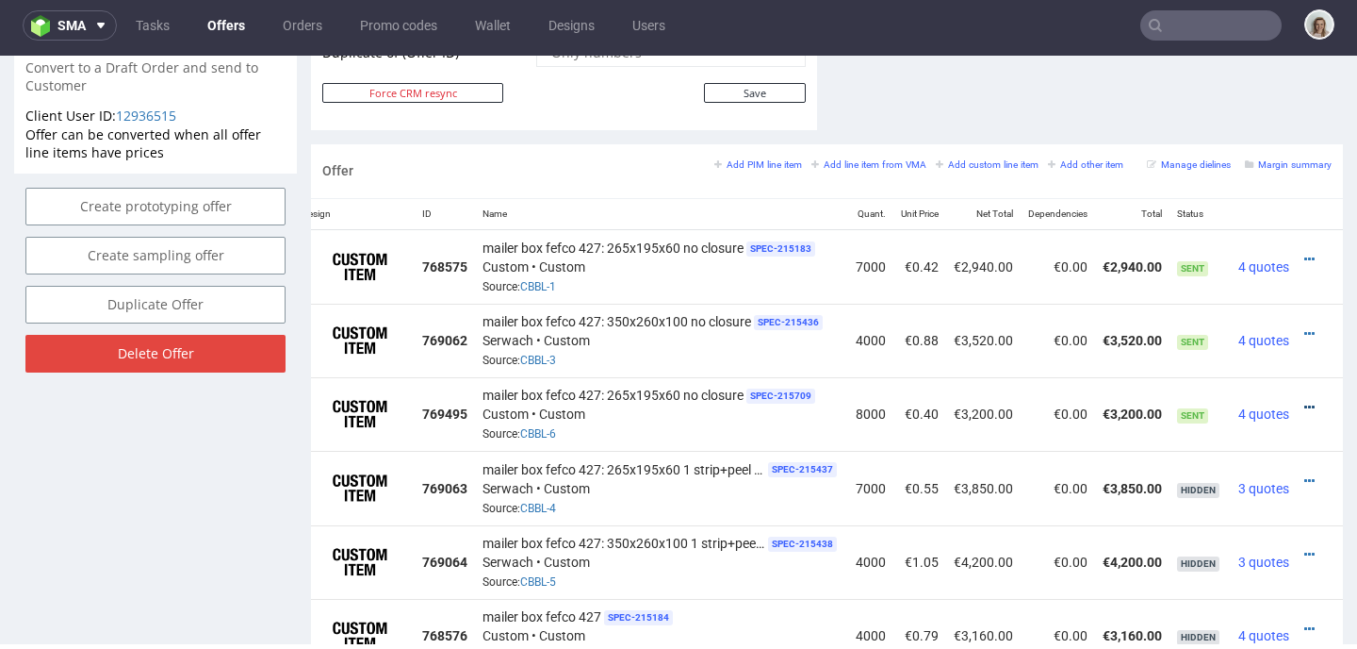
click at [1305, 402] on icon at bounding box center [1310, 407] width 10 height 13
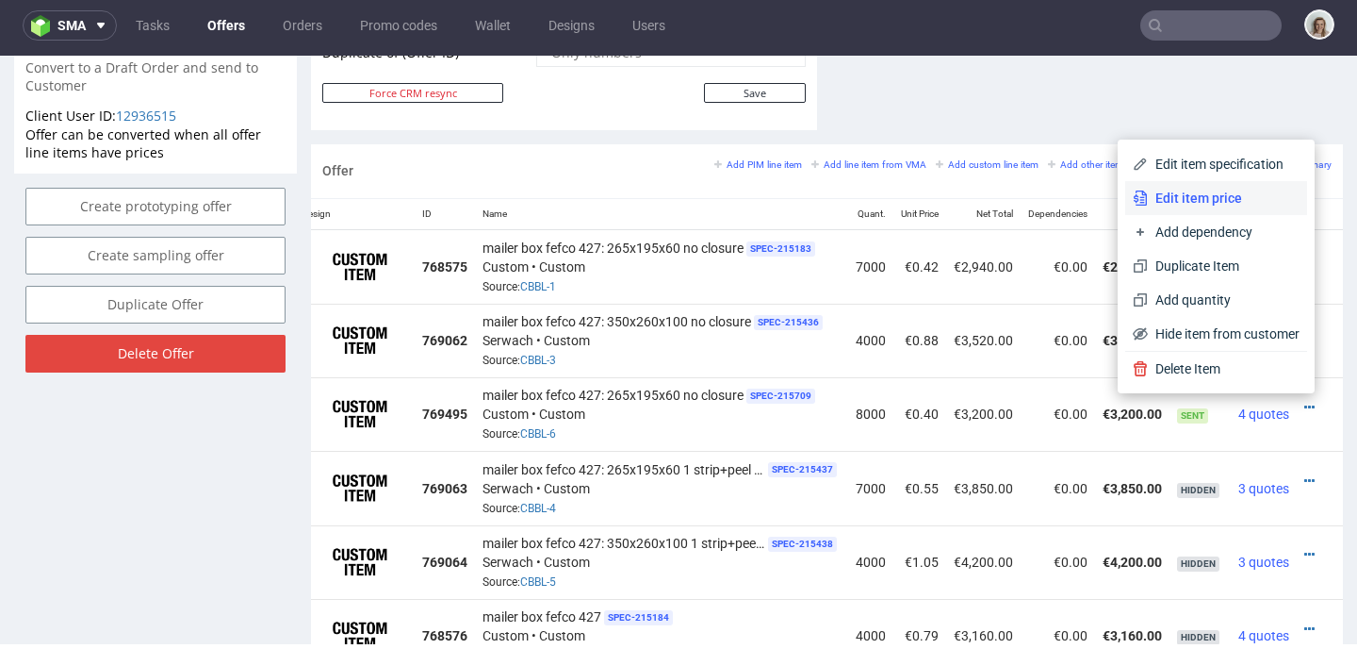
click at [1227, 198] on span "Edit item price" at bounding box center [1224, 198] width 152 height 19
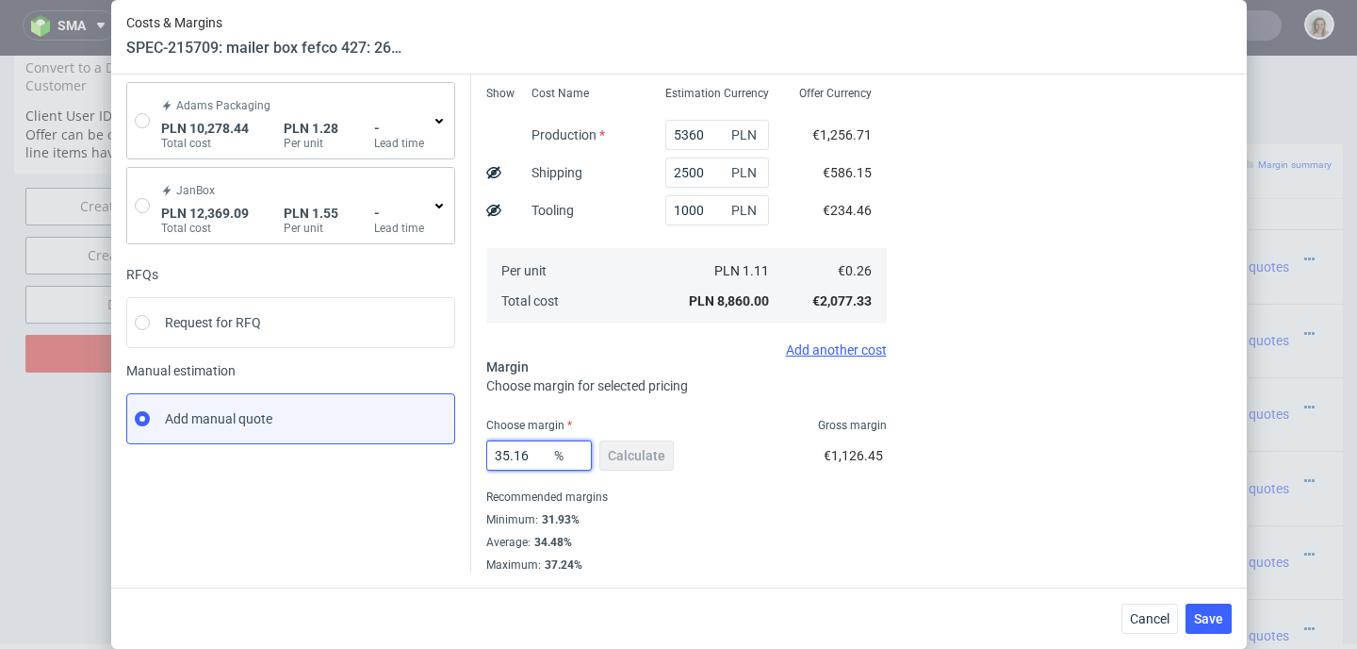
drag, startPoint x: 536, startPoint y: 451, endPoint x: 496, endPoint y: 450, distance: 40.5
click at [496, 450] on input "35.16" at bounding box center [539, 455] width 106 height 30
type input "33"
type input "0.38"
type input "33"
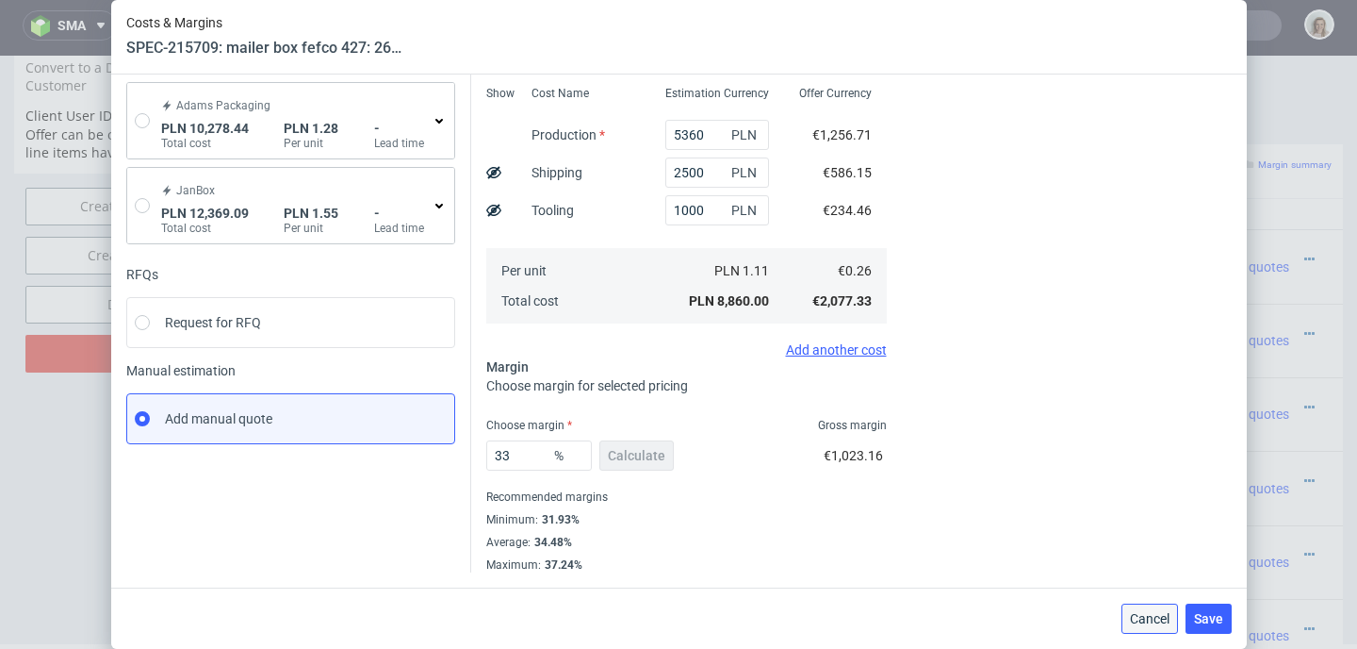
click at [1148, 609] on button "Cancel" at bounding box center [1150, 618] width 57 height 30
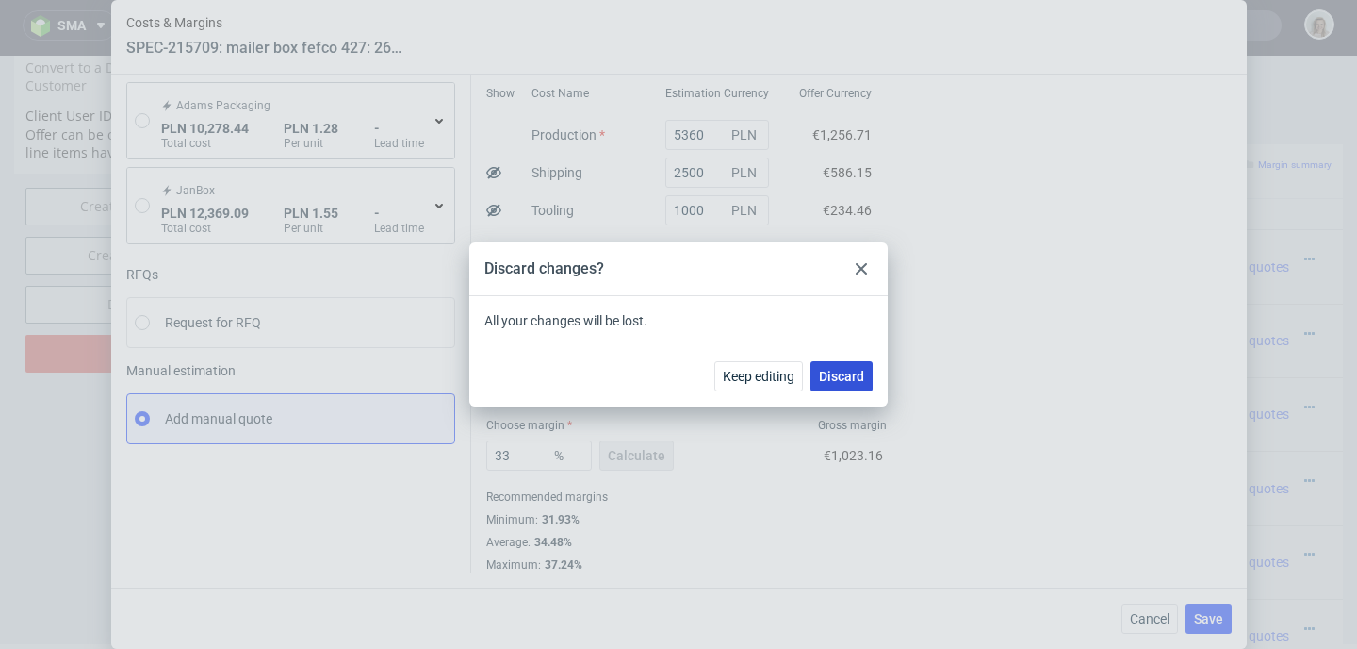
click at [845, 375] on span "Discard" at bounding box center [841, 375] width 45 height 13
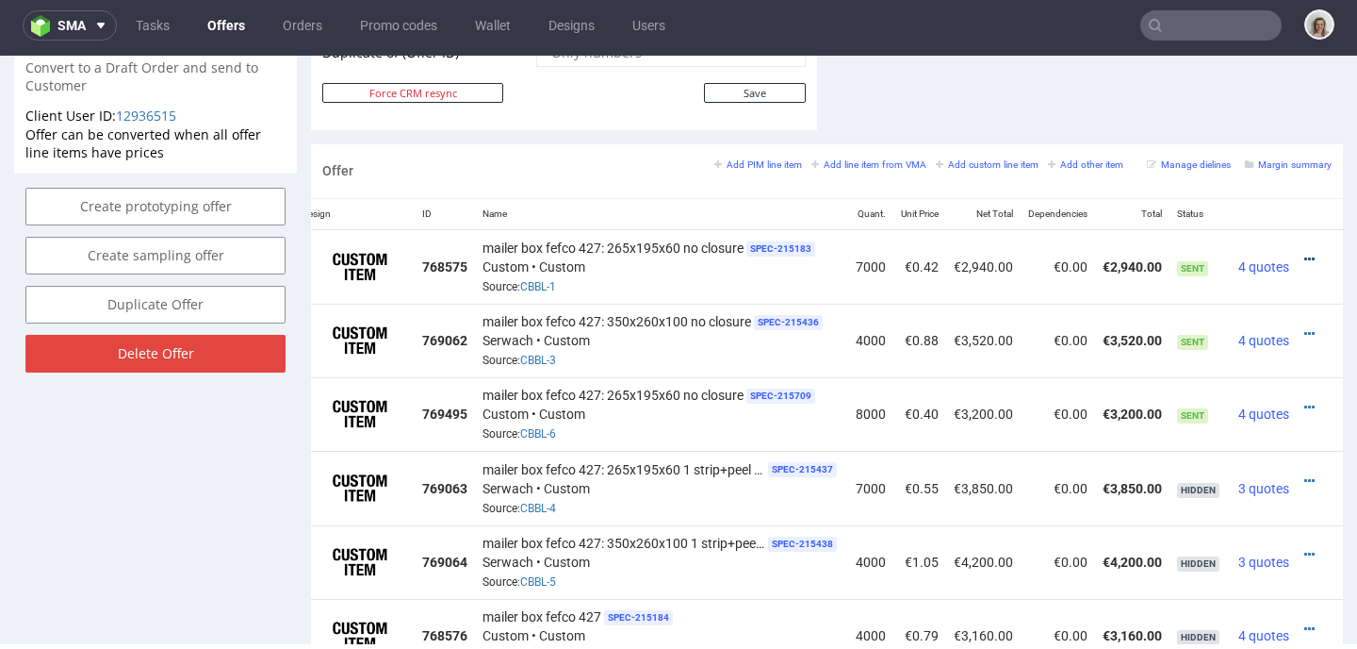
click at [1305, 257] on icon at bounding box center [1310, 259] width 10 height 13
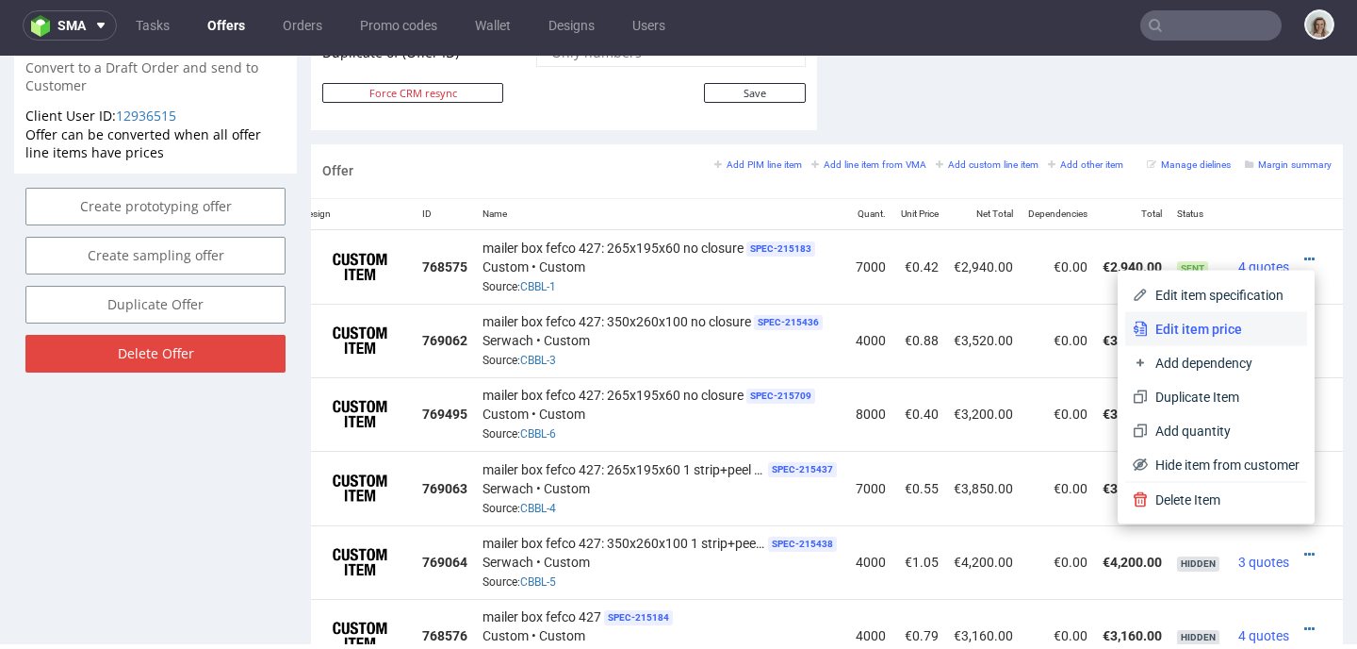
click at [1212, 324] on span "Edit item price" at bounding box center [1224, 329] width 152 height 19
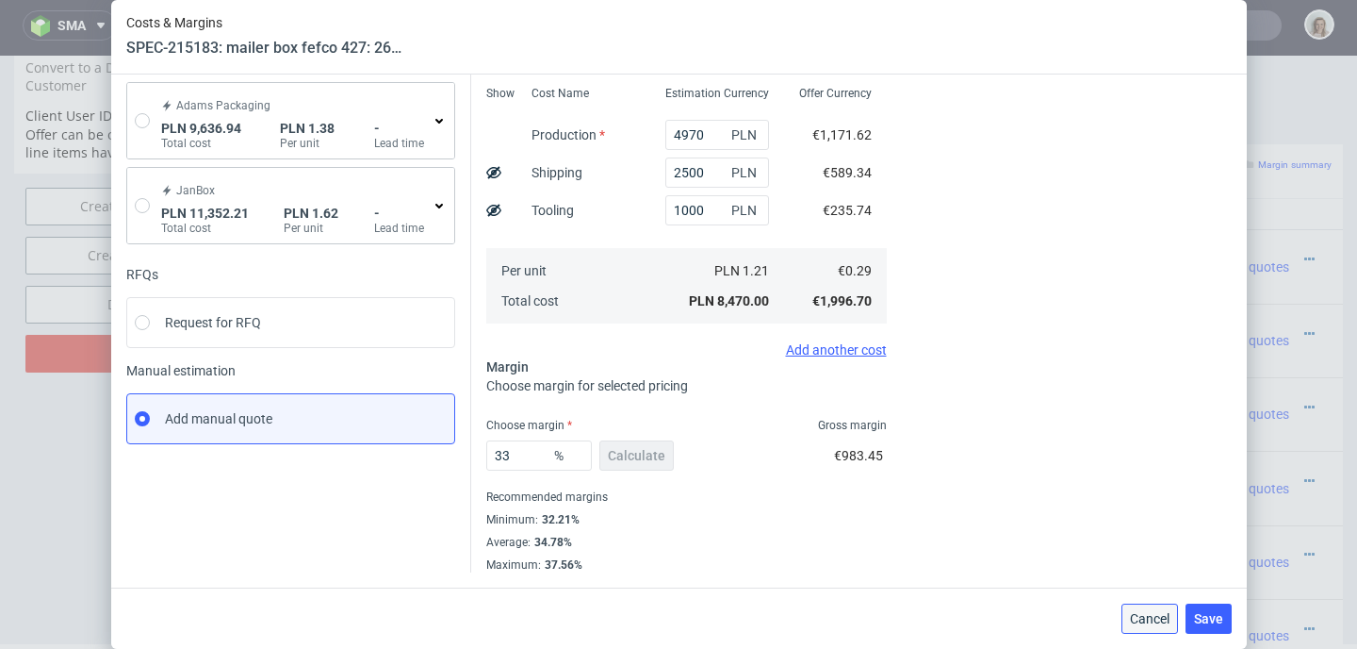
click at [1160, 622] on span "Cancel" at bounding box center [1150, 618] width 40 height 13
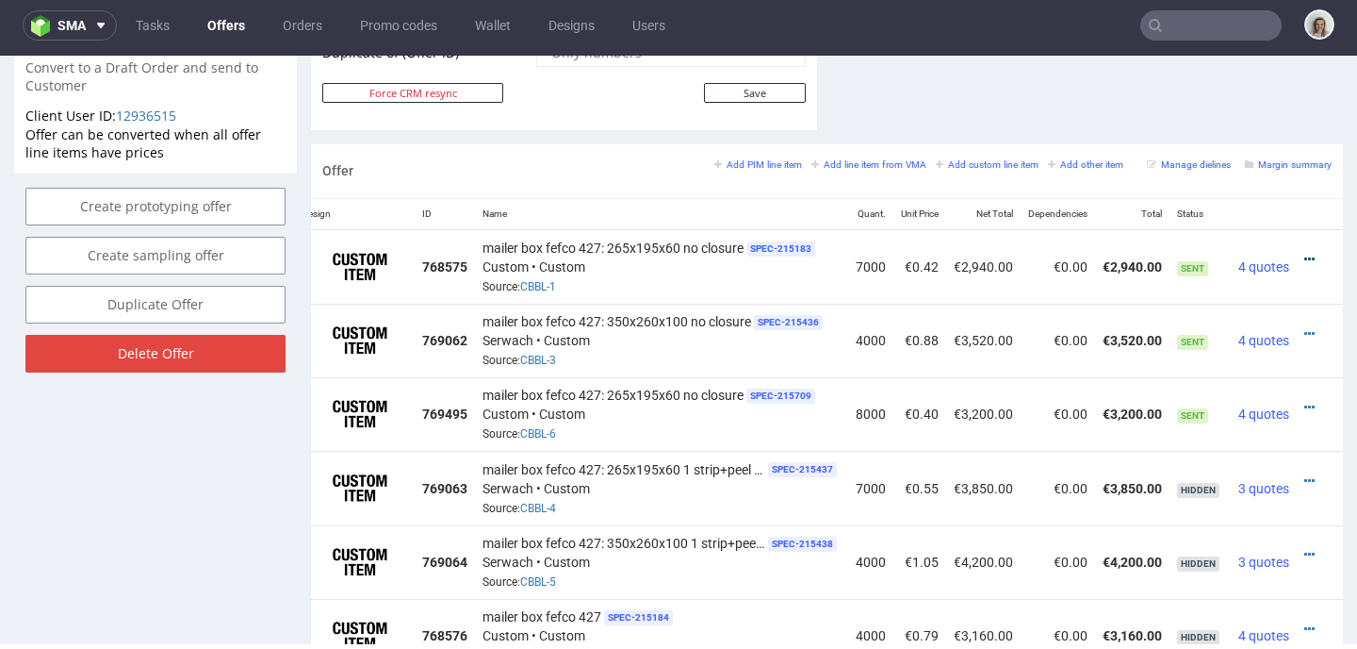
click at [1305, 258] on icon at bounding box center [1310, 259] width 10 height 13
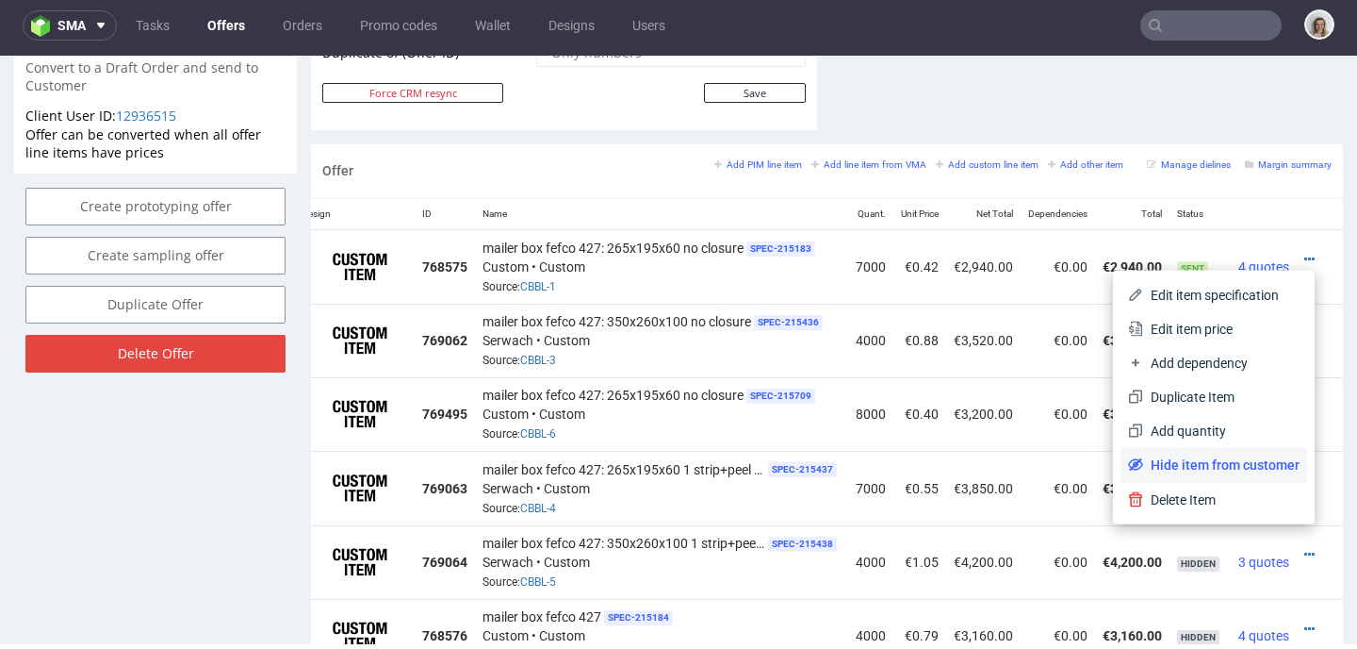
click at [1161, 458] on span "Hide item from customer" at bounding box center [1221, 464] width 156 height 19
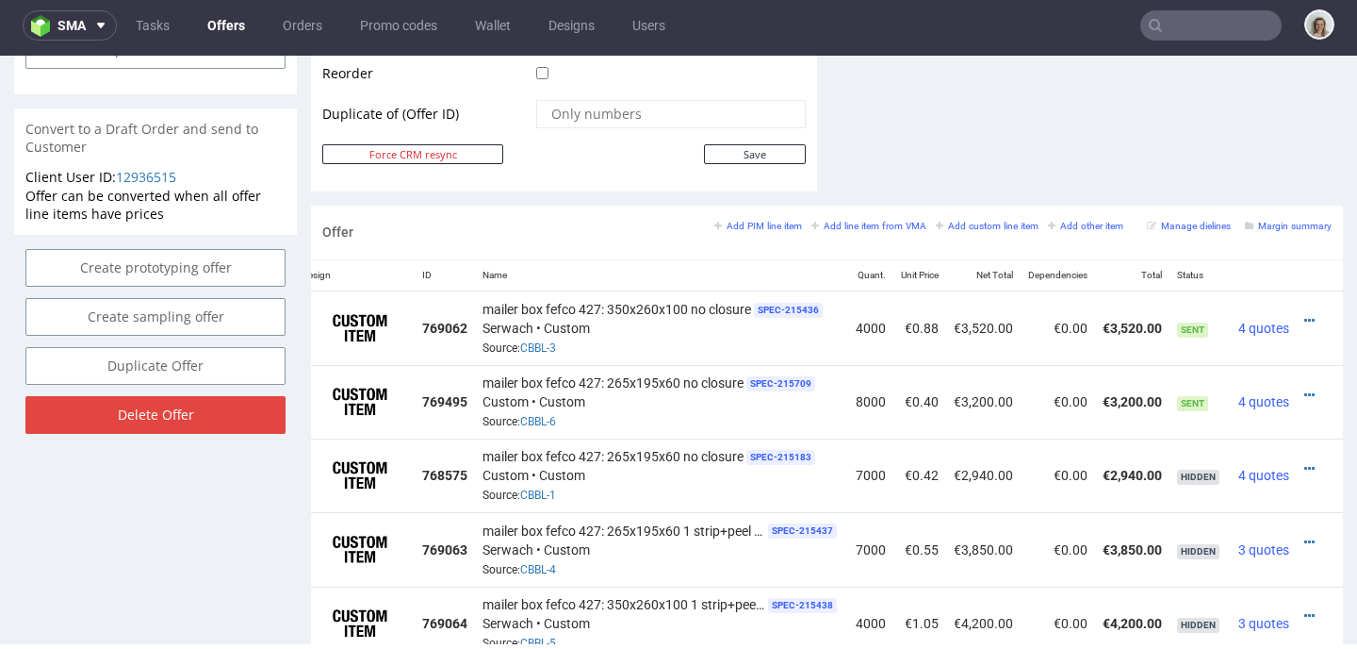
scroll to position [976, 0]
click at [1305, 322] on icon at bounding box center [1310, 321] width 10 height 13
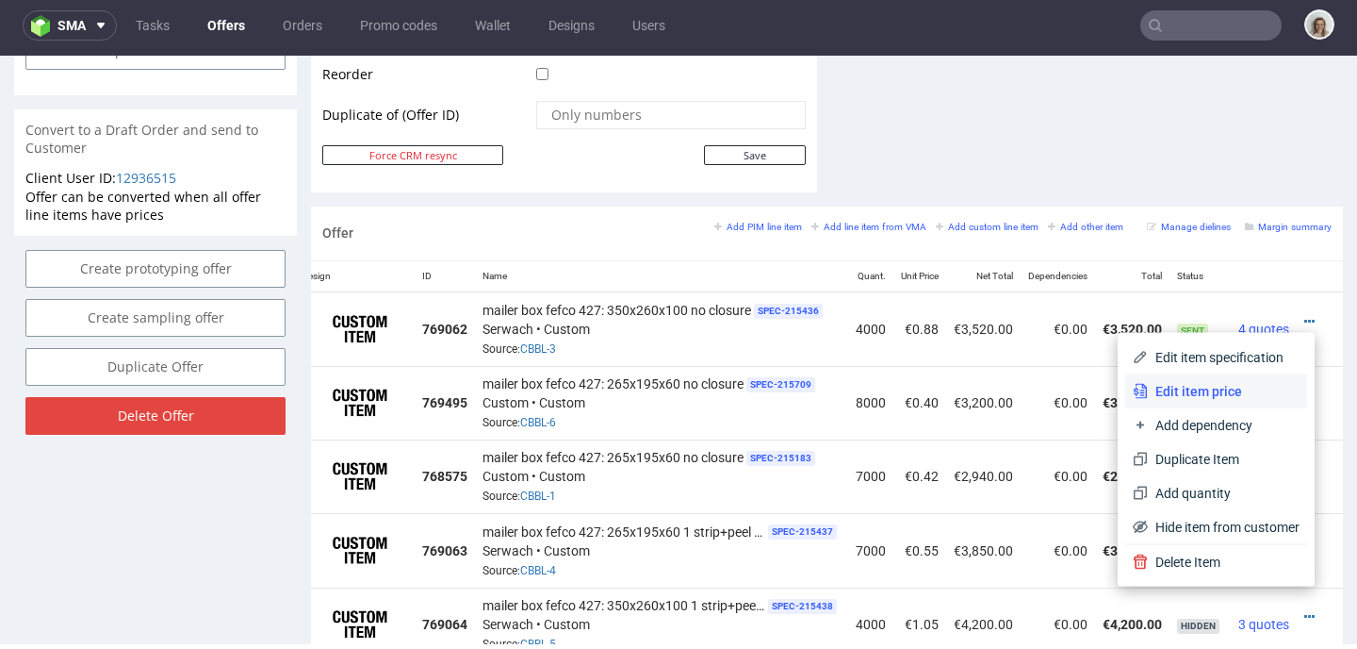
click at [1218, 394] on span "Edit item price" at bounding box center [1224, 391] width 152 height 19
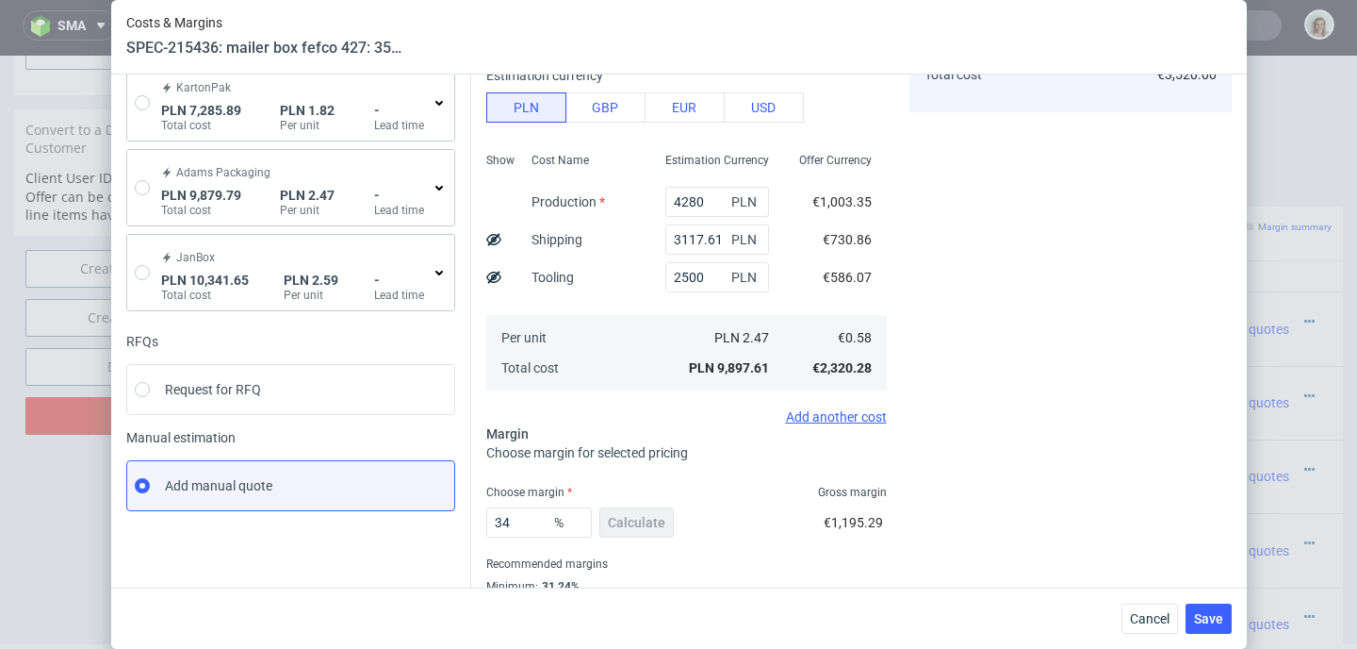
scroll to position [268, 0]
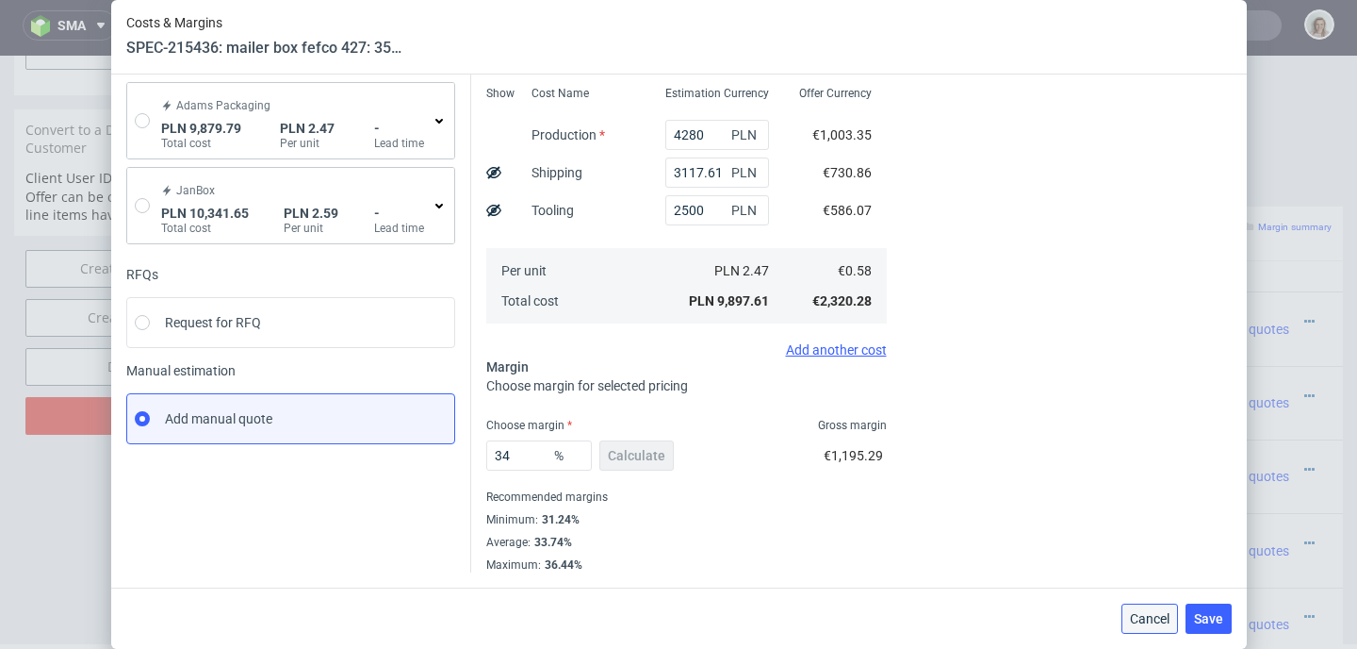
click at [1142, 612] on span "Cancel" at bounding box center [1150, 618] width 40 height 13
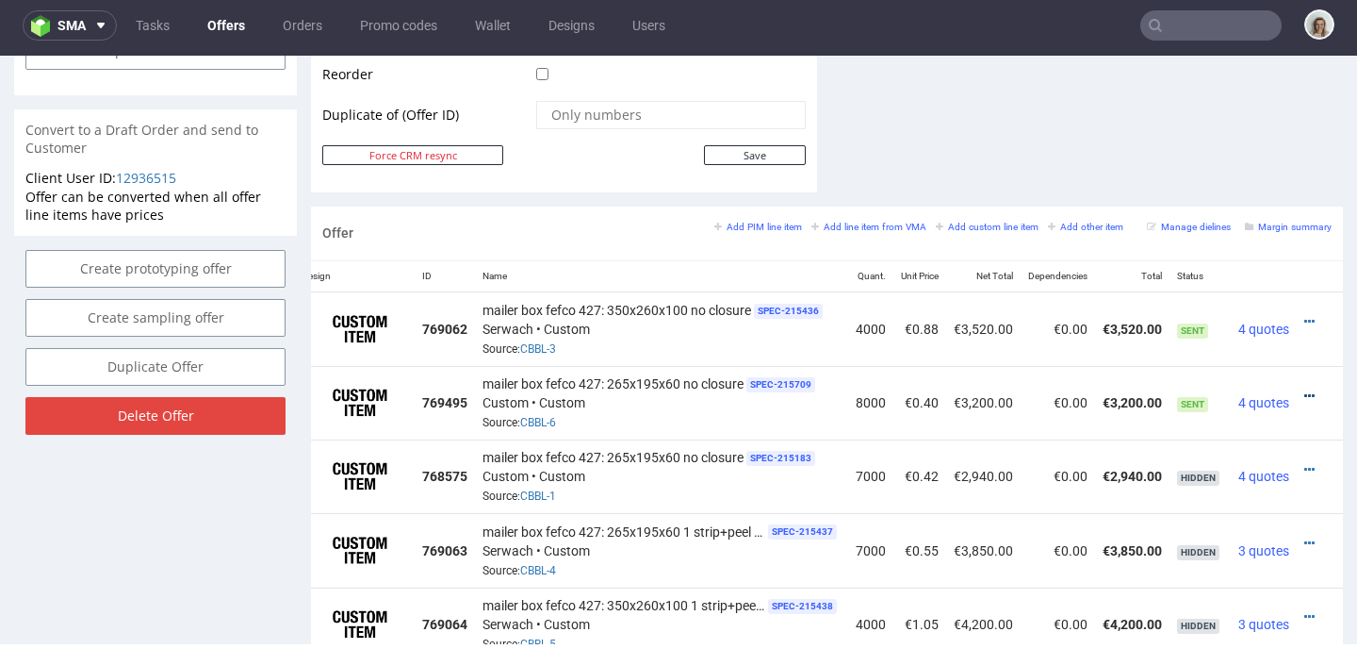
click at [1305, 398] on icon at bounding box center [1310, 395] width 10 height 13
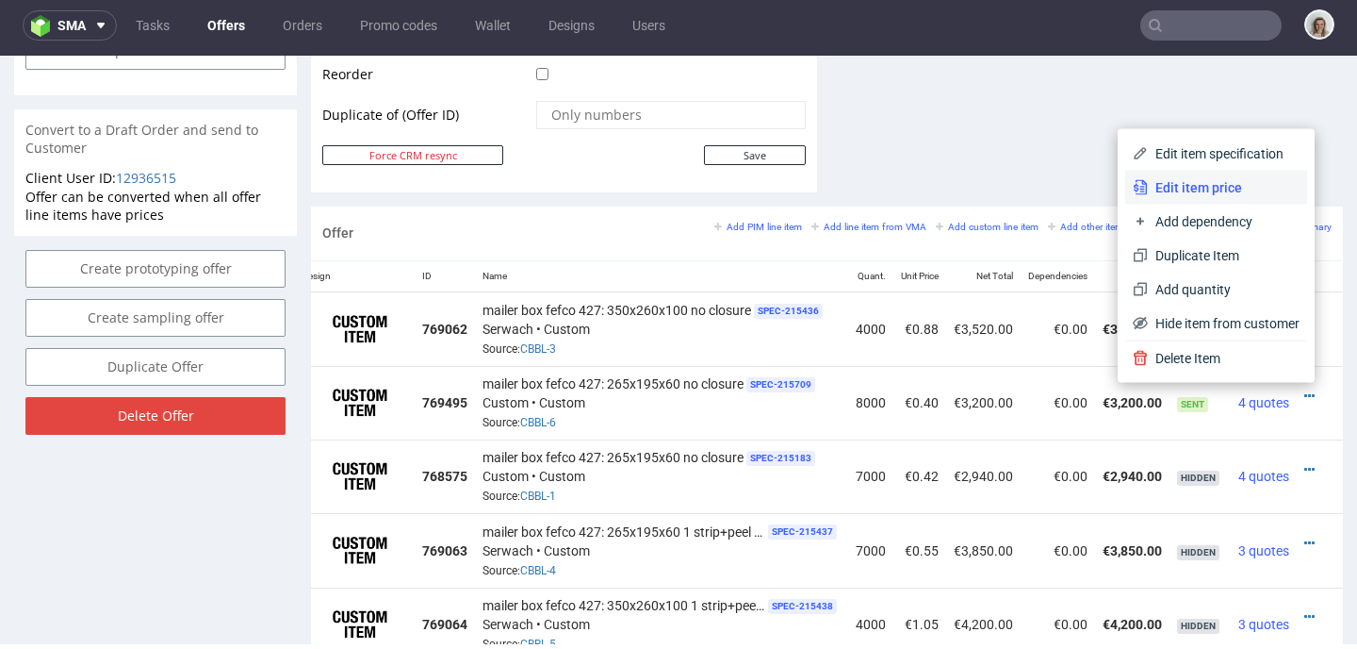
click at [1212, 194] on span "Edit item price" at bounding box center [1224, 187] width 152 height 19
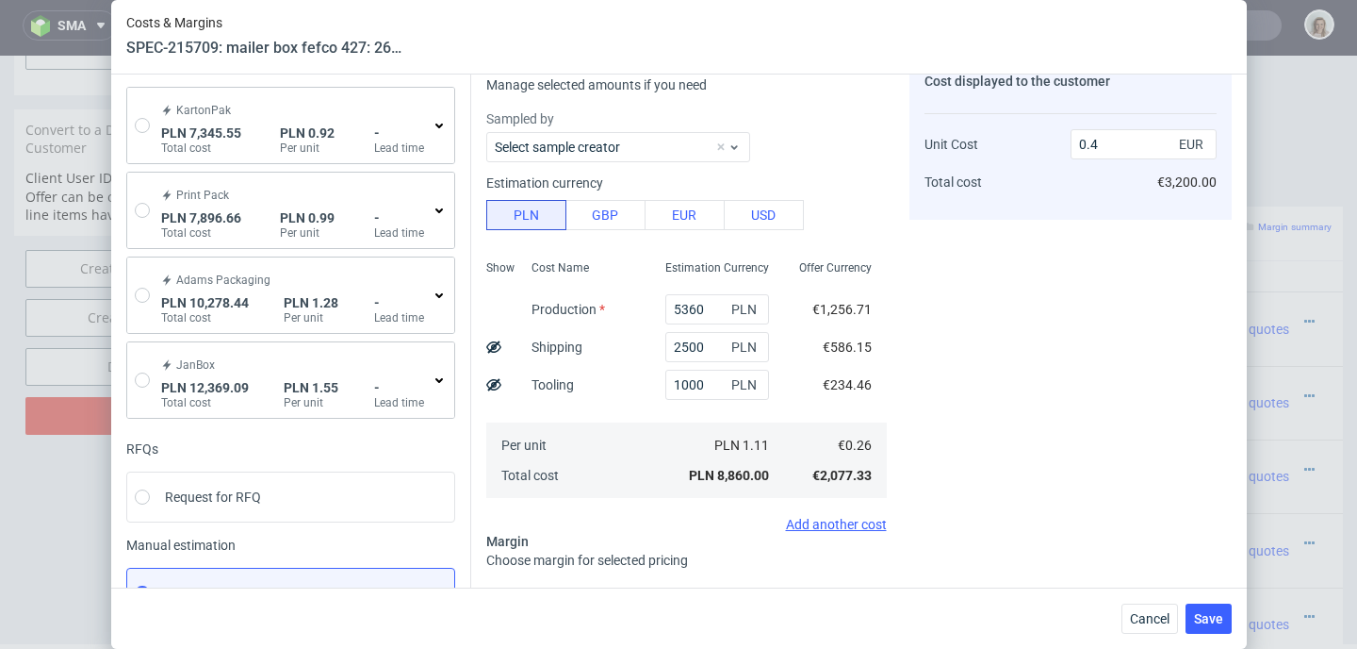
scroll to position [90, 0]
click at [1143, 609] on button "Cancel" at bounding box center [1150, 618] width 57 height 30
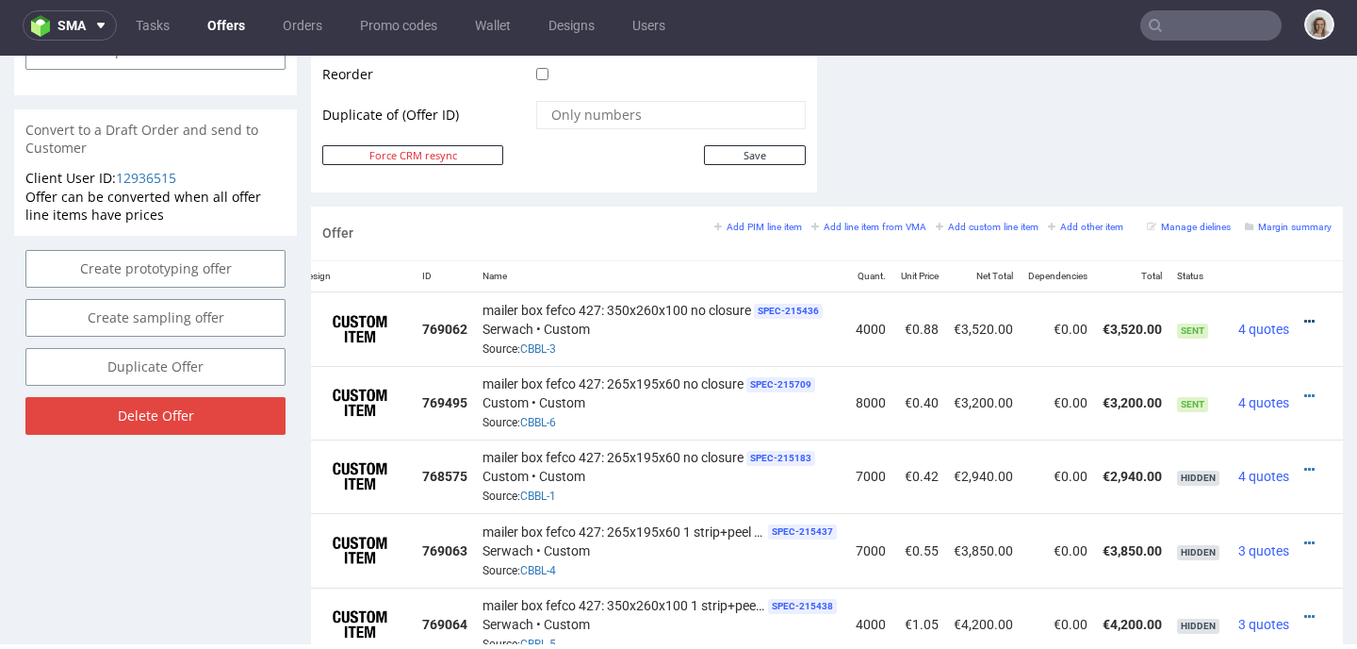
click at [1305, 316] on icon at bounding box center [1310, 321] width 10 height 13
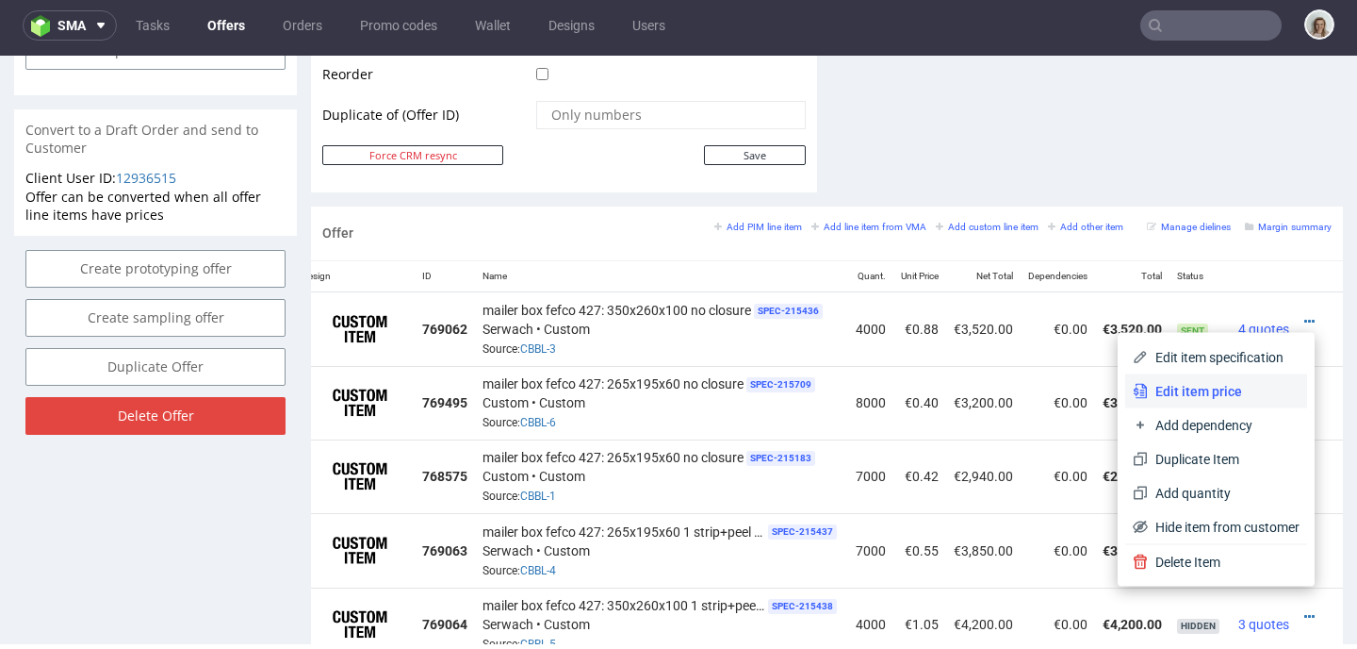
click at [1179, 379] on li "Edit item price" at bounding box center [1216, 391] width 182 height 34
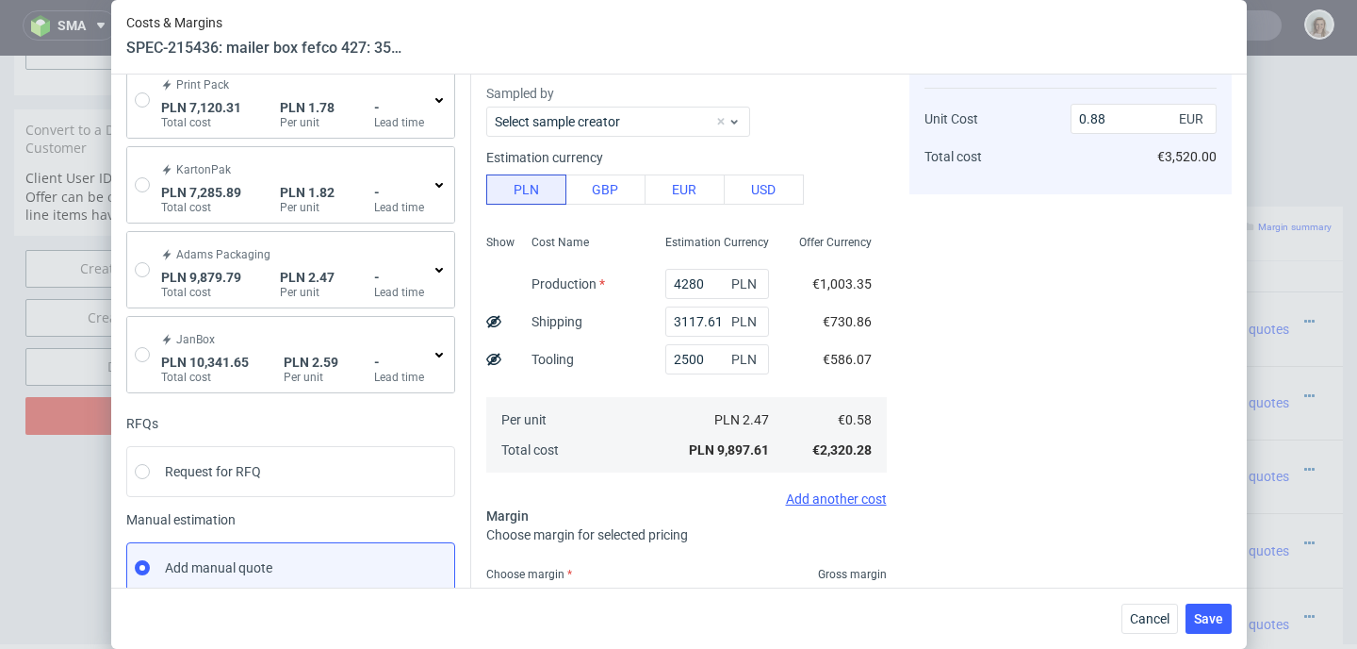
scroll to position [268, 0]
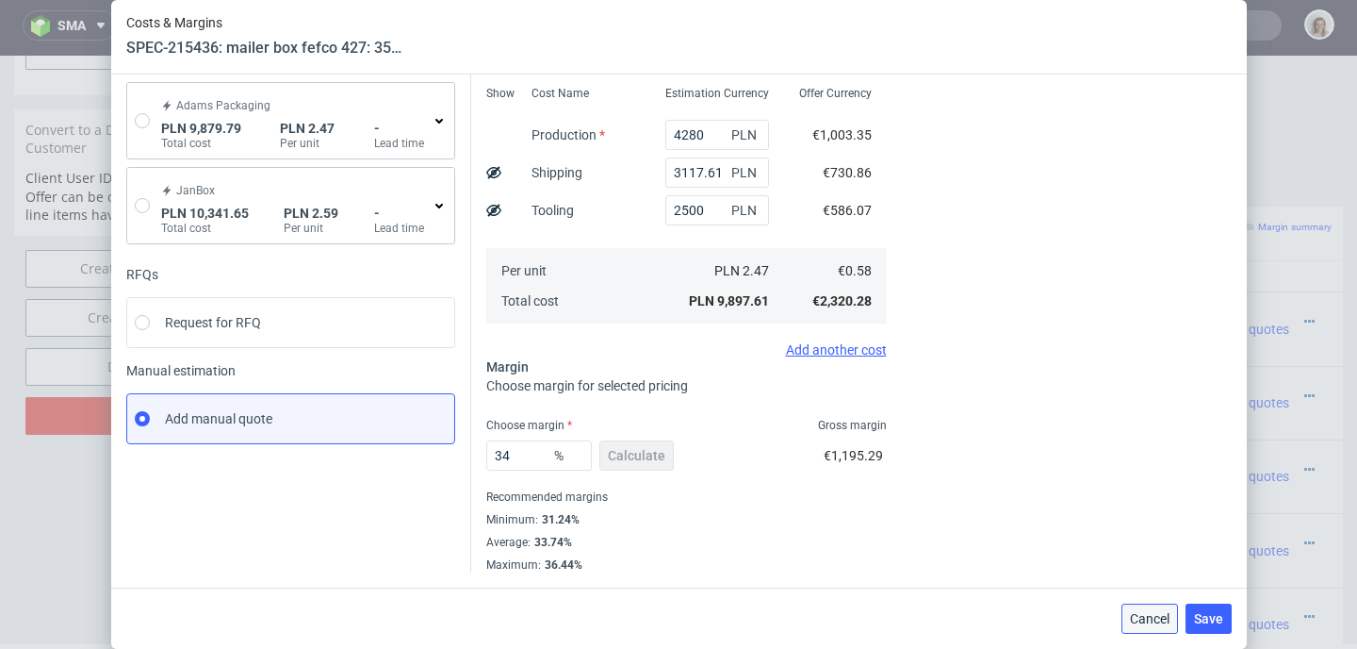
click at [1157, 623] on span "Cancel" at bounding box center [1150, 618] width 40 height 13
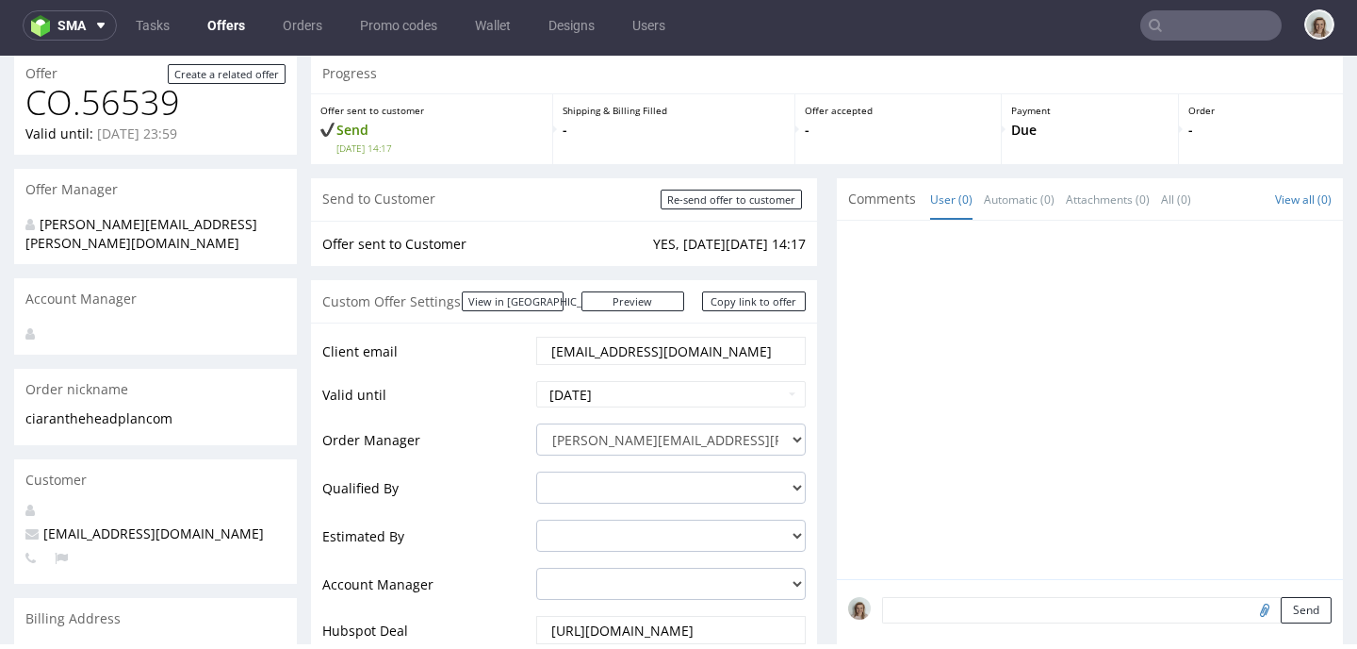
scroll to position [59, 0]
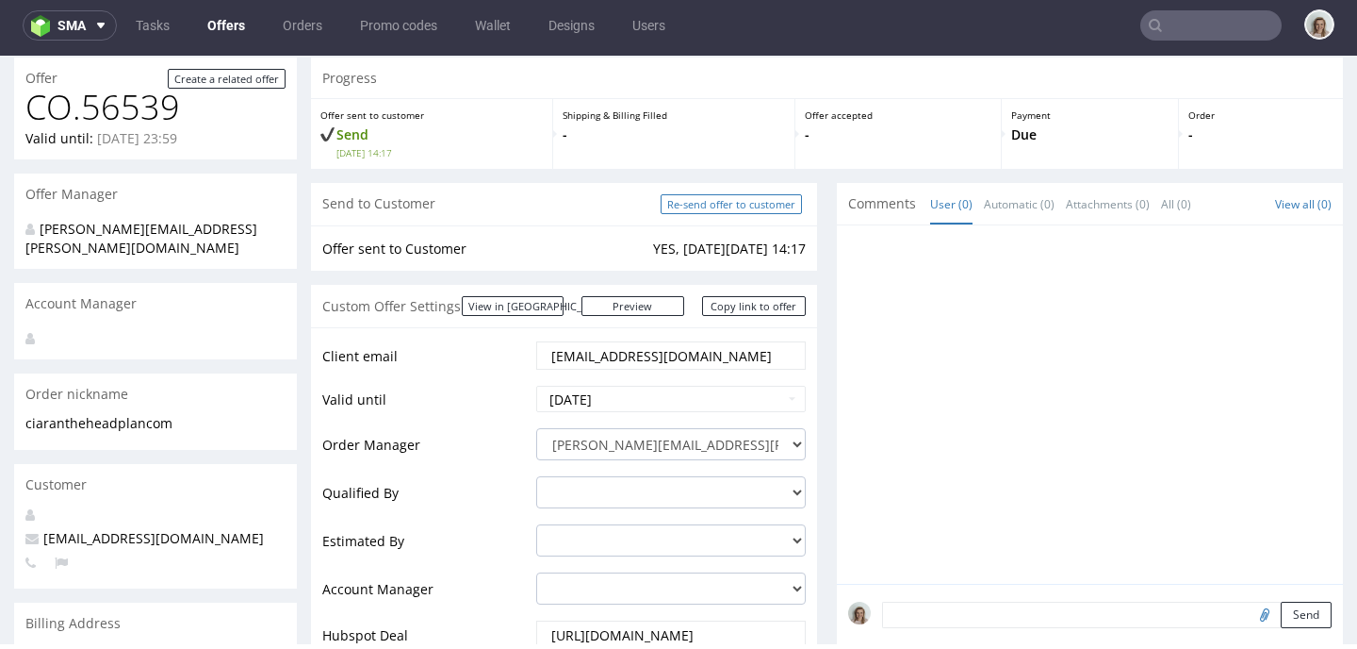
click at [747, 199] on input "Re-send offer to customer" at bounding box center [731, 204] width 141 height 20
type input "In progress..."
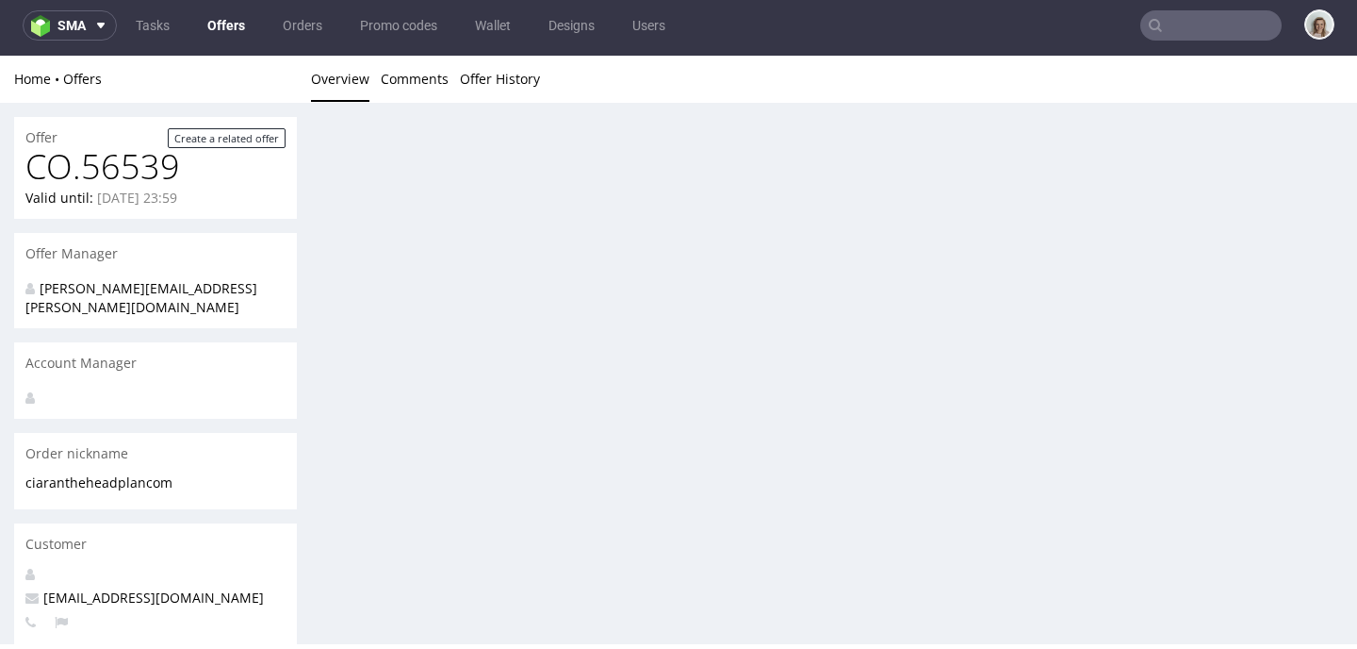
scroll to position [0, 0]
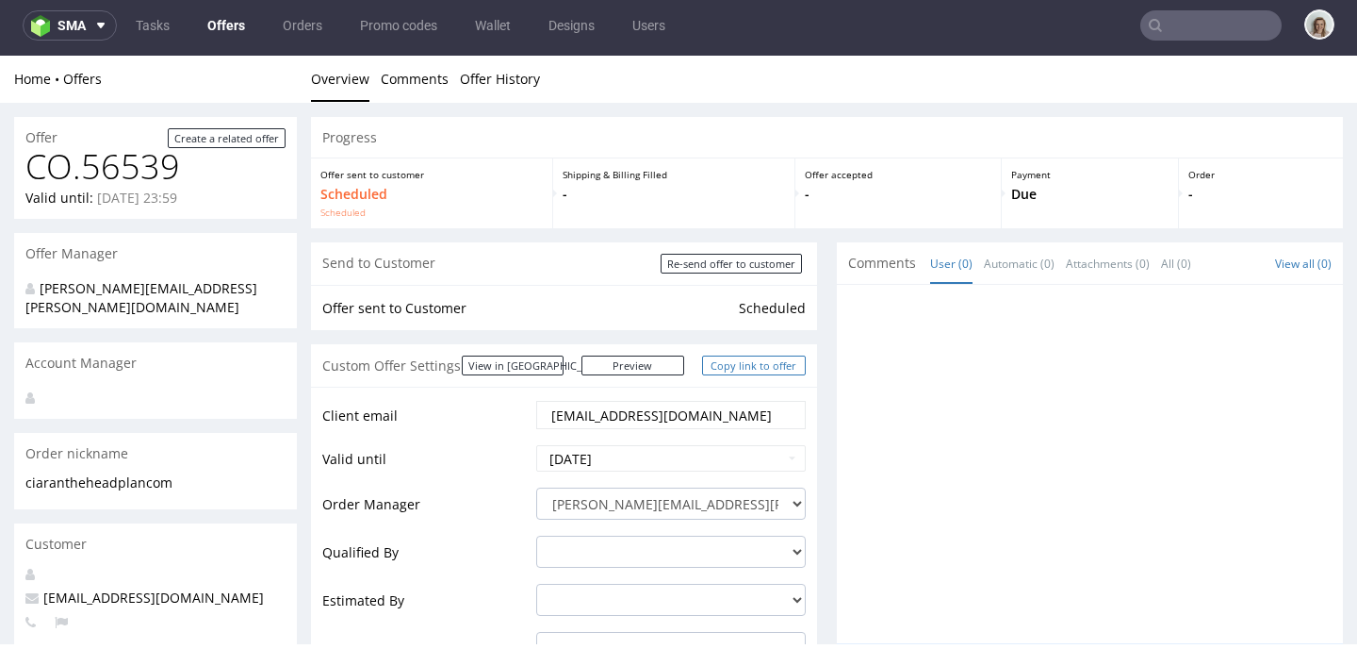
click at [741, 368] on link "Copy link to offer" at bounding box center [754, 365] width 104 height 20
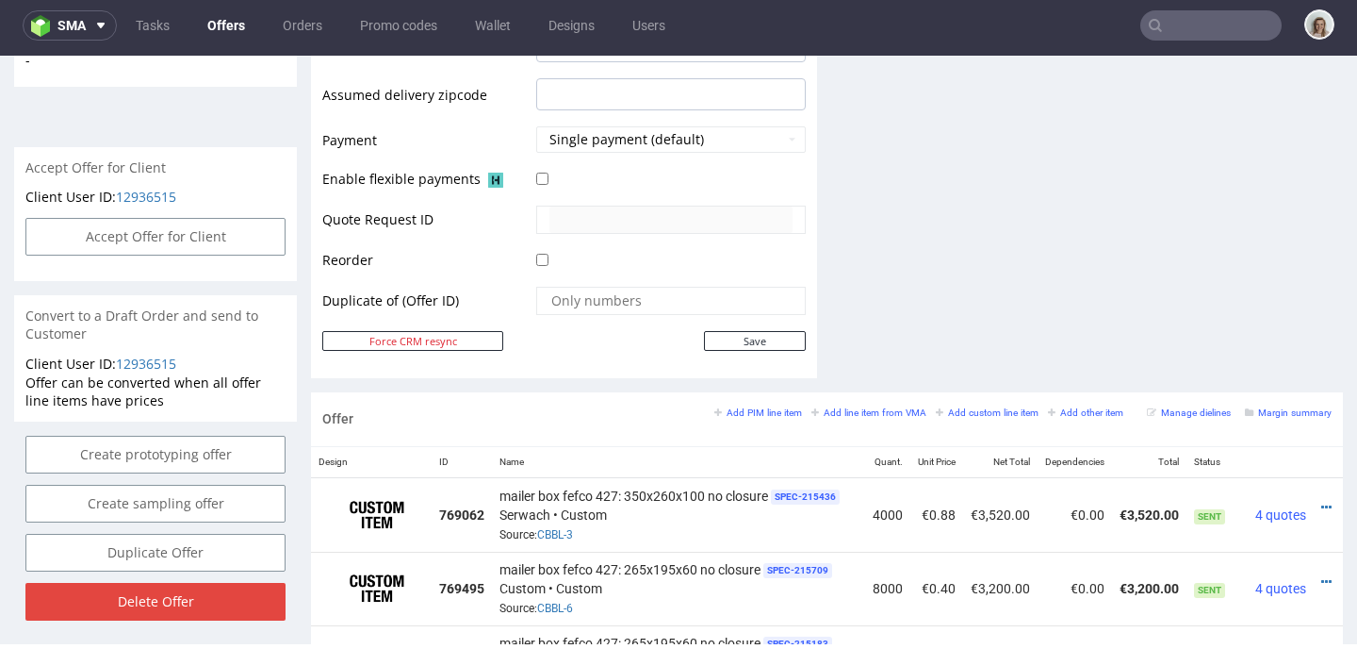
scroll to position [894, 0]
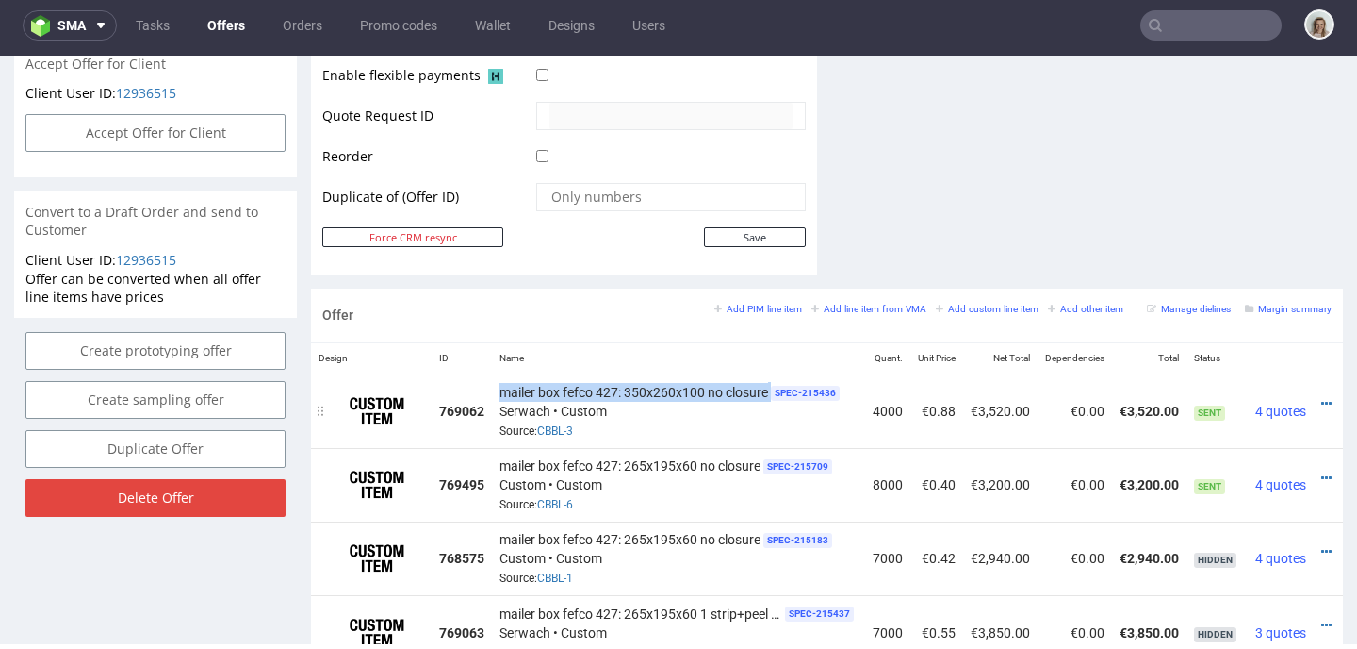
drag, startPoint x: 501, startPoint y: 388, endPoint x: 773, endPoint y: 395, distance: 271.5
click at [773, 395] on div "mailer box fefco 427: 350x260x100 no closure SPEC- 215436 Serwach • Custom Sour…" at bounding box center [679, 411] width 358 height 58
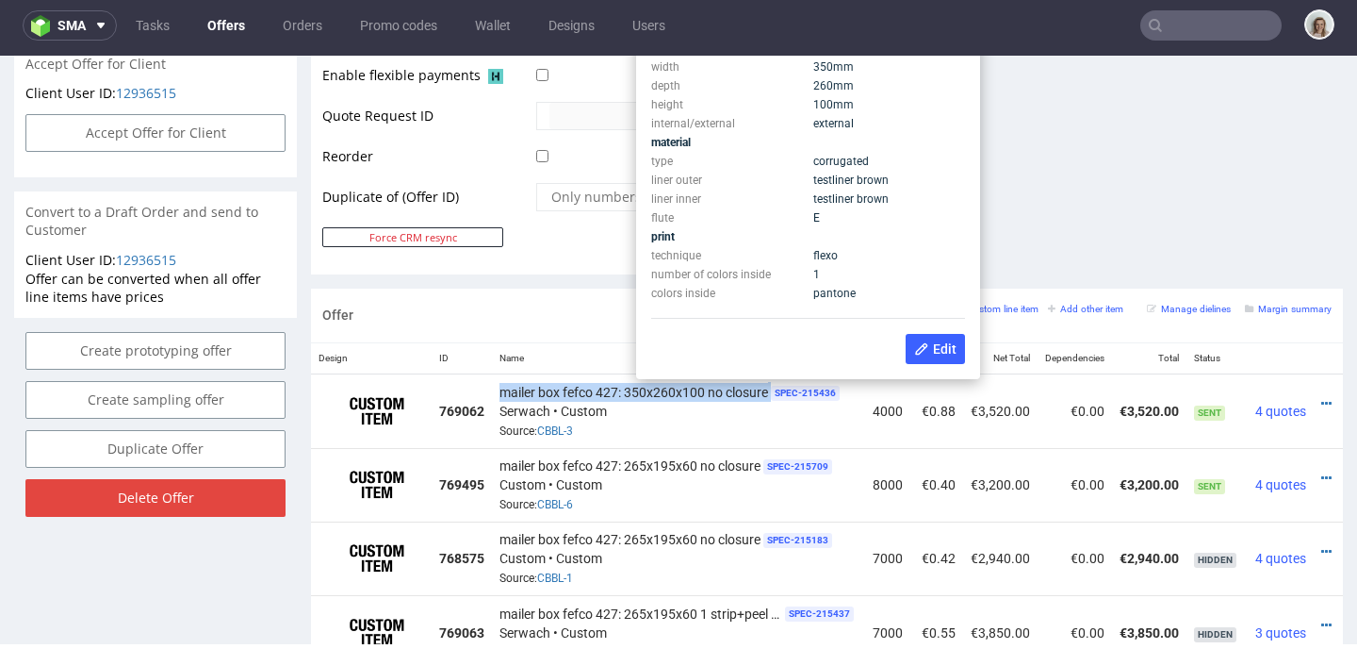
copy div "mailer box fefco 427: 350x260x100 no closure"
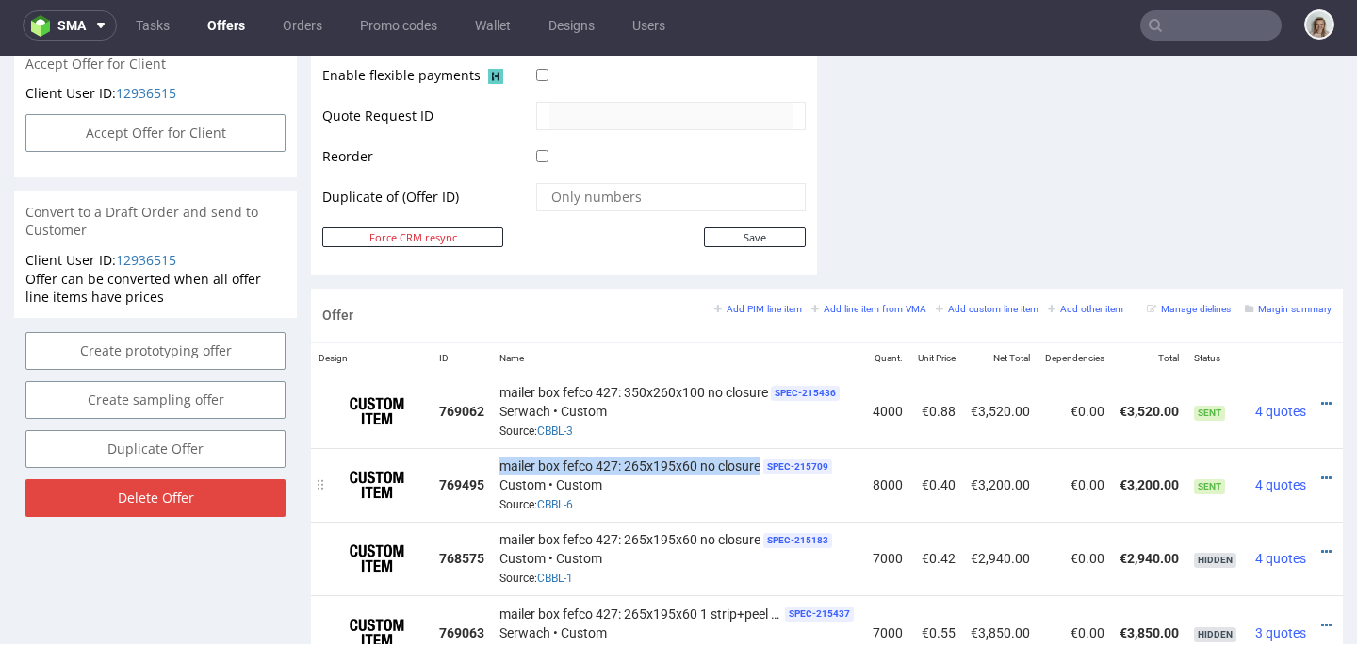
drag, startPoint x: 503, startPoint y: 458, endPoint x: 761, endPoint y: 467, distance: 257.5
click at [761, 467] on span "mailer box fefco 427: 265x195x60 no closure" at bounding box center [630, 465] width 261 height 19
copy span "mailer box fefco 427: 265x195x60 no closure"
click at [758, 464] on span "mailer box fefco 427: 265x195x60 no closure" at bounding box center [630, 465] width 261 height 19
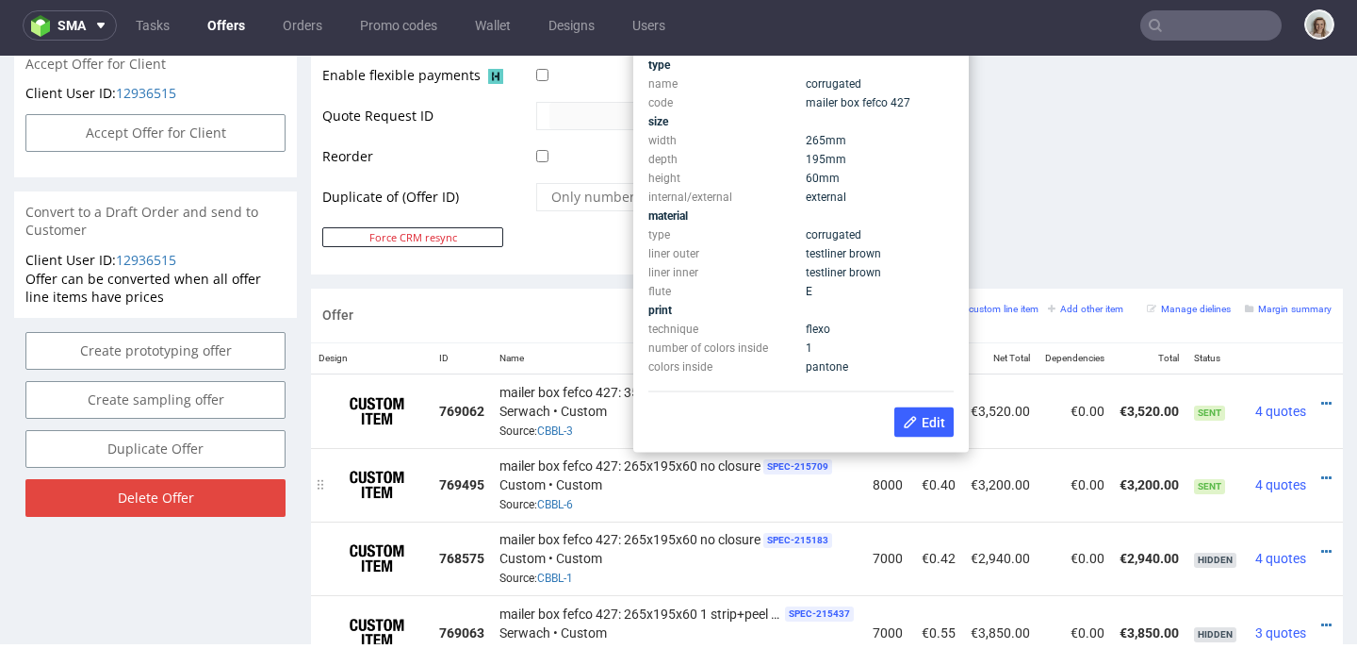
click at [767, 473] on div "mailer box fefco 427: 265x195x60 no closure SPEC- 215709 Custom • Custom Source…" at bounding box center [679, 484] width 358 height 58
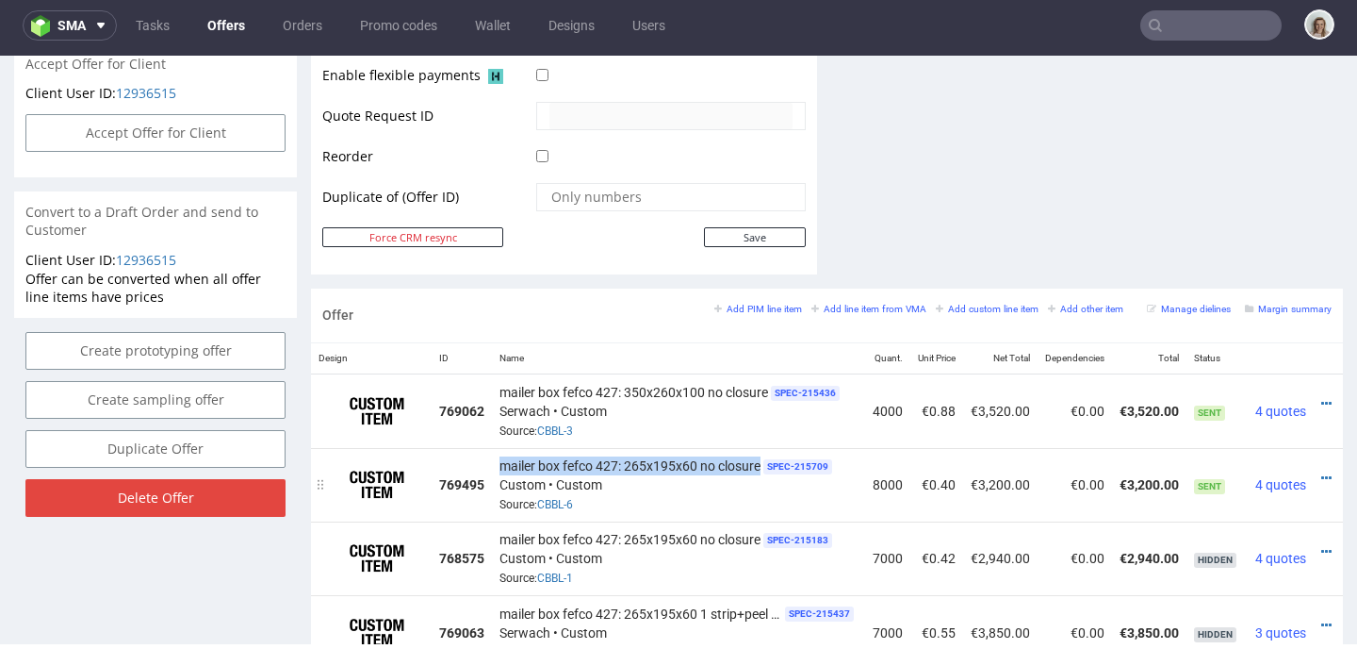
drag, startPoint x: 763, startPoint y: 461, endPoint x: 500, endPoint y: 457, distance: 264.0
click at [500, 457] on div "mailer box fefco 427: 265x195x60 no closure SPEC- 215709 Custom • Custom Source…" at bounding box center [679, 484] width 358 height 58
copy span "mailer box fefco 427: 265x195x60 no closure"
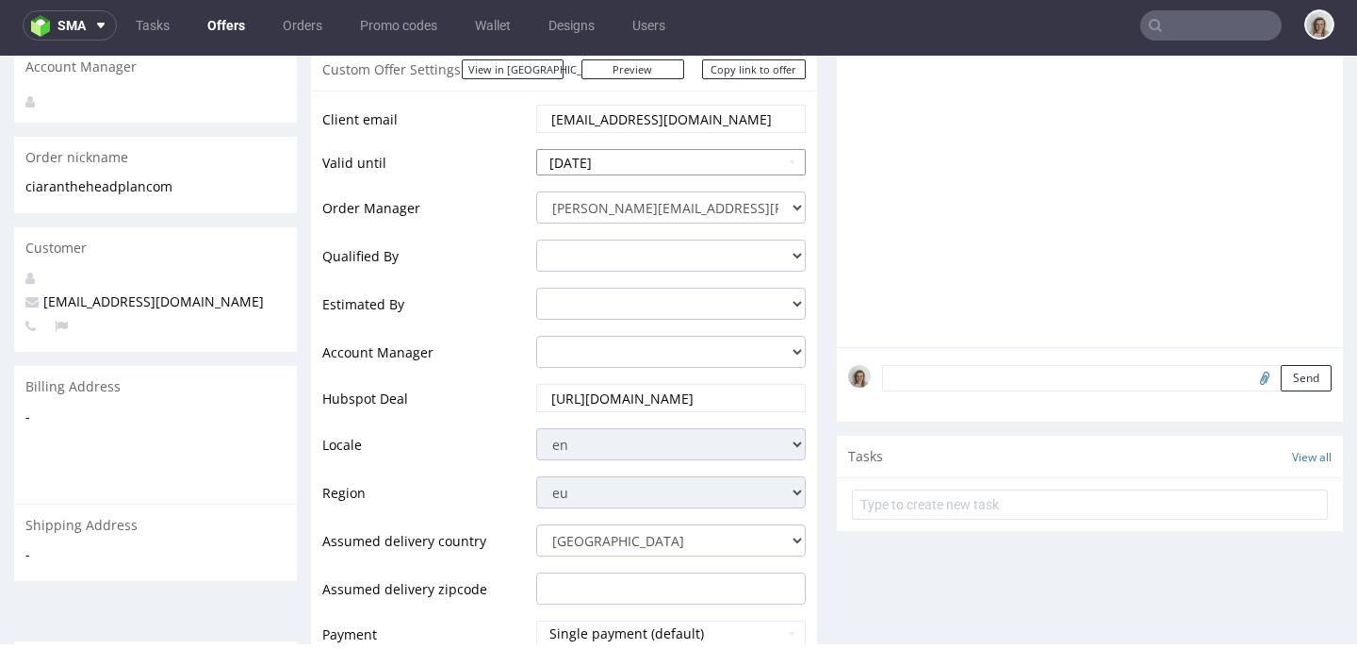
scroll to position [0, 0]
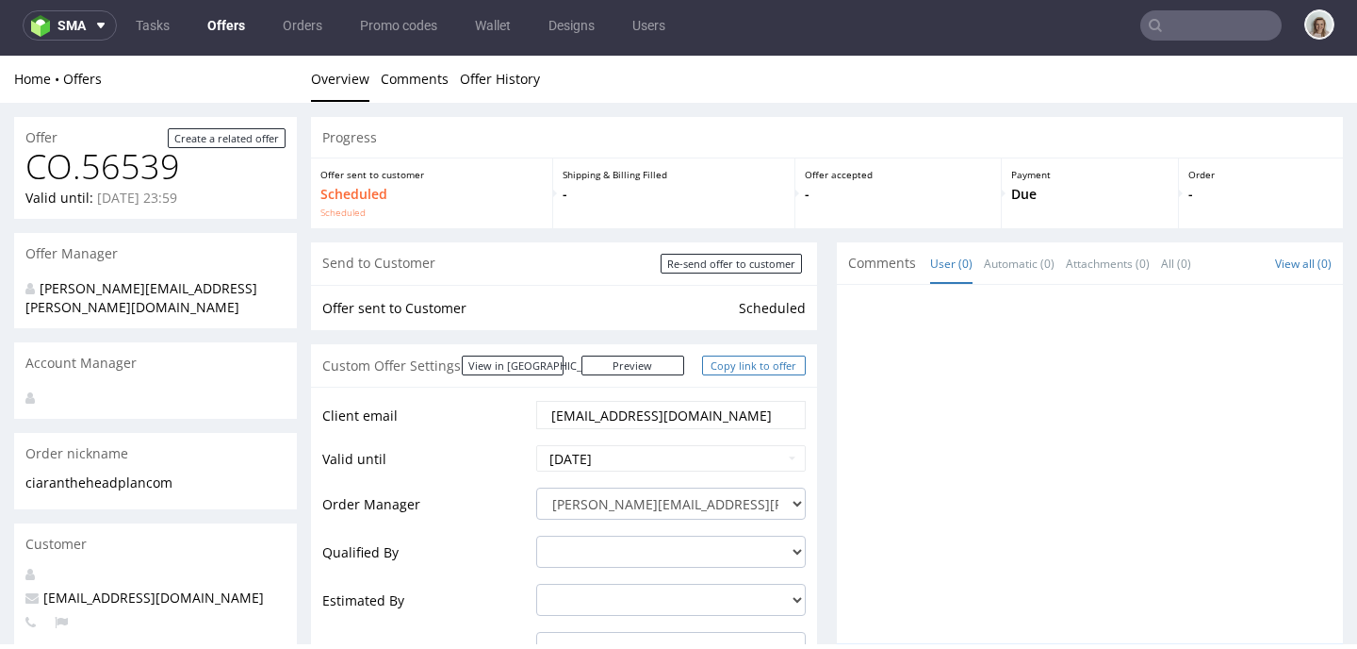
click at [751, 360] on link "Copy link to offer" at bounding box center [754, 365] width 104 height 20
copy span "mailer box fefco 427: 265x195x60 no closure"
